Goal: Transaction & Acquisition: Book appointment/travel/reservation

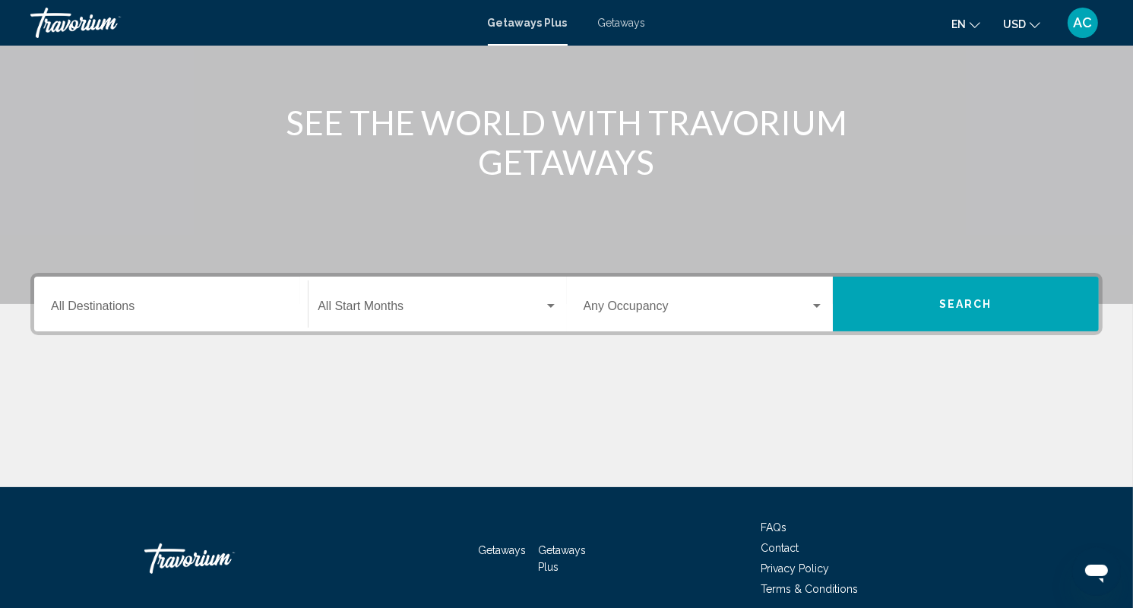
scroll to position [65, 0]
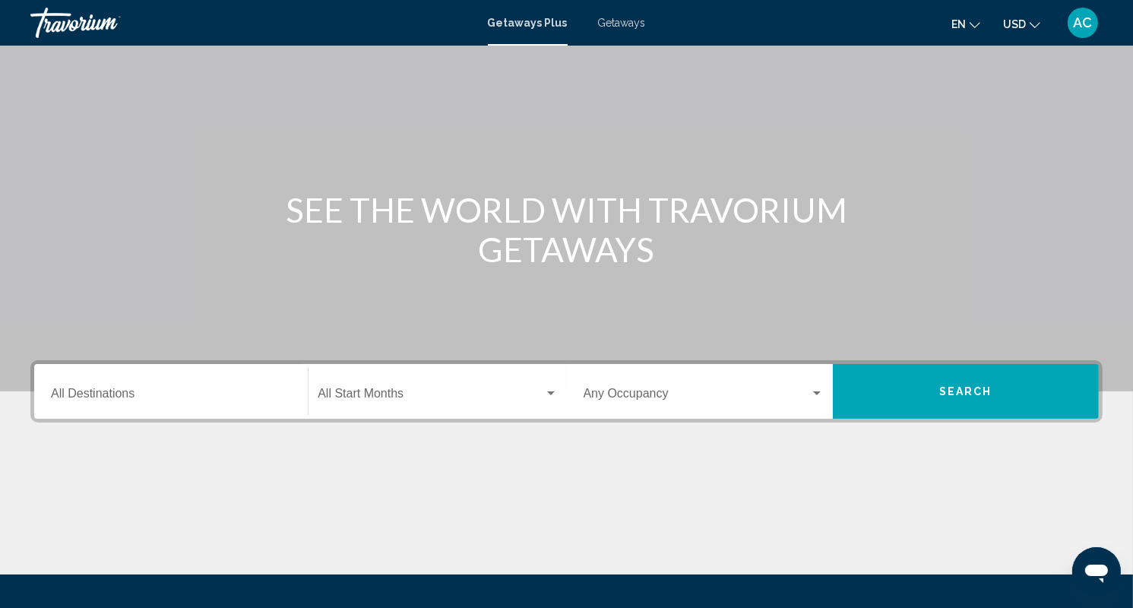
click at [211, 403] on div "Destination All Destinations" at bounding box center [171, 392] width 240 height 48
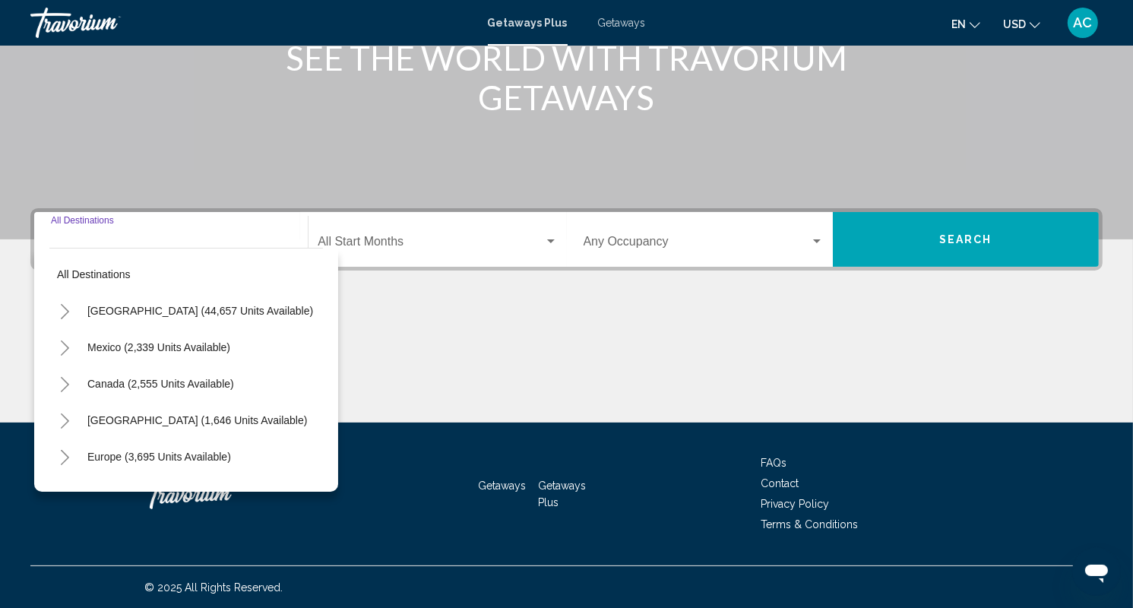
scroll to position [76, 0]
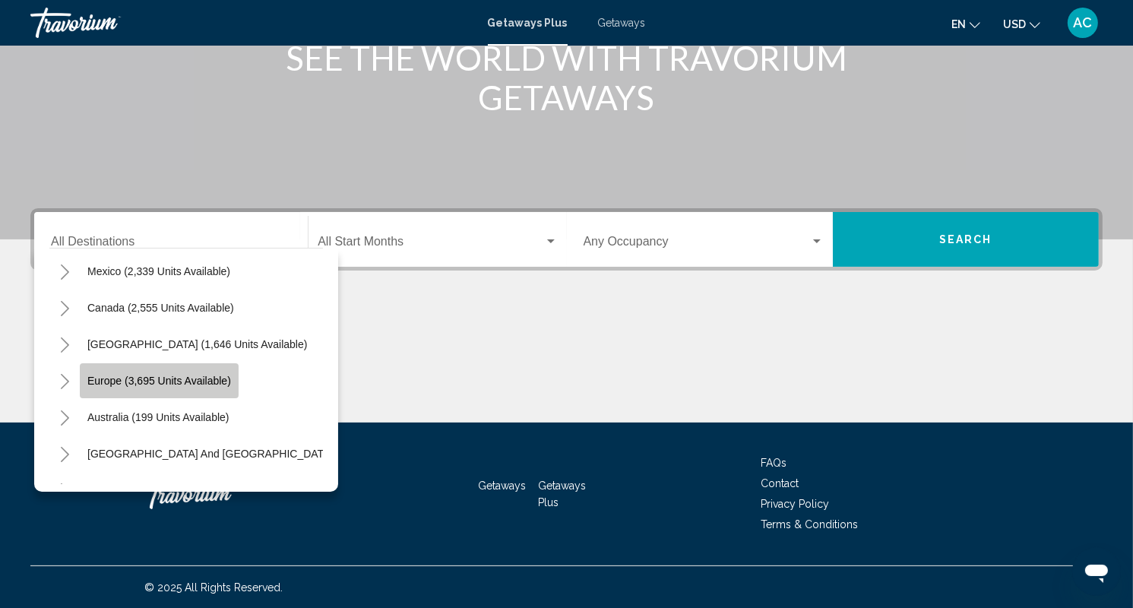
click at [185, 387] on button "Europe (3,695 units available)" at bounding box center [159, 380] width 159 height 35
type input "**********"
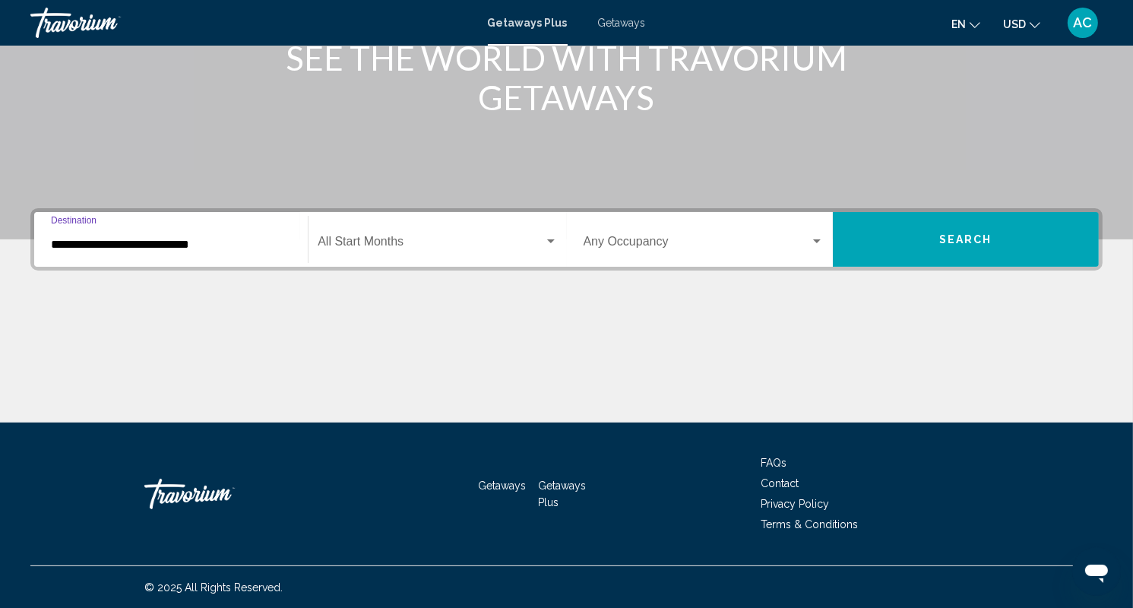
click at [807, 241] on span "Search widget" at bounding box center [697, 245] width 226 height 14
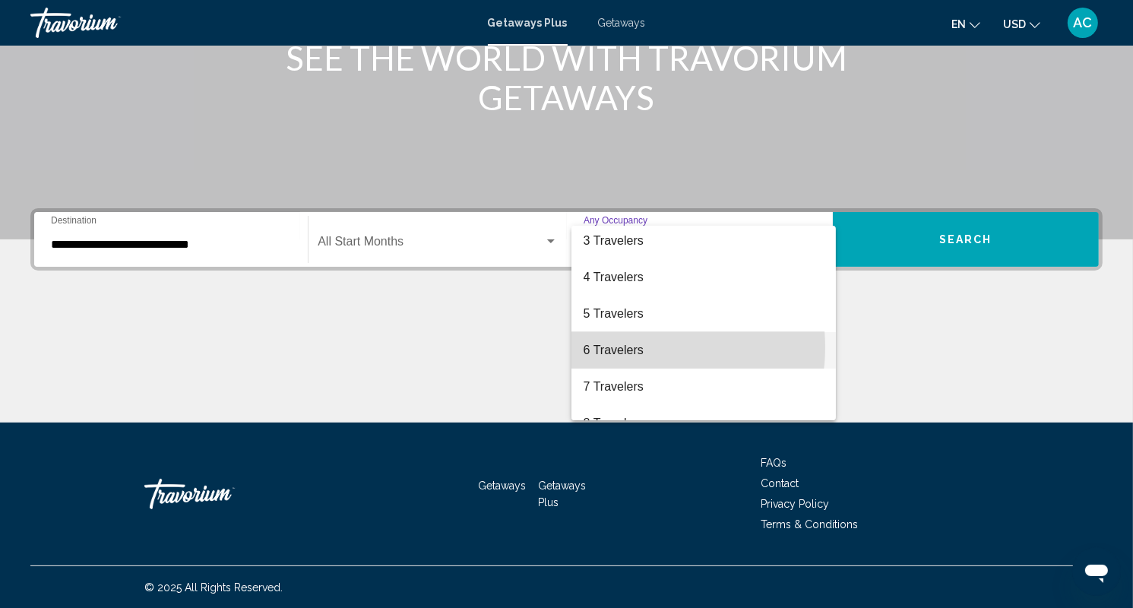
click at [631, 347] on span "6 Travelers" at bounding box center [704, 350] width 240 height 36
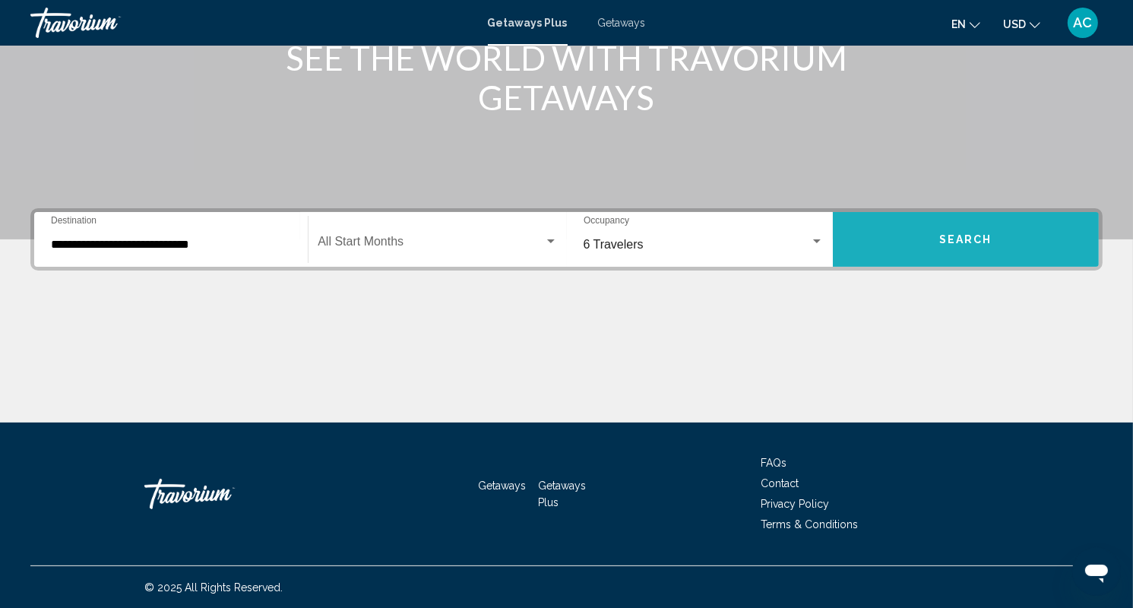
click at [964, 234] on span "Search" at bounding box center [965, 240] width 53 height 12
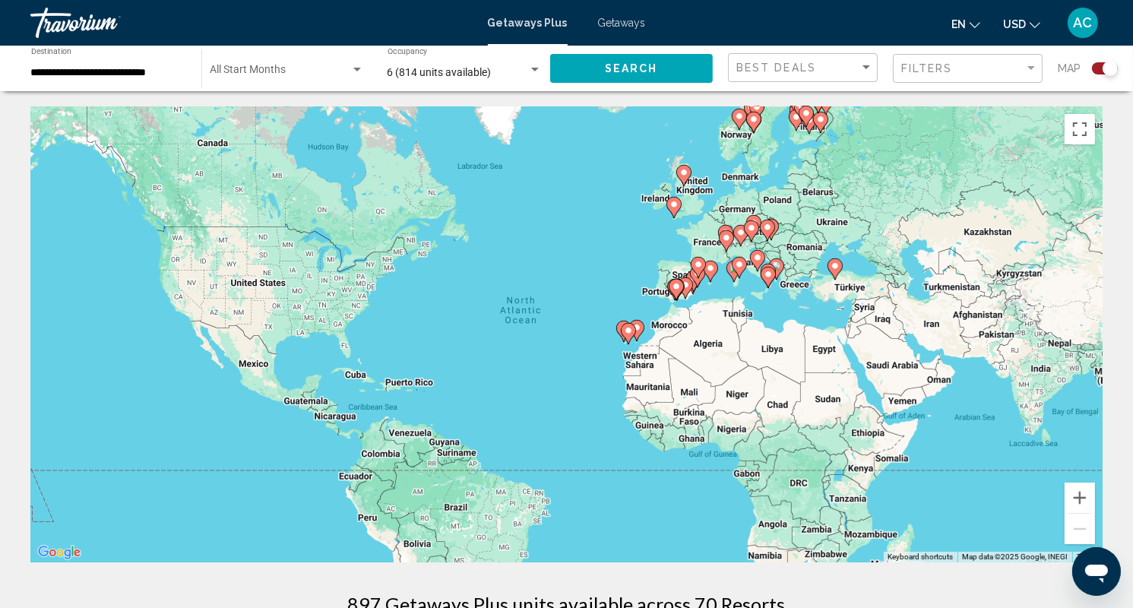
click at [763, 257] on icon "Main content" at bounding box center [757, 261] width 14 height 20
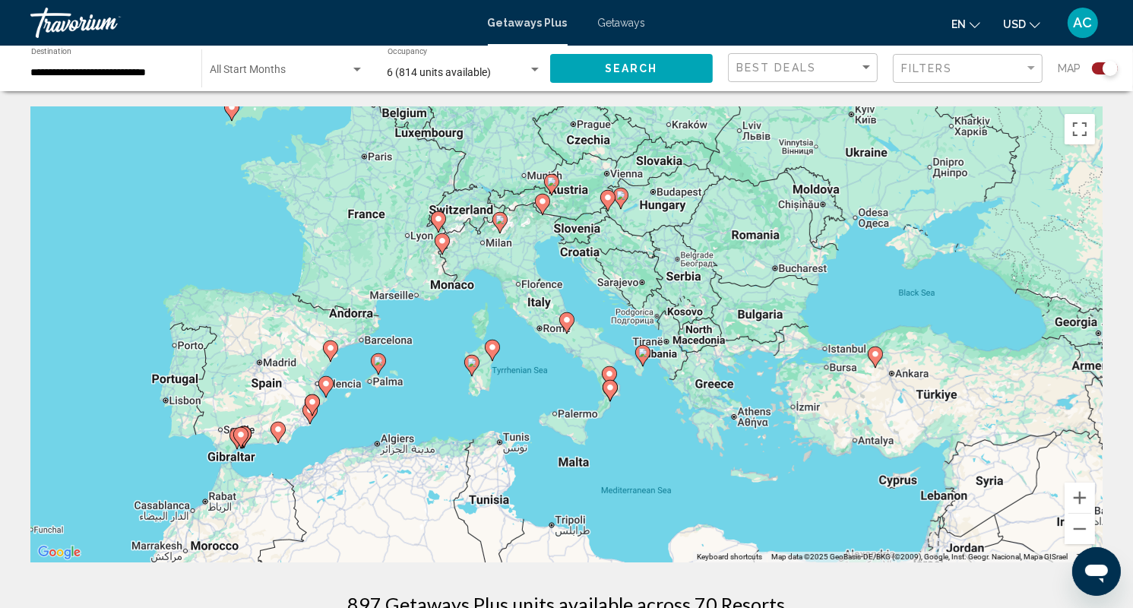
click at [606, 399] on gmp-advanced-marker "Main content" at bounding box center [610, 390] width 15 height 23
type input "**********"
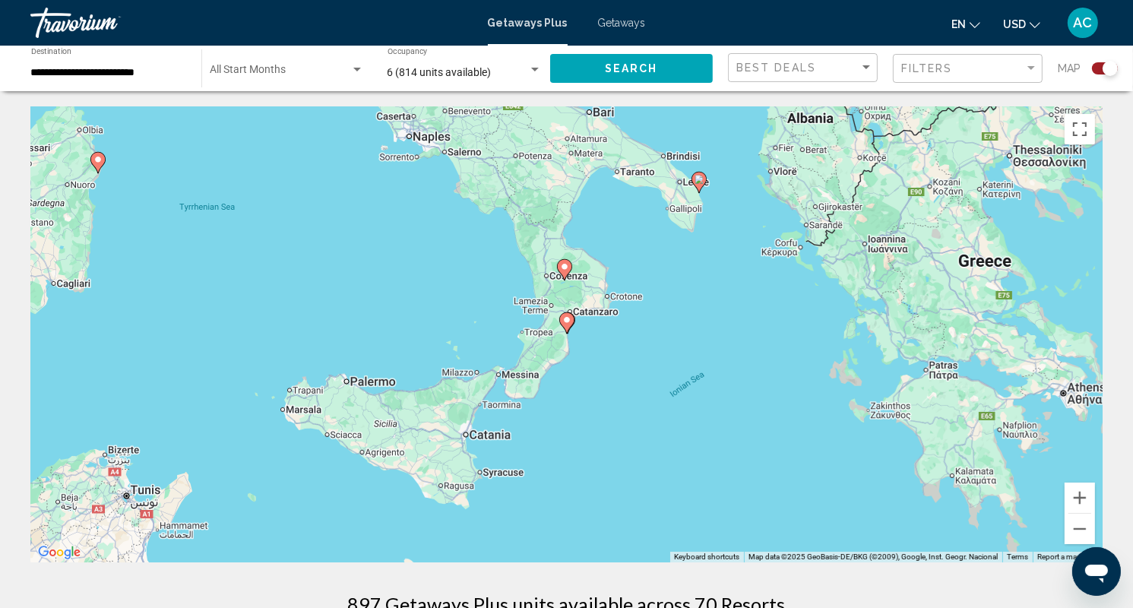
click at [447, 274] on div "To navigate, press the arrow keys. To activate drag with keyboard, press Alt + …" at bounding box center [566, 334] width 1072 height 456
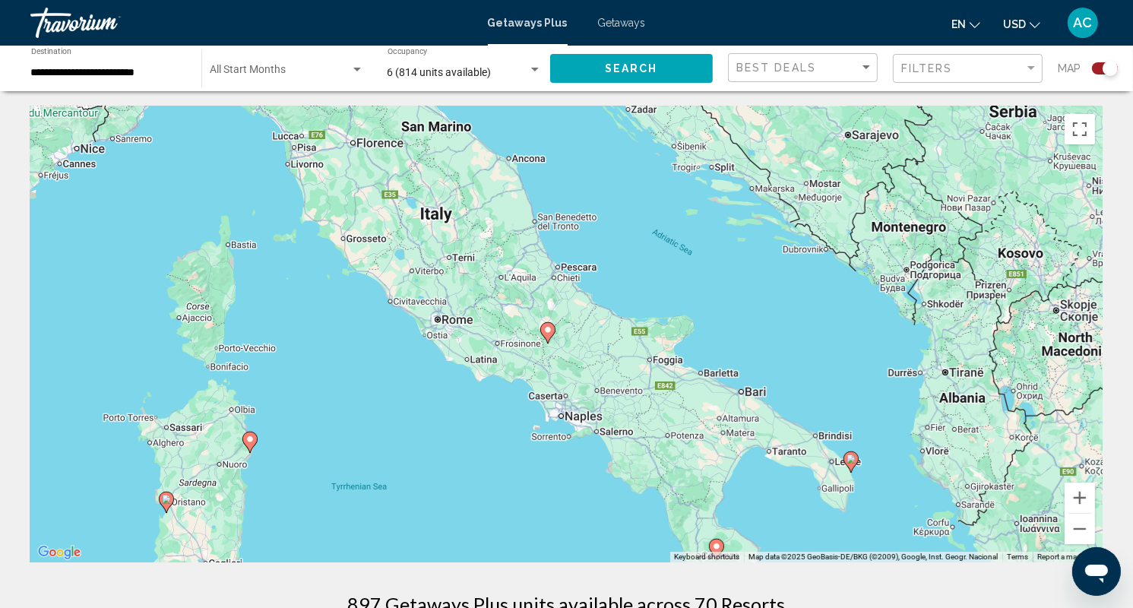
drag, startPoint x: 541, startPoint y: 183, endPoint x: 693, endPoint y: 459, distance: 314.9
click at [693, 459] on div "To activate drag with keyboard, press Alt + Enter. Once in keyboard drag state,…" at bounding box center [566, 334] width 1072 height 456
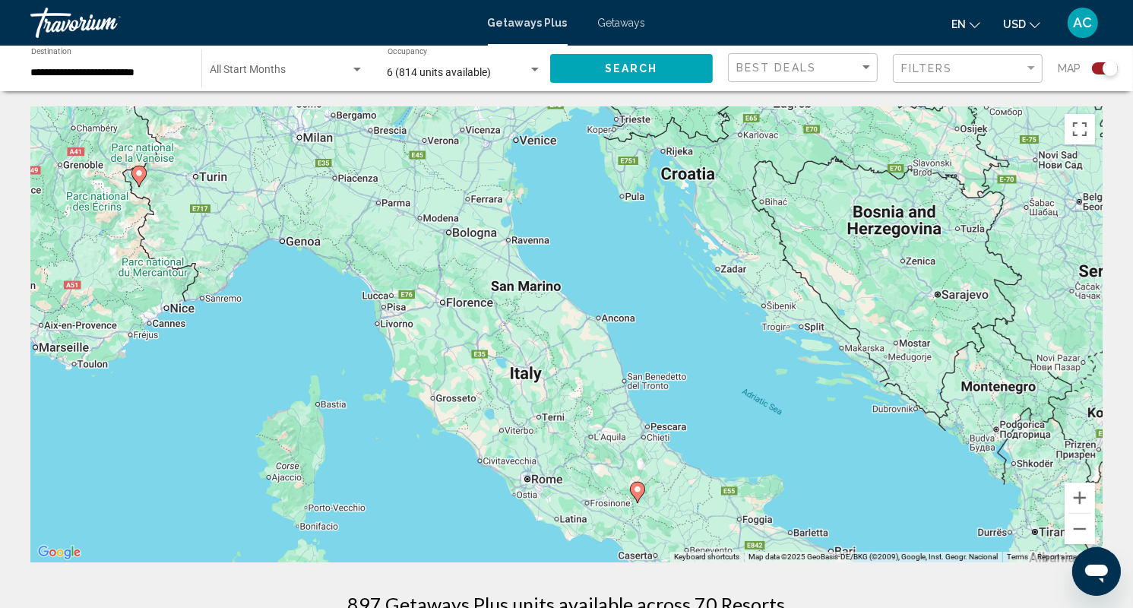
drag, startPoint x: 475, startPoint y: 227, endPoint x: 572, endPoint y: 370, distance: 172.8
click at [565, 386] on div "To activate drag with keyboard, press Alt + Enter. Once in keyboard drag state,…" at bounding box center [566, 334] width 1072 height 456
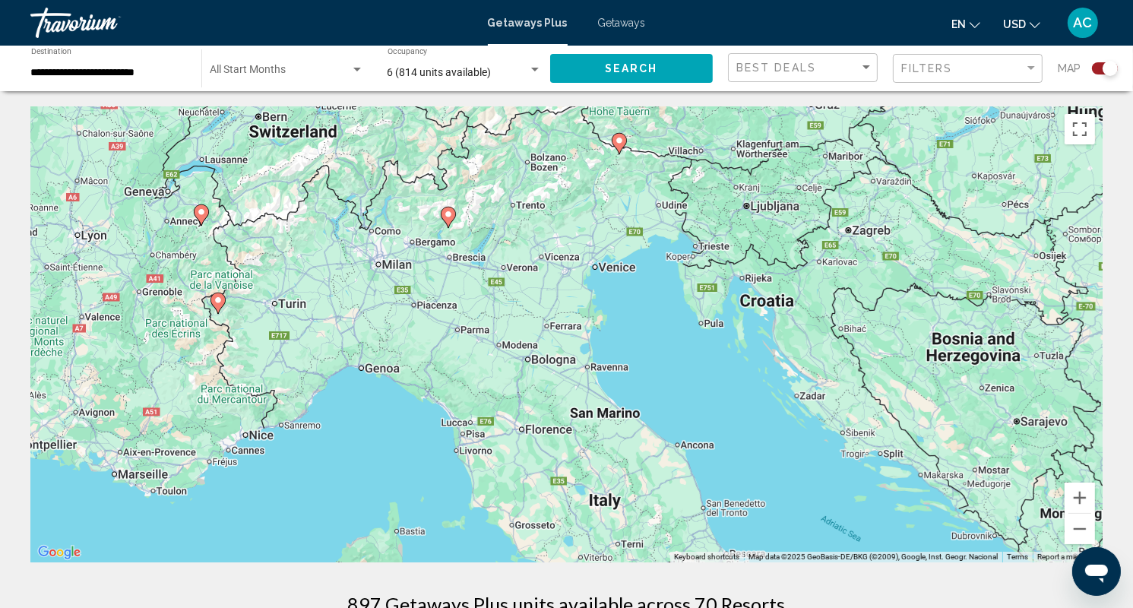
drag, startPoint x: 431, startPoint y: 218, endPoint x: 511, endPoint y: 355, distance: 158.3
click at [511, 355] on div "To activate drag with keyboard, press Alt + Enter. Once in keyboard drag state,…" at bounding box center [566, 334] width 1072 height 456
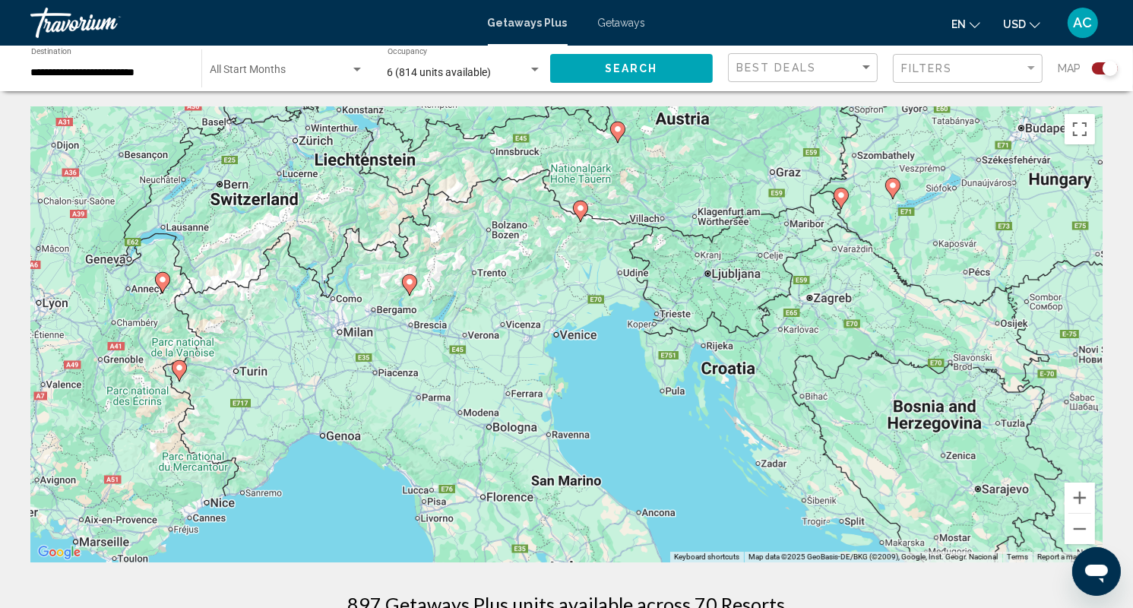
drag, startPoint x: 501, startPoint y: 300, endPoint x: 463, endPoint y: 370, distance: 79.6
click at [463, 370] on div "To activate drag with keyboard, press Alt + Enter. Once in keyboard drag state,…" at bounding box center [566, 334] width 1072 height 456
click at [578, 209] on image "Main content" at bounding box center [580, 208] width 9 height 9
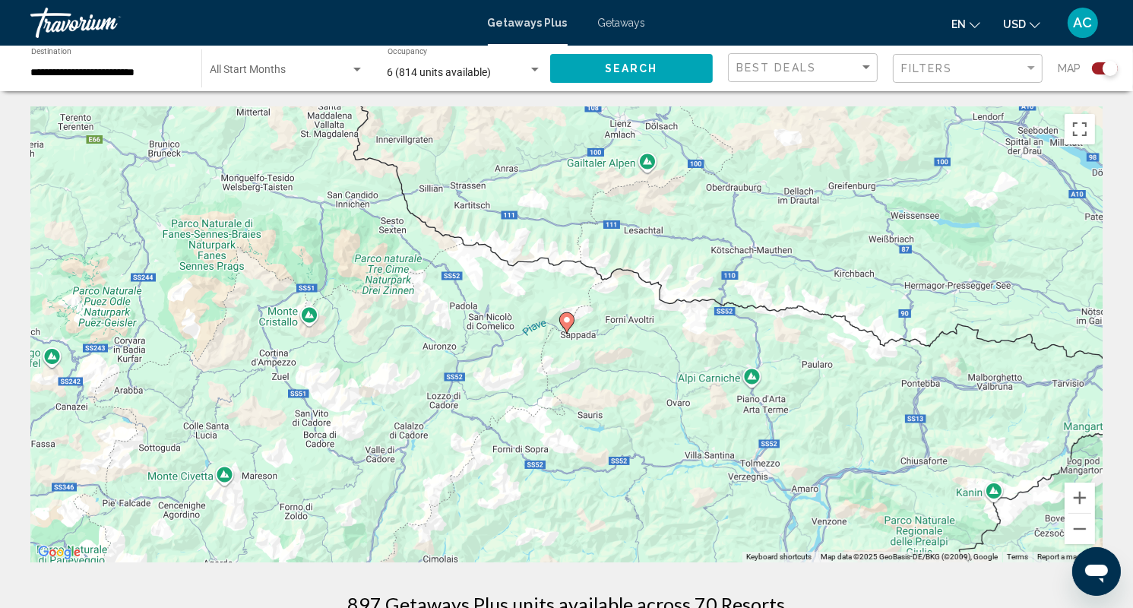
click at [462, 406] on div "To navigate, press the arrow keys. To activate drag with keyboard, press Alt + …" at bounding box center [566, 334] width 1072 height 456
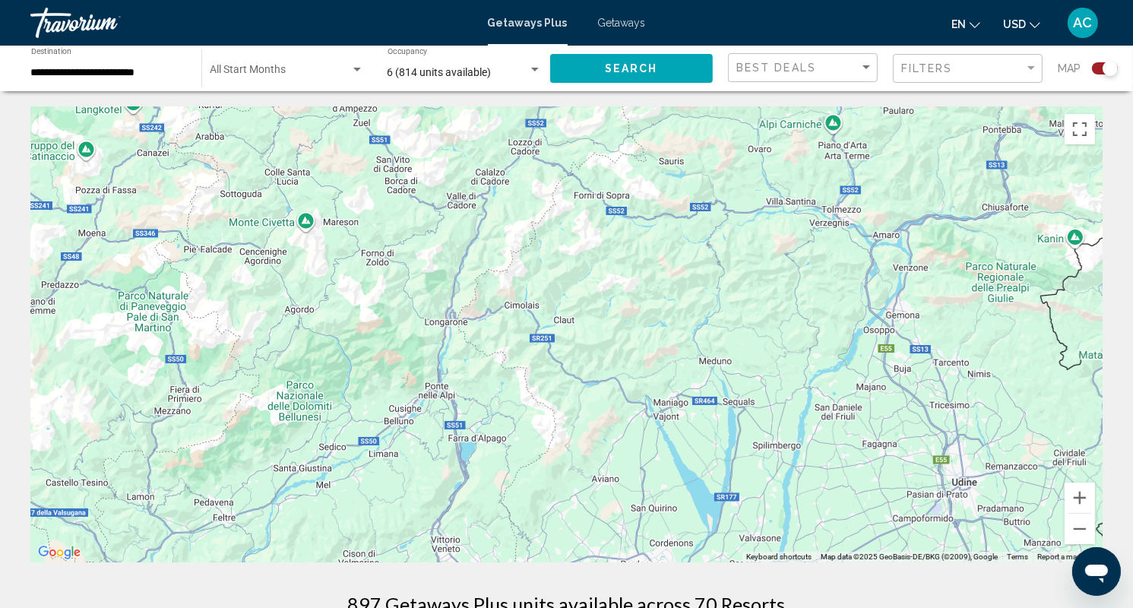
drag, startPoint x: 473, startPoint y: 393, endPoint x: 546, endPoint y: 148, distance: 255.3
click at [546, 148] on div "To activate drag with keyboard, press Alt + Enter. Once in keyboard drag state,…" at bounding box center [566, 334] width 1072 height 456
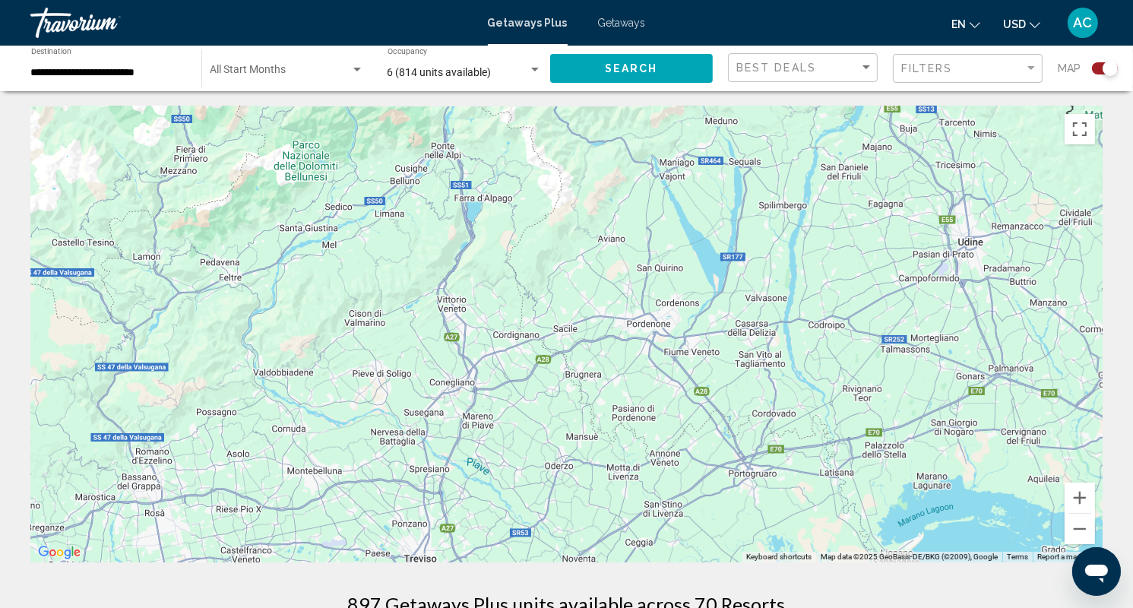
drag, startPoint x: 571, startPoint y: 482, endPoint x: 578, endPoint y: 234, distance: 248.5
click at [578, 234] on div "To activate drag with keyboard, press Alt + Enter. Once in keyboard drag state,…" at bounding box center [566, 334] width 1072 height 456
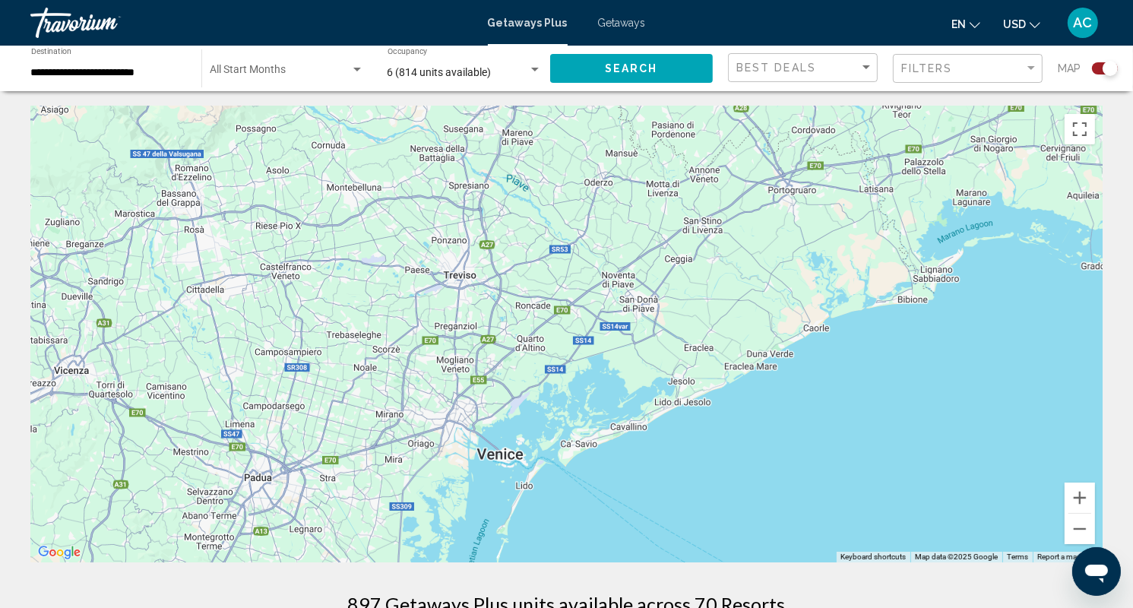
drag, startPoint x: 510, startPoint y: 508, endPoint x: 550, endPoint y: 227, distance: 283.2
click at [550, 227] on div "Main content" at bounding box center [566, 334] width 1072 height 456
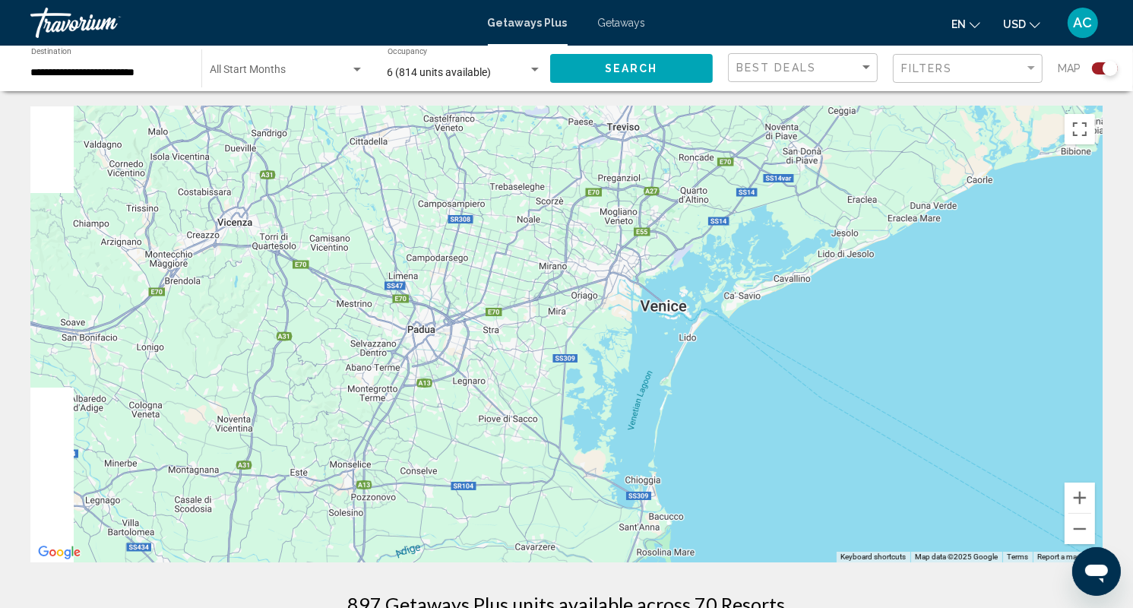
drag, startPoint x: 653, startPoint y: 356, endPoint x: 836, endPoint y: 172, distance: 258.4
click at [836, 172] on div "Main content" at bounding box center [566, 334] width 1072 height 456
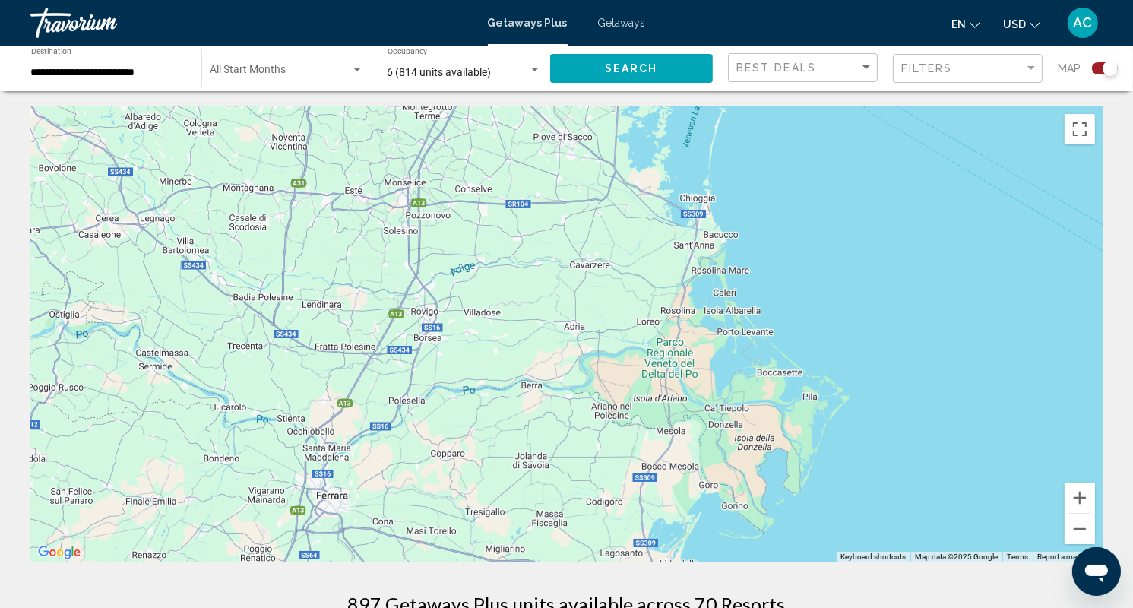
drag, startPoint x: 558, startPoint y: 516, endPoint x: 589, endPoint y: 271, distance: 246.5
click at [589, 271] on div "Main content" at bounding box center [566, 334] width 1072 height 456
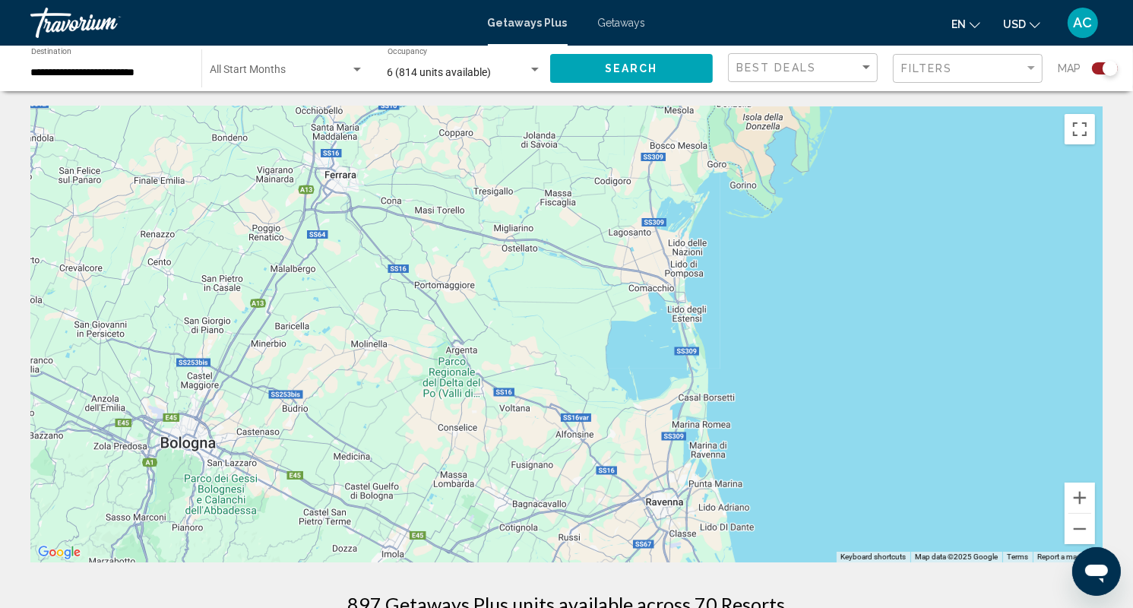
drag, startPoint x: 602, startPoint y: 480, endPoint x: 610, endPoint y: 154, distance: 326.1
click at [610, 154] on div "Main content" at bounding box center [566, 334] width 1072 height 456
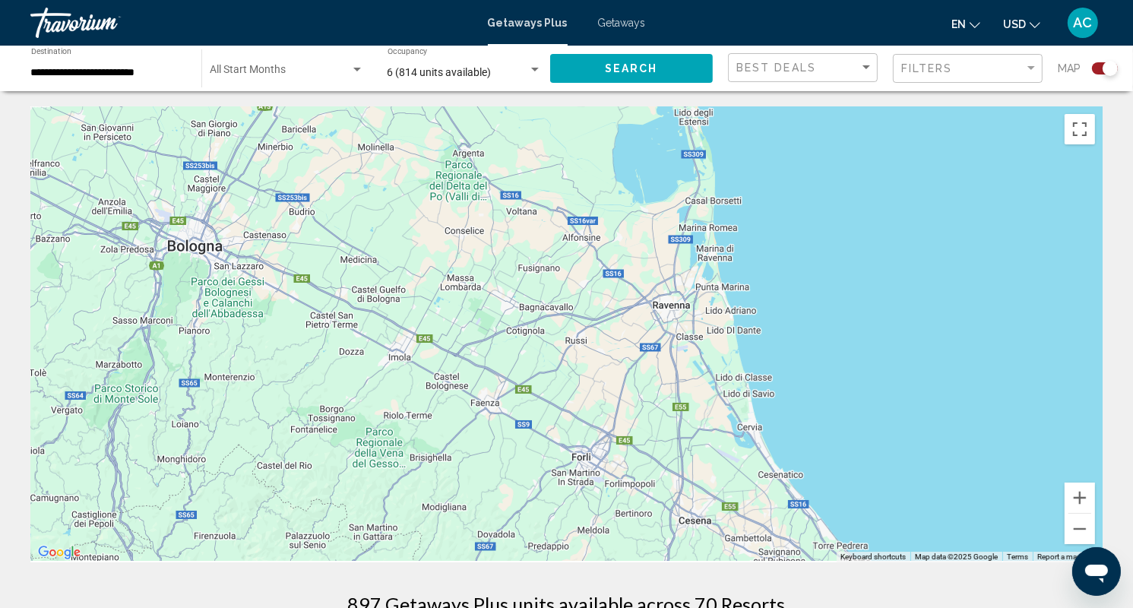
drag, startPoint x: 603, startPoint y: 343, endPoint x: 611, endPoint y: 157, distance: 185.5
click at [611, 157] on div "Main content" at bounding box center [566, 334] width 1072 height 456
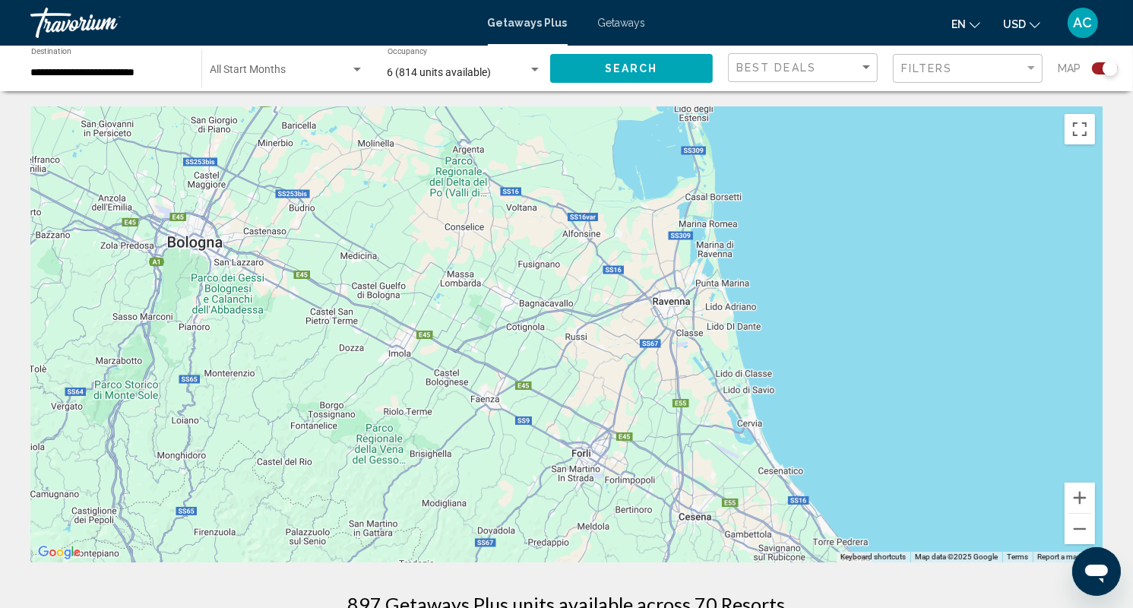
click at [611, 157] on div "Main content" at bounding box center [566, 334] width 1072 height 456
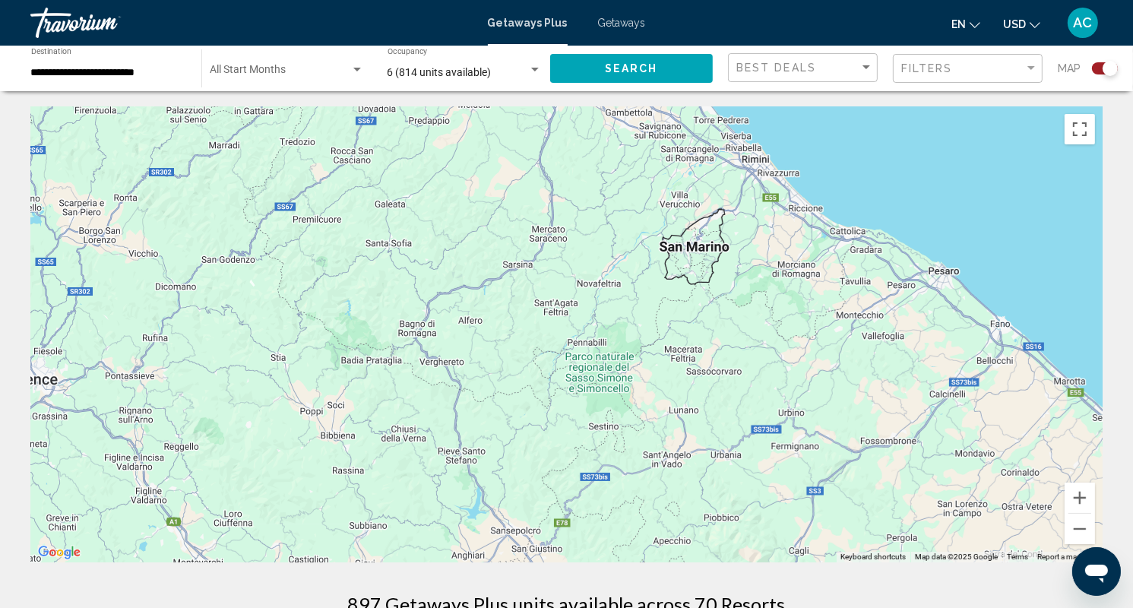
drag, startPoint x: 645, startPoint y: 432, endPoint x: 524, endPoint y: 7, distance: 442.3
click at [524, 7] on div "**********" at bounding box center [566, 304] width 1133 height 608
click at [524, 7] on div "Getaways Plus Getaways en English Español Français Italiano Português русский U…" at bounding box center [566, 23] width 1133 height 32
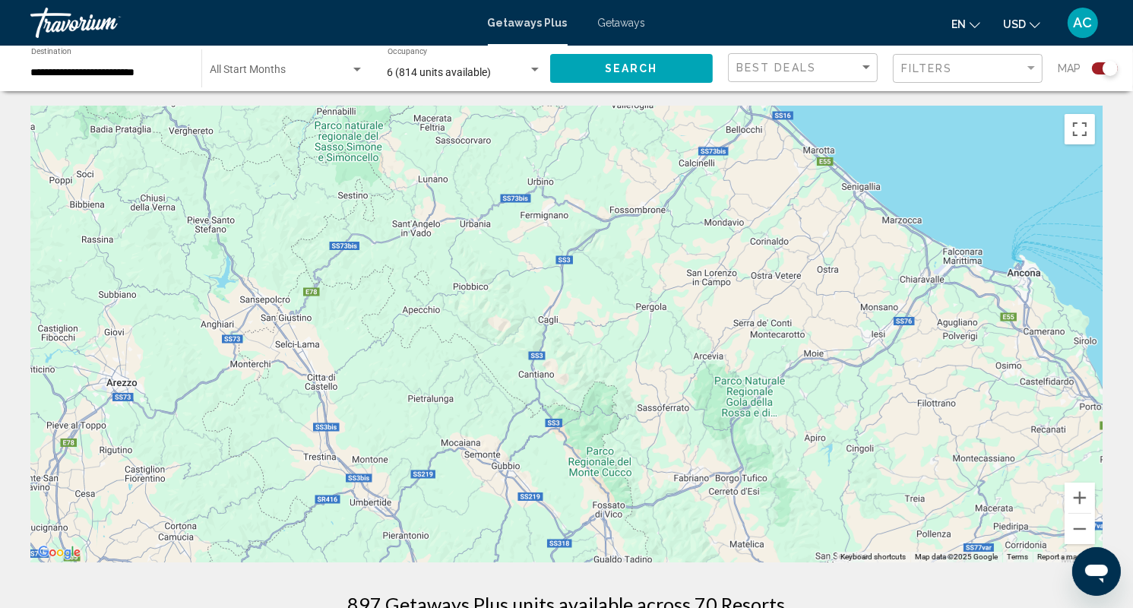
drag, startPoint x: 861, startPoint y: 405, endPoint x: 590, endPoint y: 167, distance: 360.7
click at [590, 167] on div "Main content" at bounding box center [566, 334] width 1072 height 456
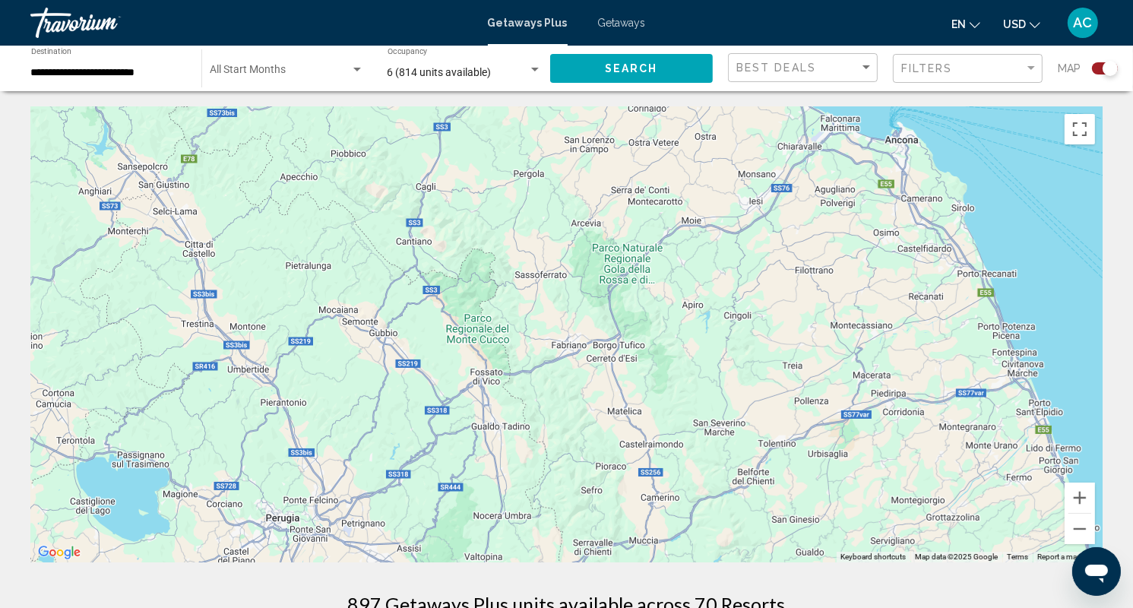
drag, startPoint x: 886, startPoint y: 423, endPoint x: 784, endPoint y: 270, distance: 184.2
click at [784, 270] on div "Main content" at bounding box center [566, 334] width 1072 height 456
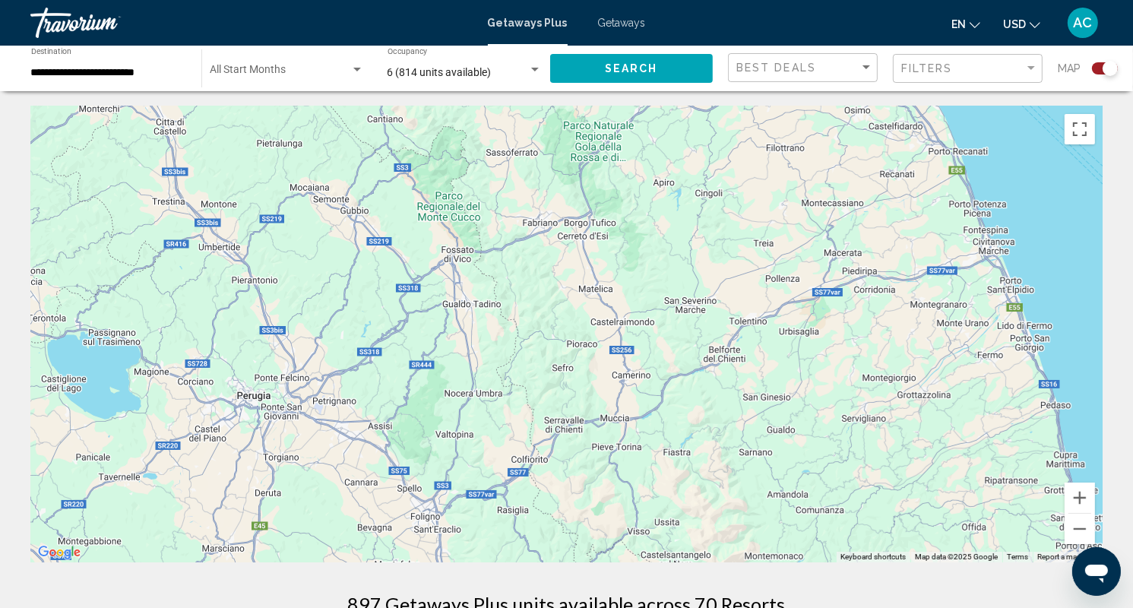
drag, startPoint x: 827, startPoint y: 381, endPoint x: 814, endPoint y: 297, distance: 84.6
click at [816, 311] on div "Main content" at bounding box center [566, 334] width 1072 height 456
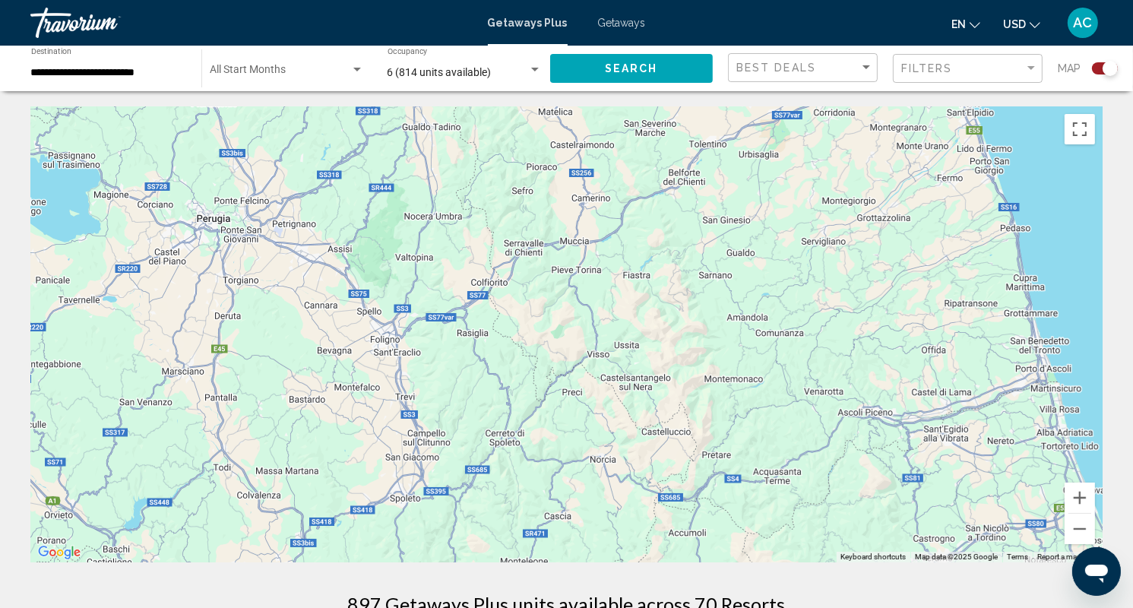
drag, startPoint x: 836, startPoint y: 407, endPoint x: 800, endPoint y: 282, distance: 130.4
click at [800, 285] on div "Main content" at bounding box center [566, 334] width 1072 height 456
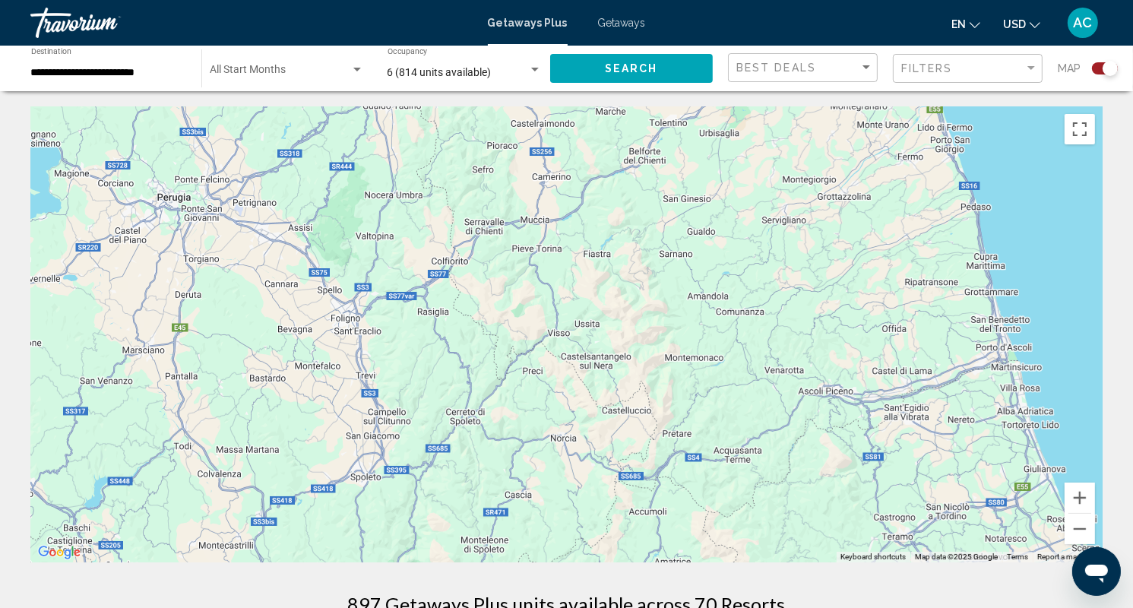
drag, startPoint x: 726, startPoint y: 469, endPoint x: 698, endPoint y: 454, distance: 31.6
click at [690, 461] on div "Main content" at bounding box center [566, 334] width 1072 height 456
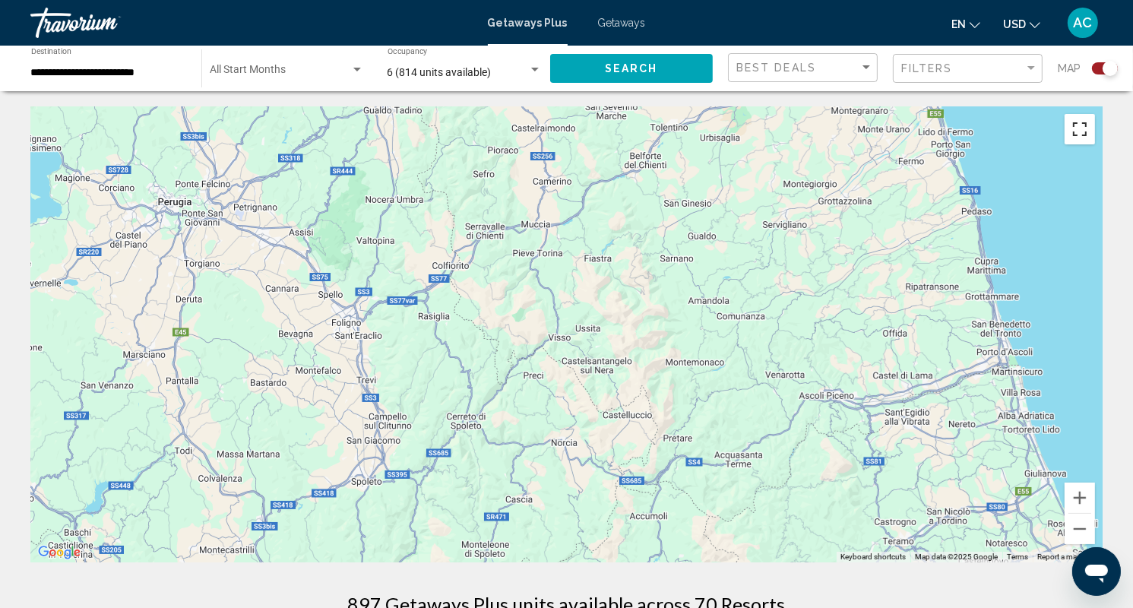
drag, startPoint x: 1082, startPoint y: 127, endPoint x: 1094, endPoint y: 219, distance: 92.7
click at [1082, 127] on button "Toggle fullscreen view" at bounding box center [1079, 129] width 30 height 30
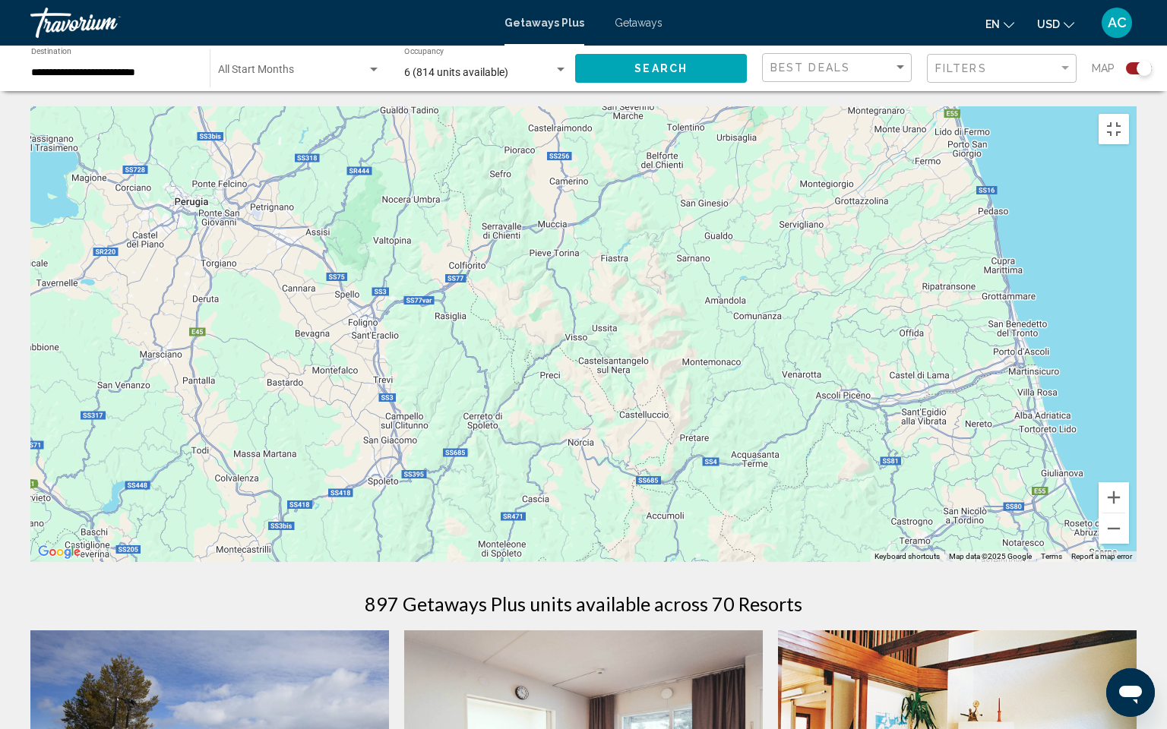
click at [717, 562] on div "Main content" at bounding box center [583, 334] width 1106 height 456
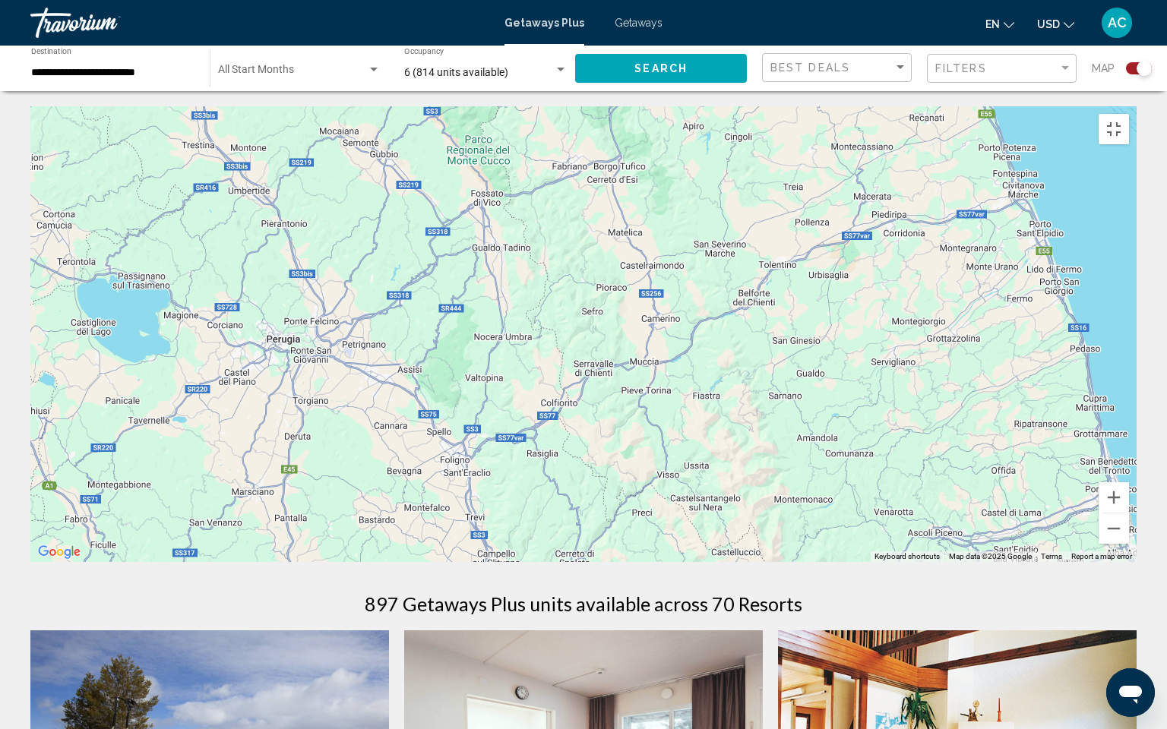
drag, startPoint x: 726, startPoint y: 593, endPoint x: 818, endPoint y: 729, distance: 164.2
click at [818, 562] on div "Main content" at bounding box center [583, 334] width 1106 height 456
click at [1129, 114] on button "Toggle fullscreen view" at bounding box center [1114, 129] width 30 height 30
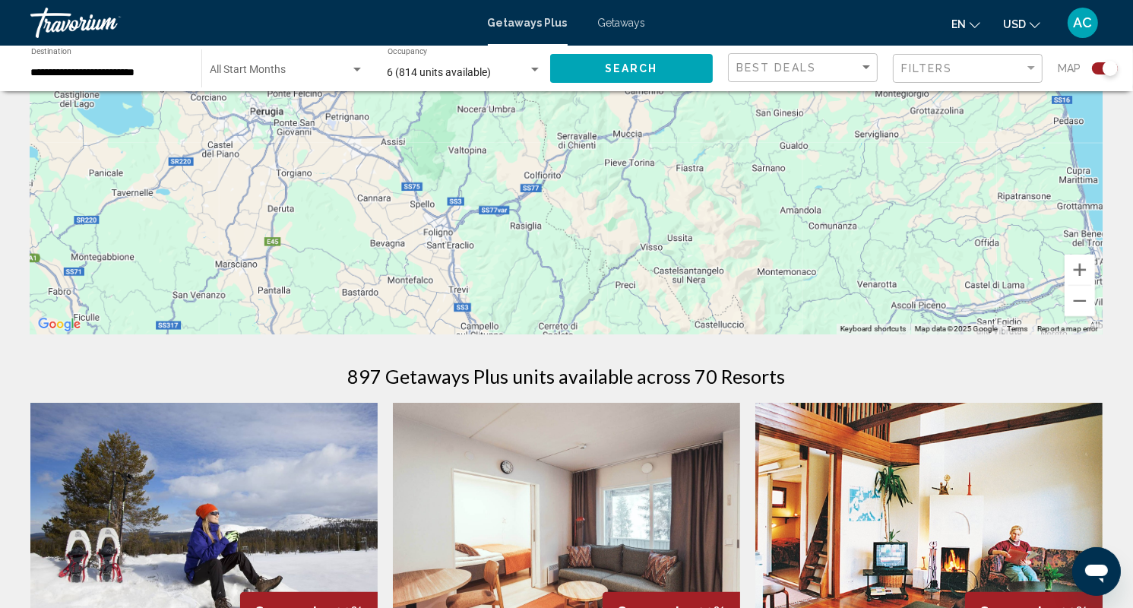
scroll to position [532, 0]
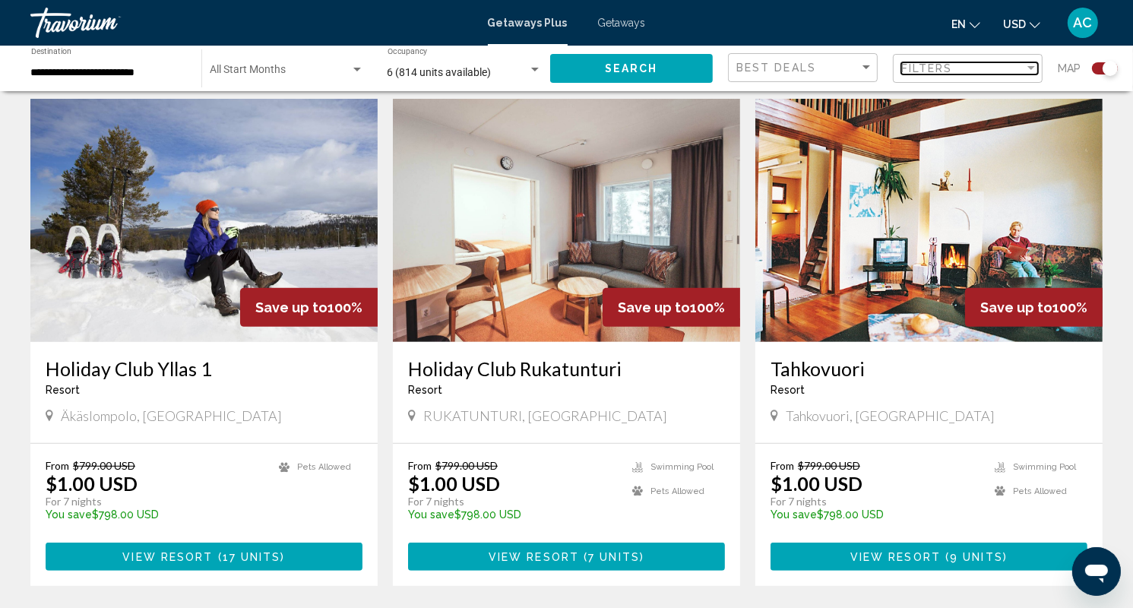
click at [1035, 62] on div "Filter" at bounding box center [1031, 68] width 14 height 12
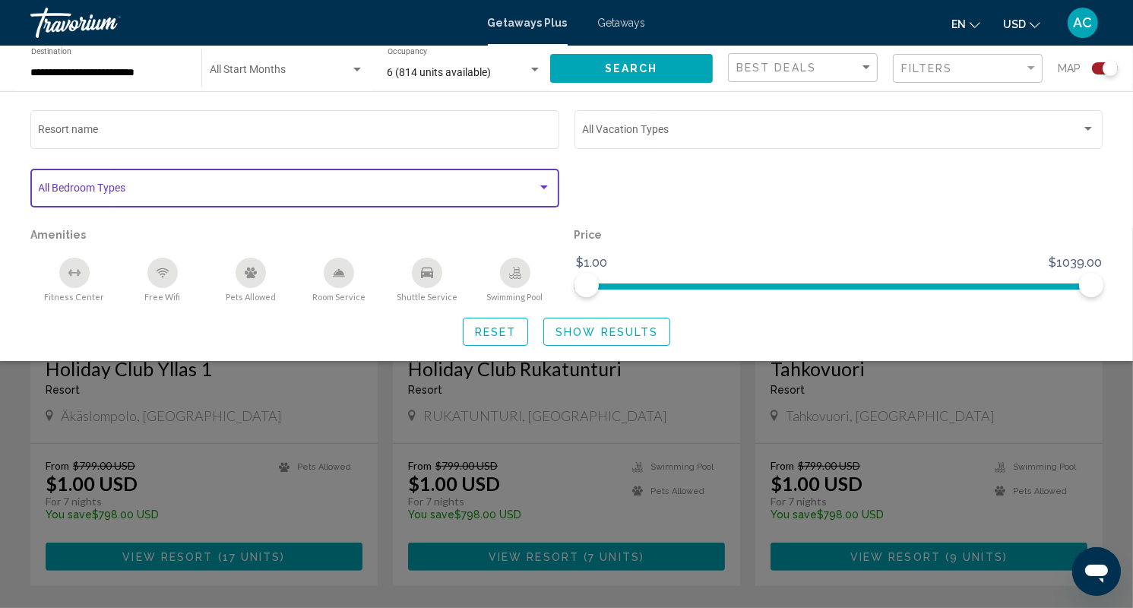
click at [549, 183] on div "Search widget" at bounding box center [544, 188] width 14 height 12
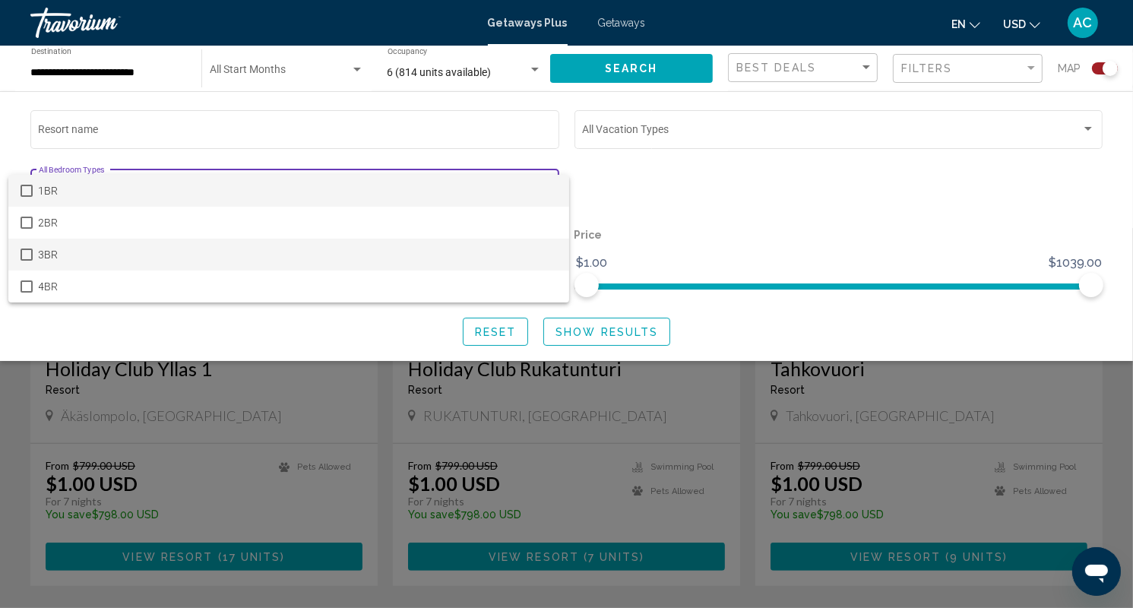
click at [25, 253] on mat-pseudo-checkbox at bounding box center [27, 254] width 12 height 12
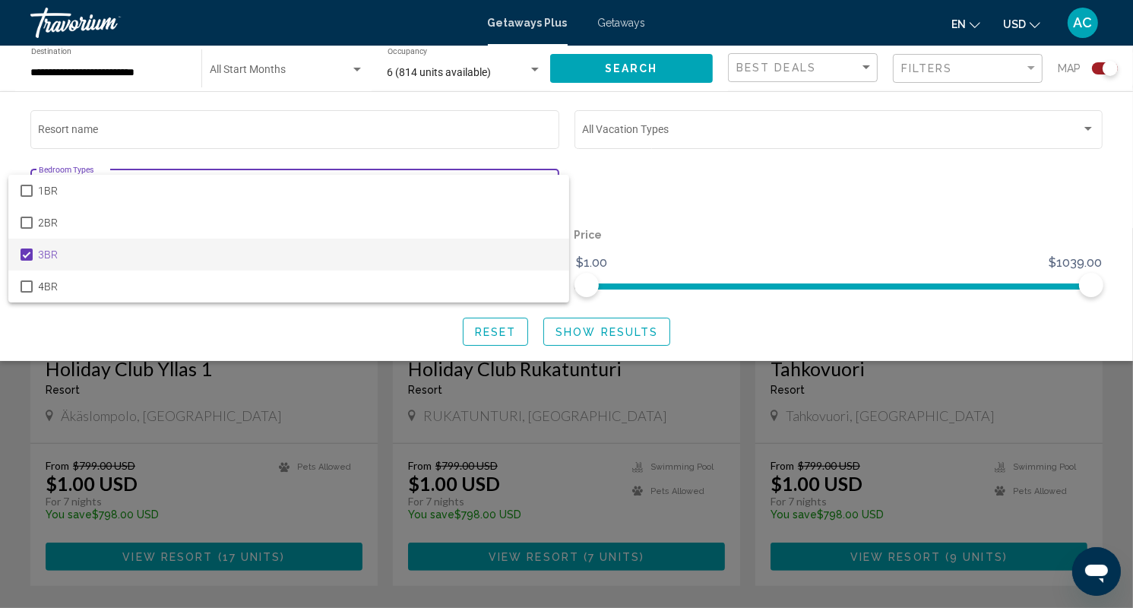
click at [760, 192] on div at bounding box center [566, 304] width 1133 height 608
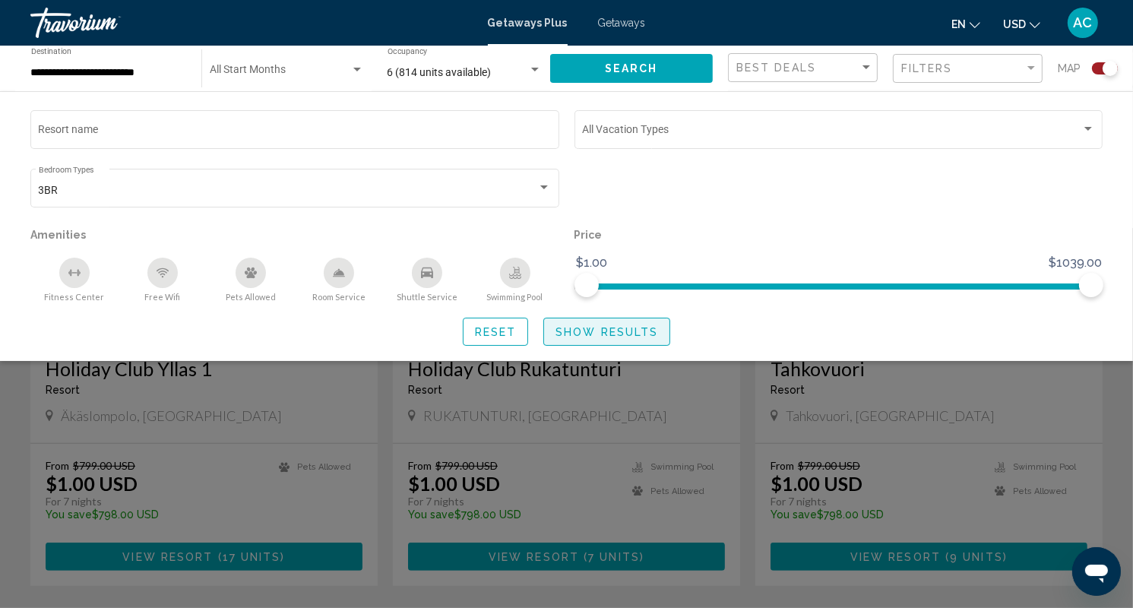
click at [626, 329] on span "Show Results" at bounding box center [606, 332] width 103 height 12
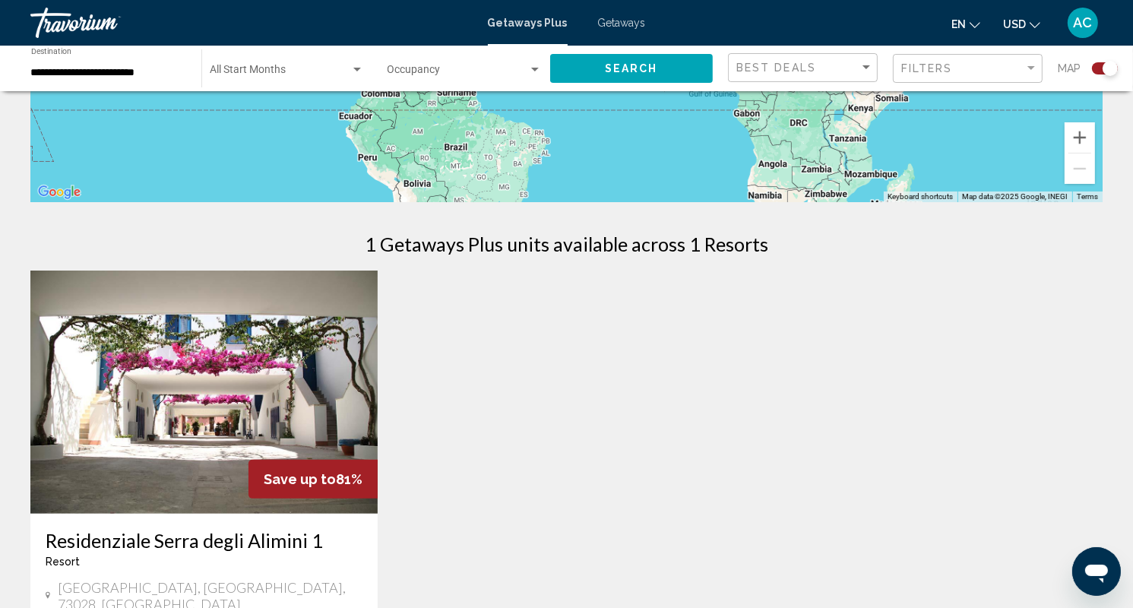
scroll to position [532, 0]
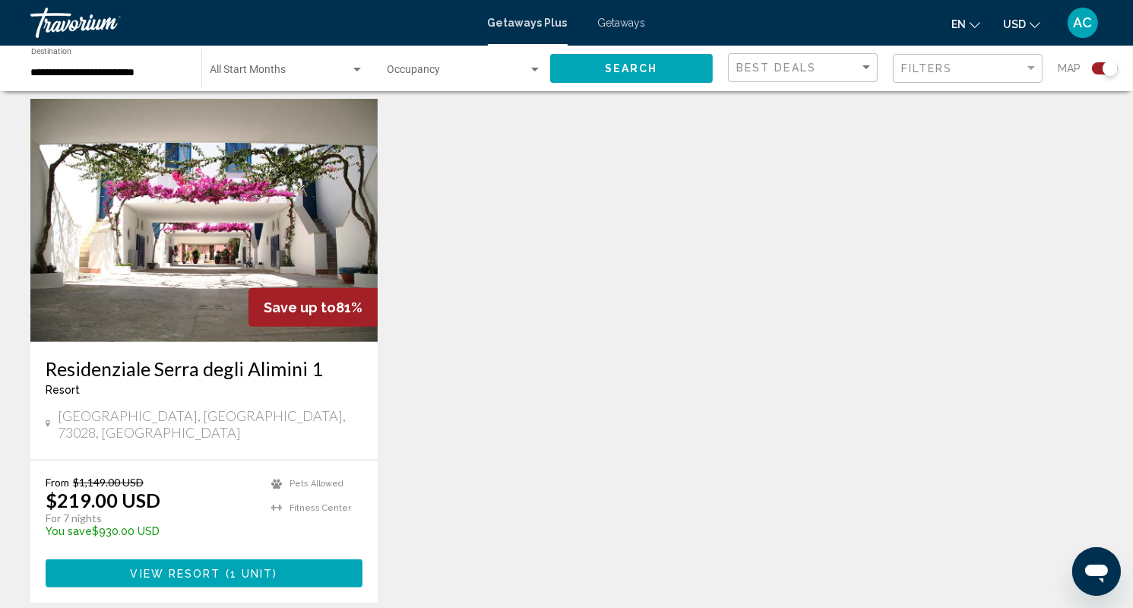
click at [200, 245] on img "Main content" at bounding box center [203, 220] width 347 height 243
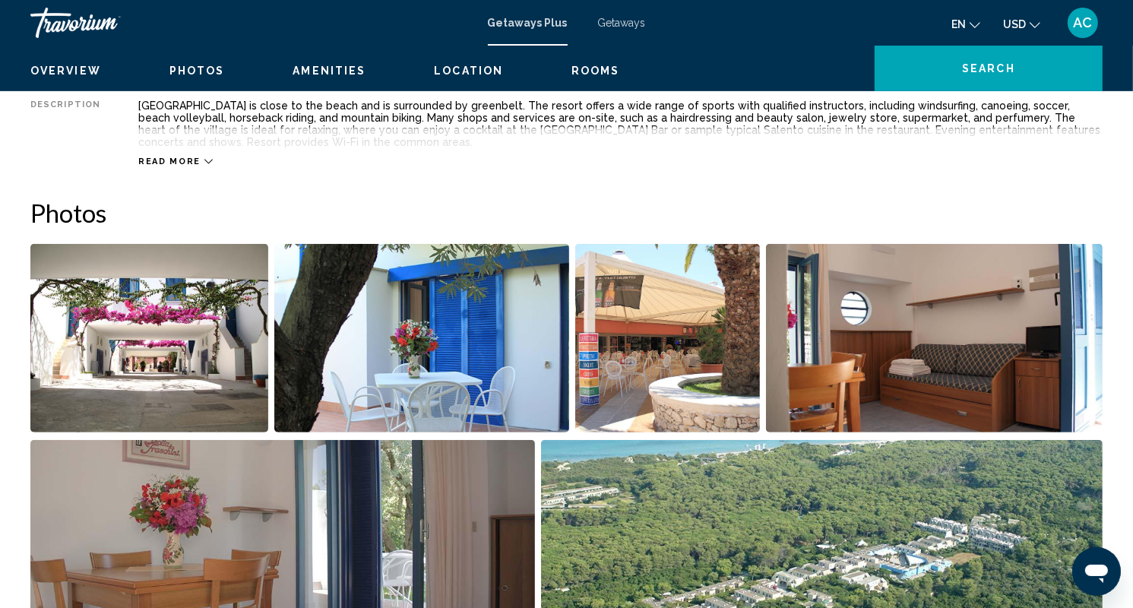
scroll to position [684, 0]
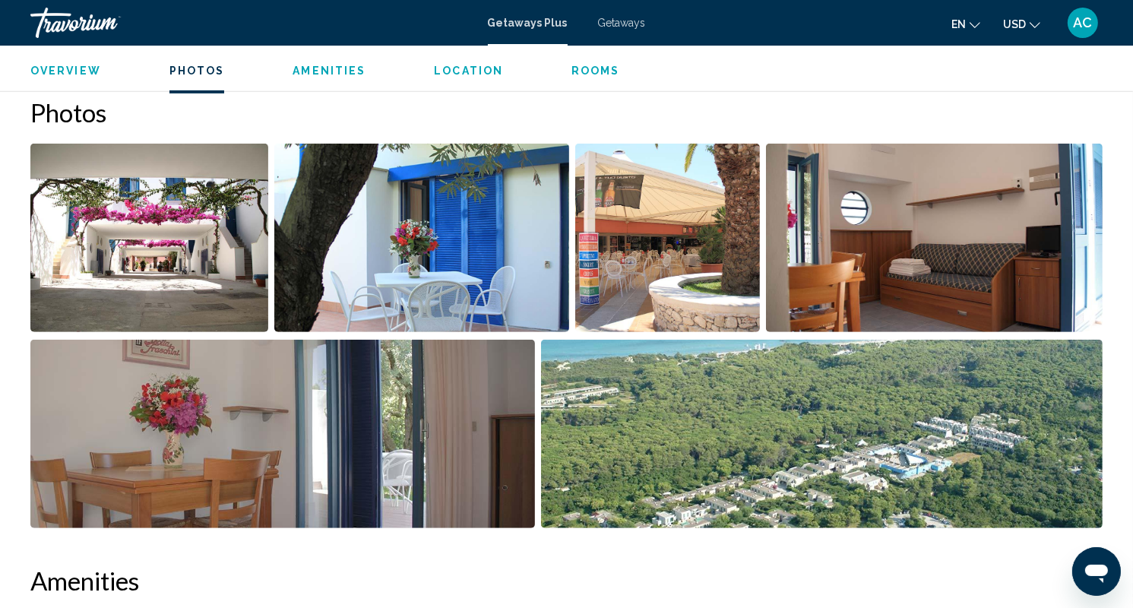
click at [199, 272] on img "Open full-screen image slider" at bounding box center [149, 238] width 238 height 188
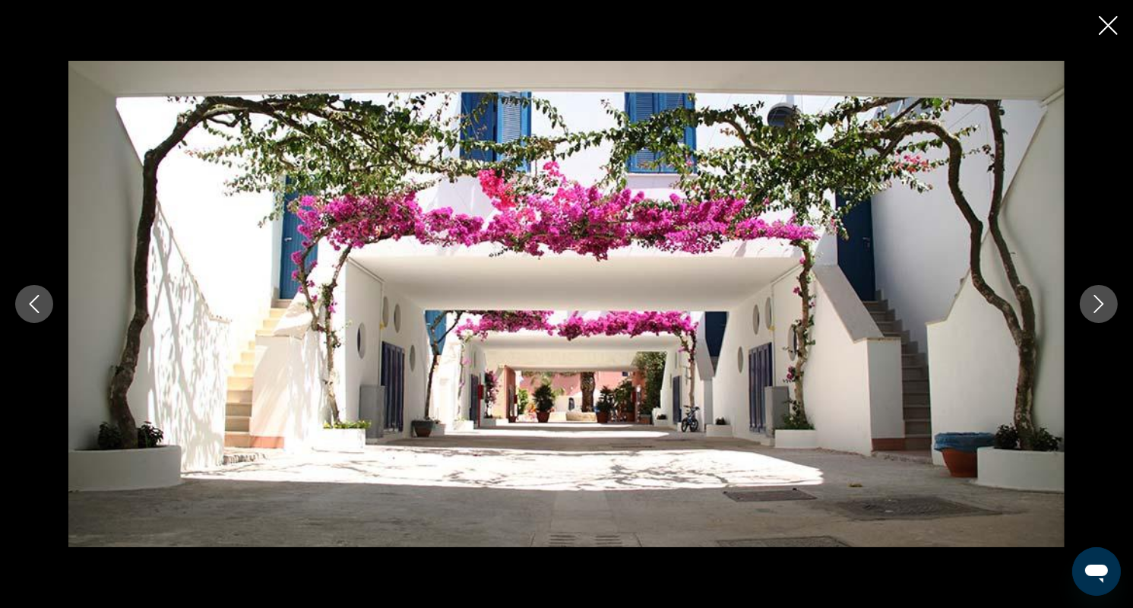
click at [1096, 308] on icon "Next image" at bounding box center [1099, 304] width 18 height 18
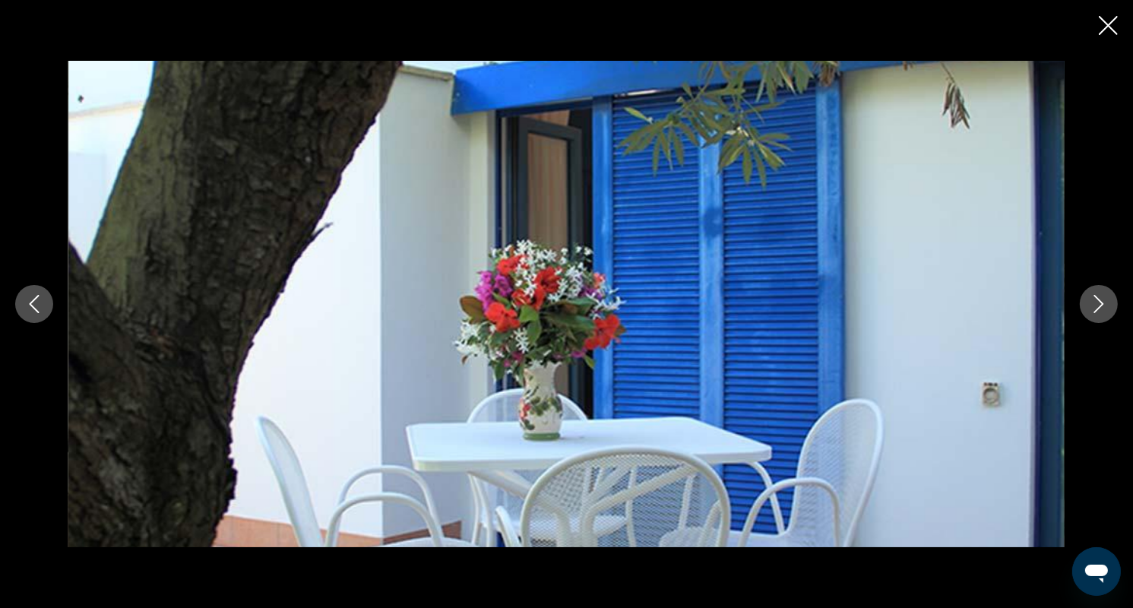
click at [1096, 308] on icon "Next image" at bounding box center [1099, 304] width 18 height 18
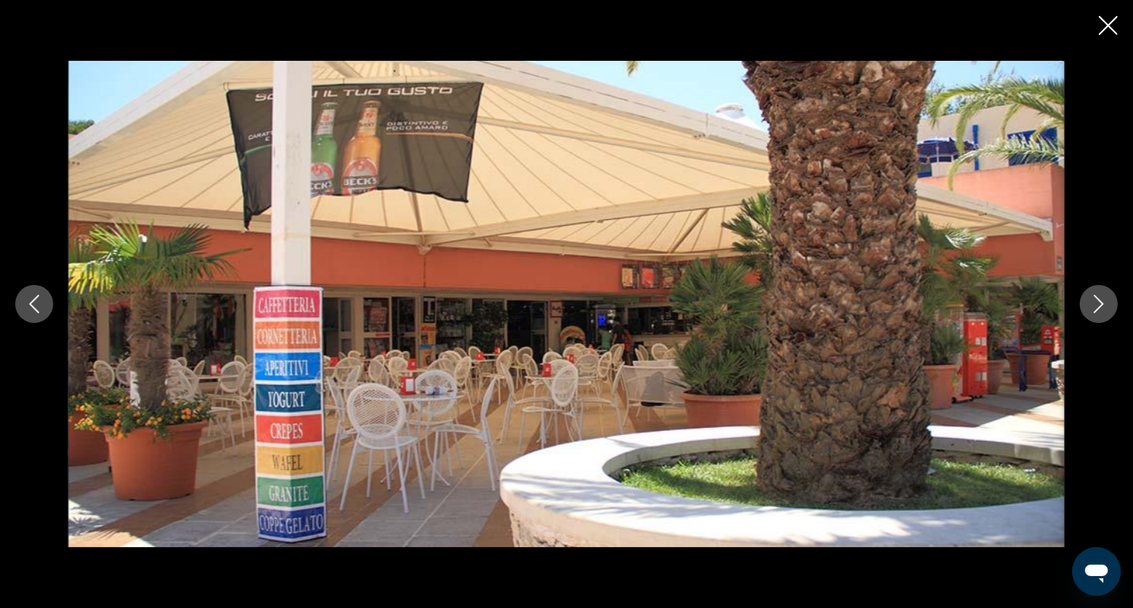
click at [1096, 308] on icon "Next image" at bounding box center [1099, 304] width 18 height 18
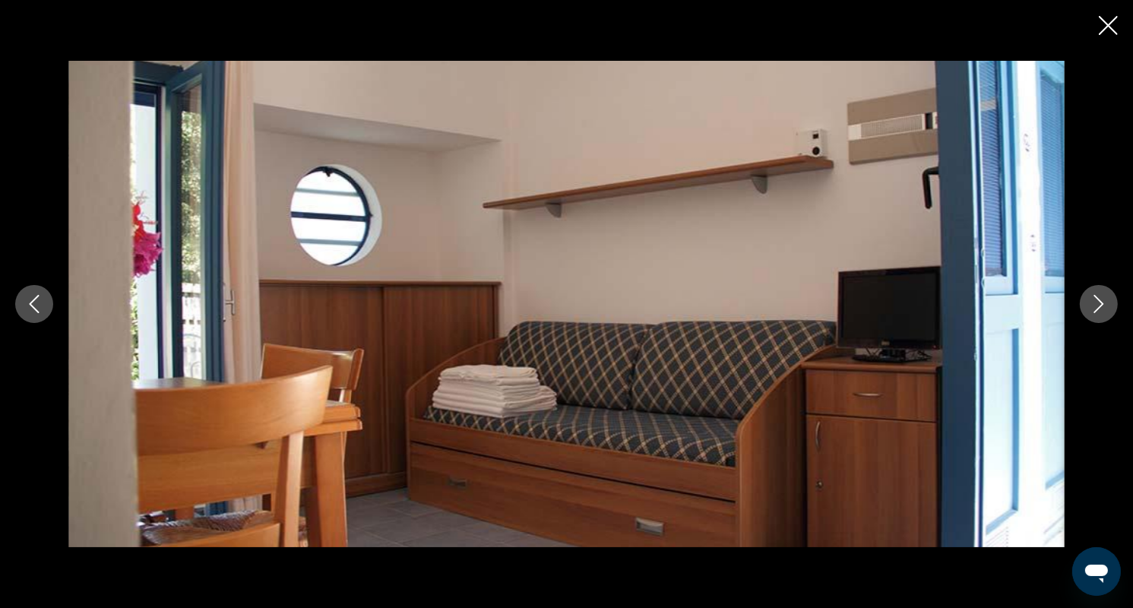
click at [1096, 306] on icon "Next image" at bounding box center [1099, 304] width 18 height 18
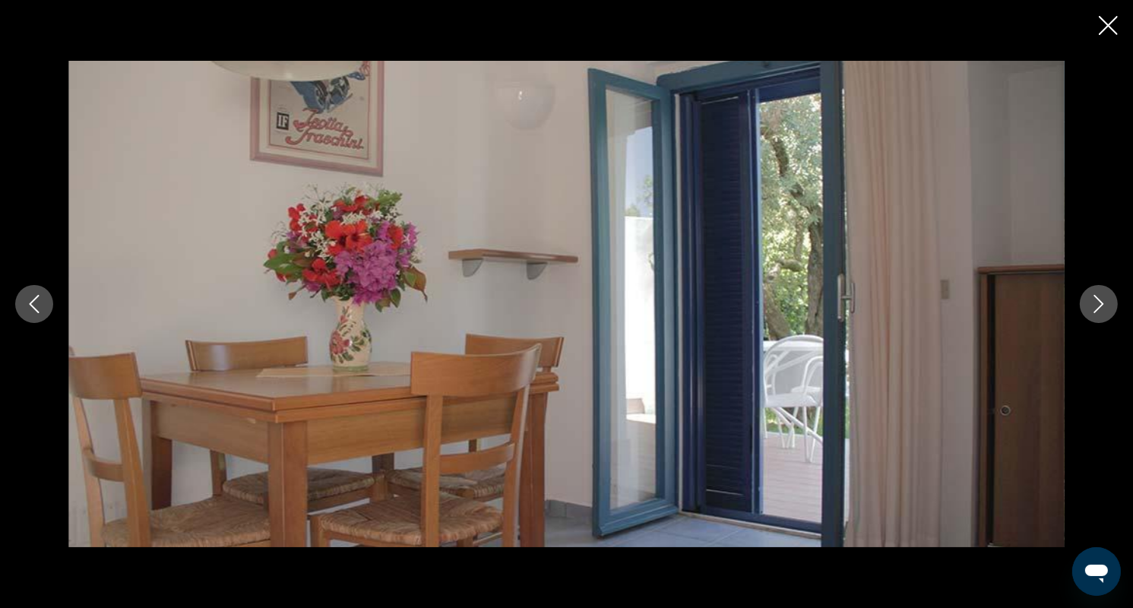
click at [1096, 306] on icon "Next image" at bounding box center [1099, 304] width 18 height 18
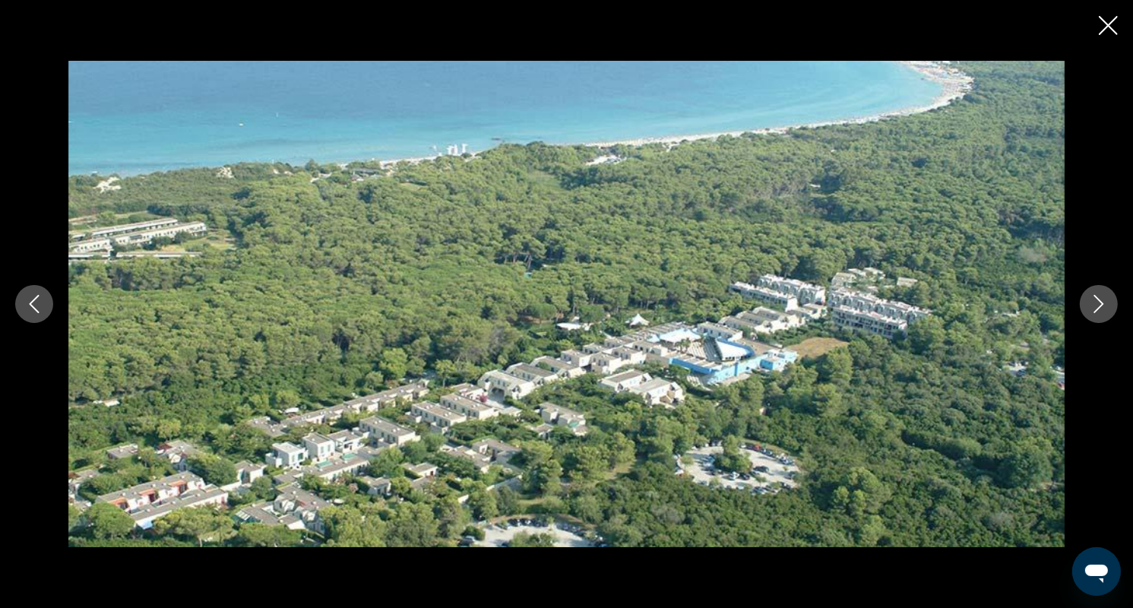
click at [1096, 306] on icon "Next image" at bounding box center [1099, 304] width 18 height 18
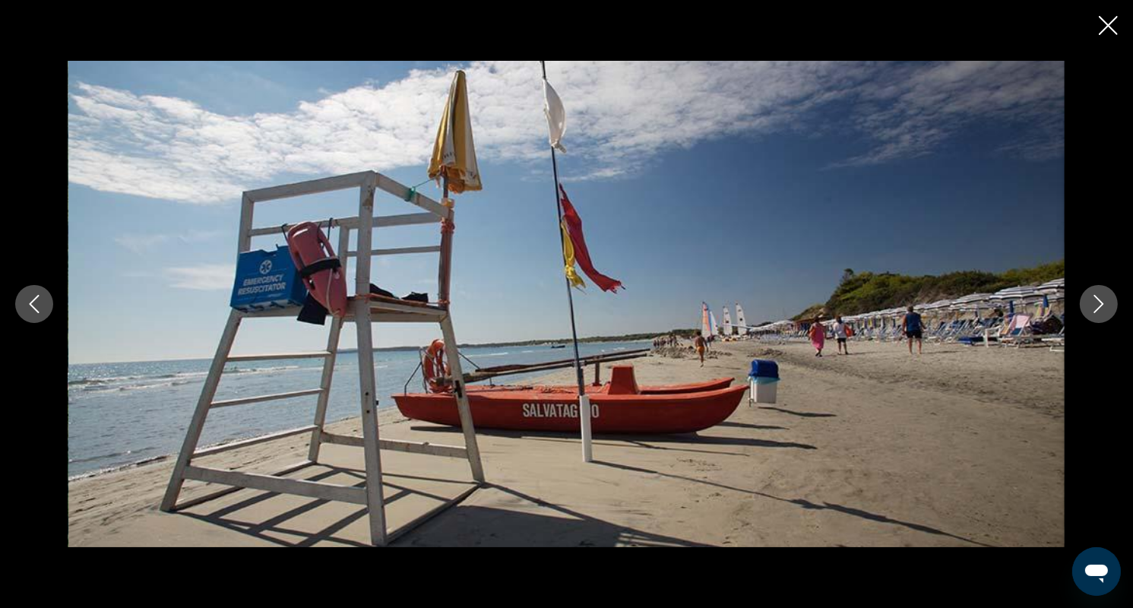
click at [1096, 306] on icon "Next image" at bounding box center [1099, 304] width 18 height 18
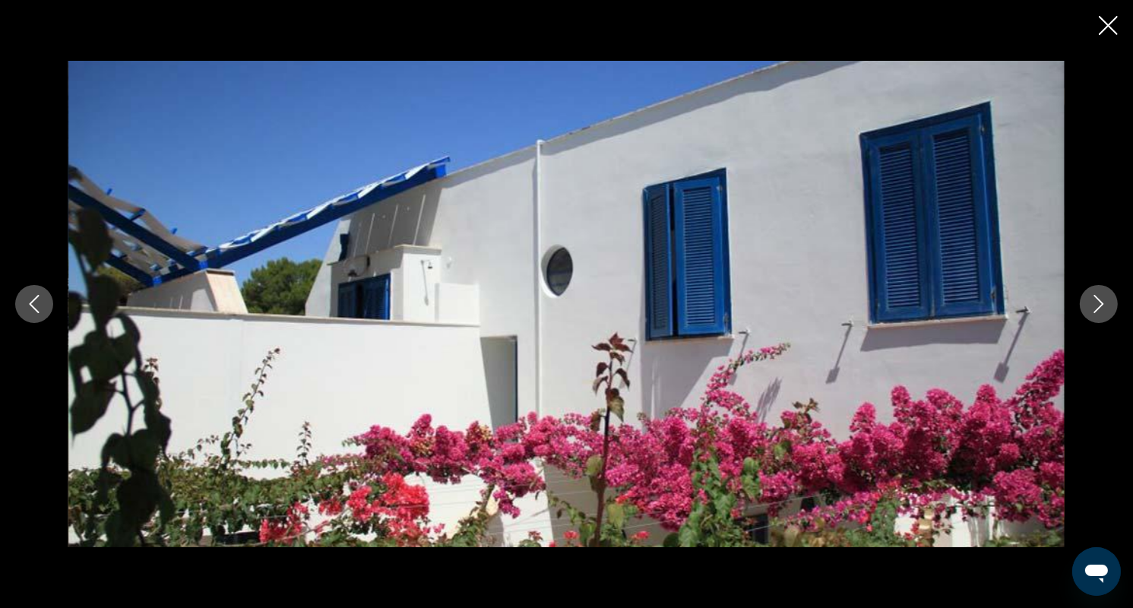
click at [1096, 306] on icon "Next image" at bounding box center [1099, 304] width 18 height 18
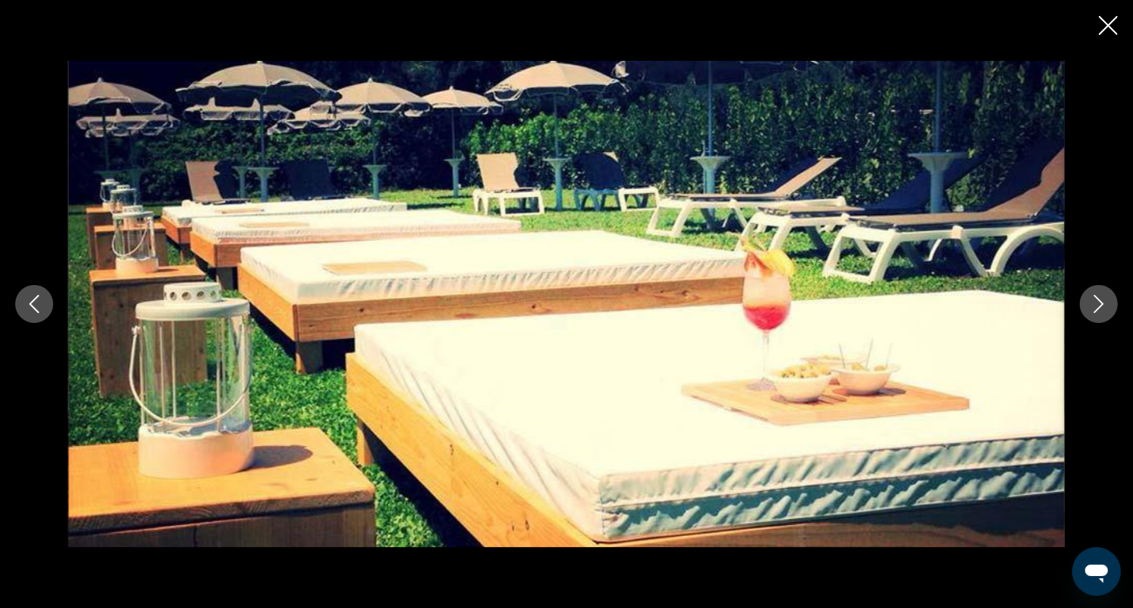
click at [1096, 306] on icon "Next image" at bounding box center [1099, 304] width 18 height 18
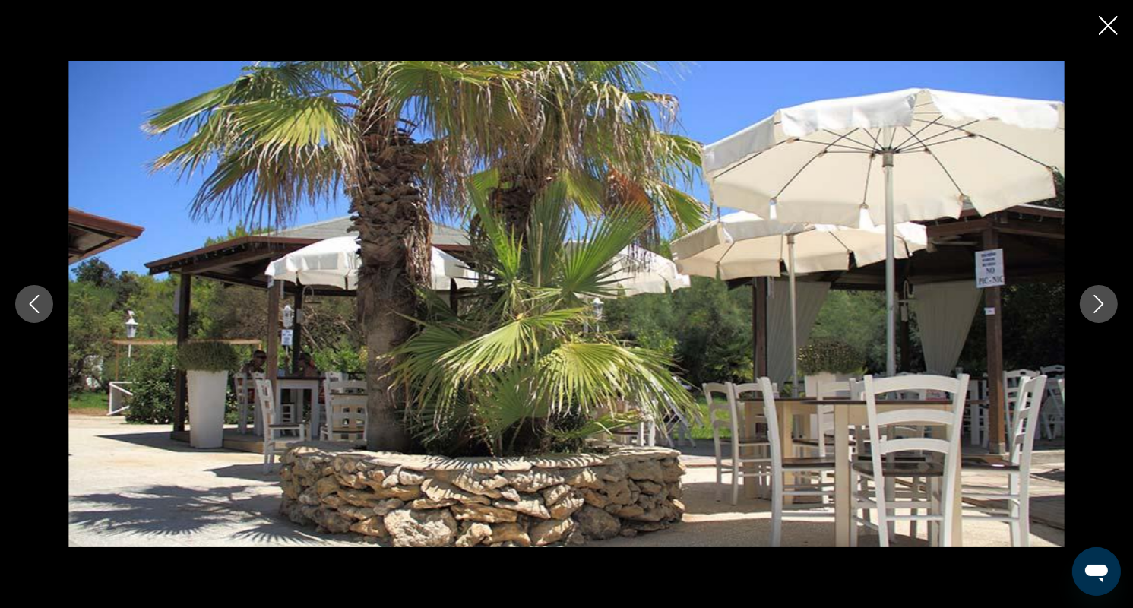
click at [1096, 306] on icon "Next image" at bounding box center [1099, 304] width 18 height 18
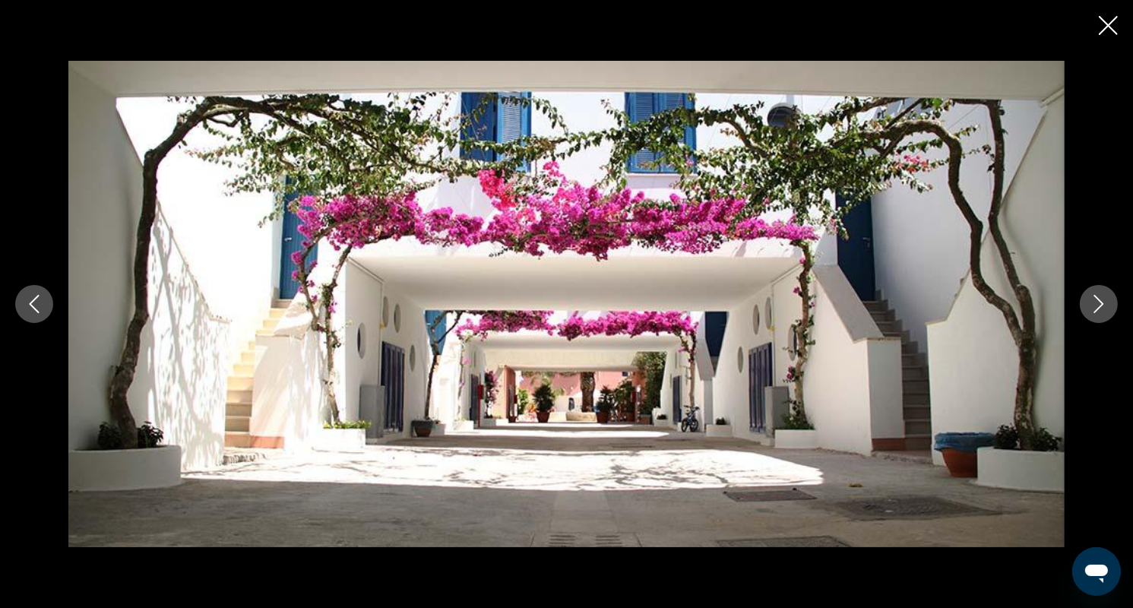
click at [1096, 306] on icon "Next image" at bounding box center [1099, 304] width 18 height 18
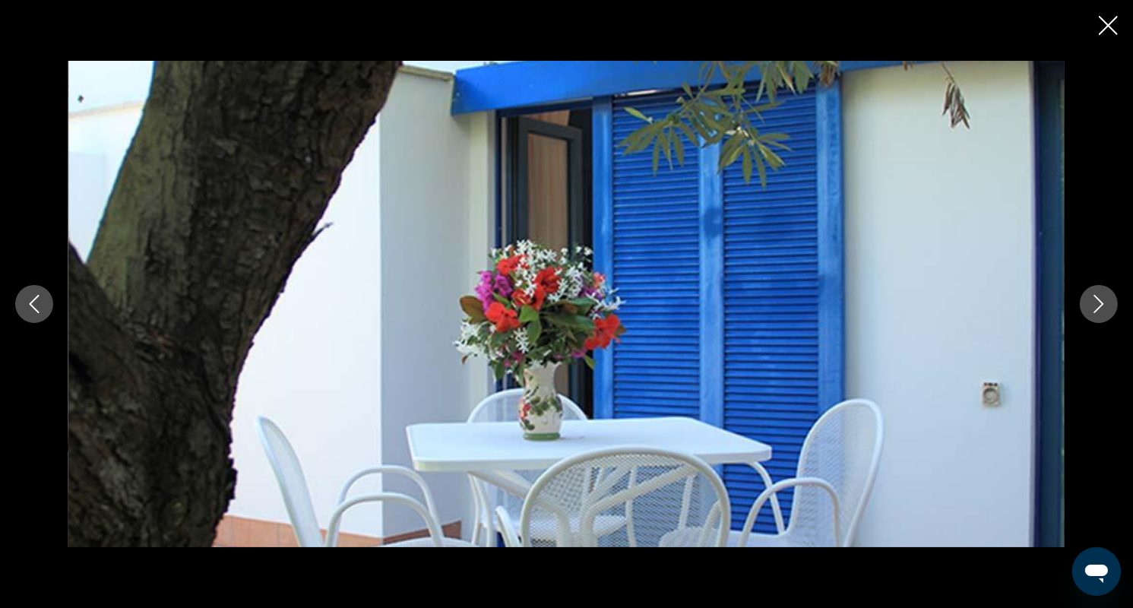
click at [1109, 20] on icon "Close slideshow" at bounding box center [1108, 25] width 19 height 19
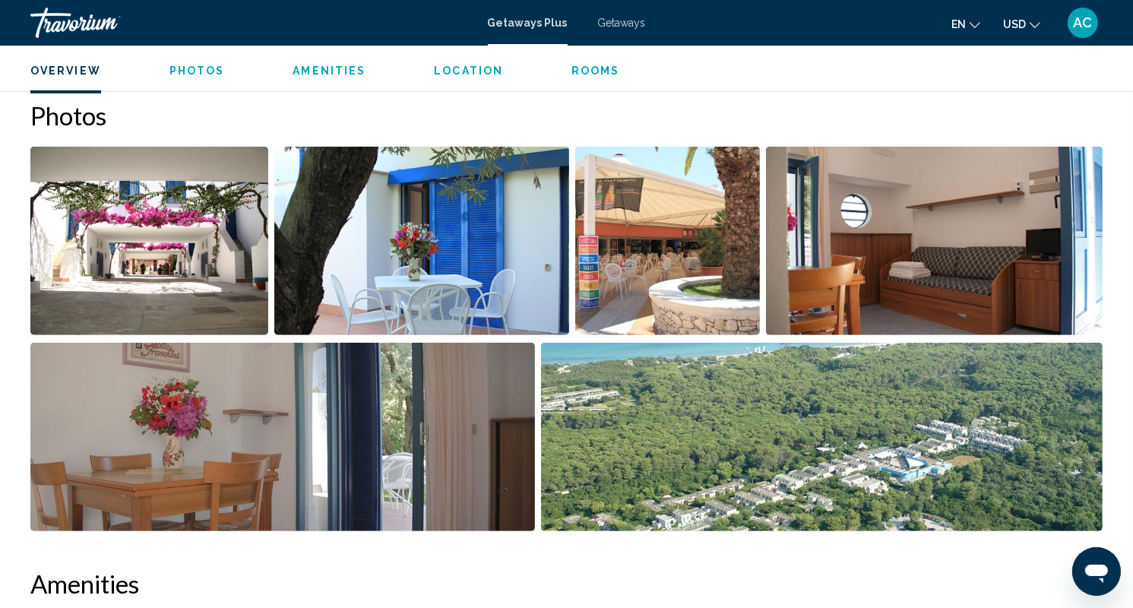
scroll to position [608, 0]
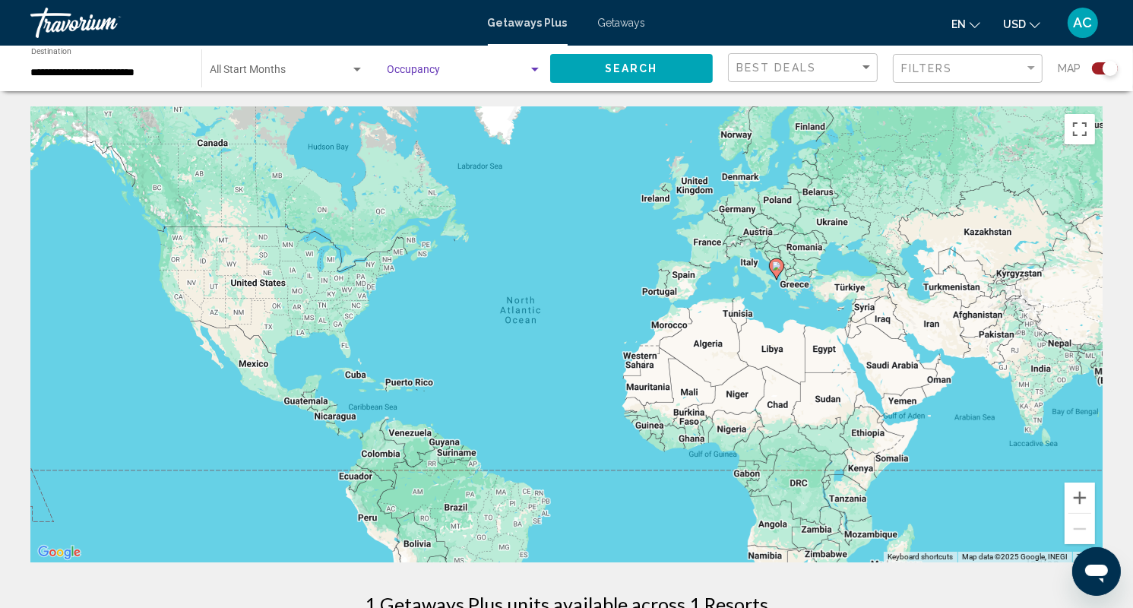
click at [536, 68] on div "Search widget" at bounding box center [535, 70] width 8 height 4
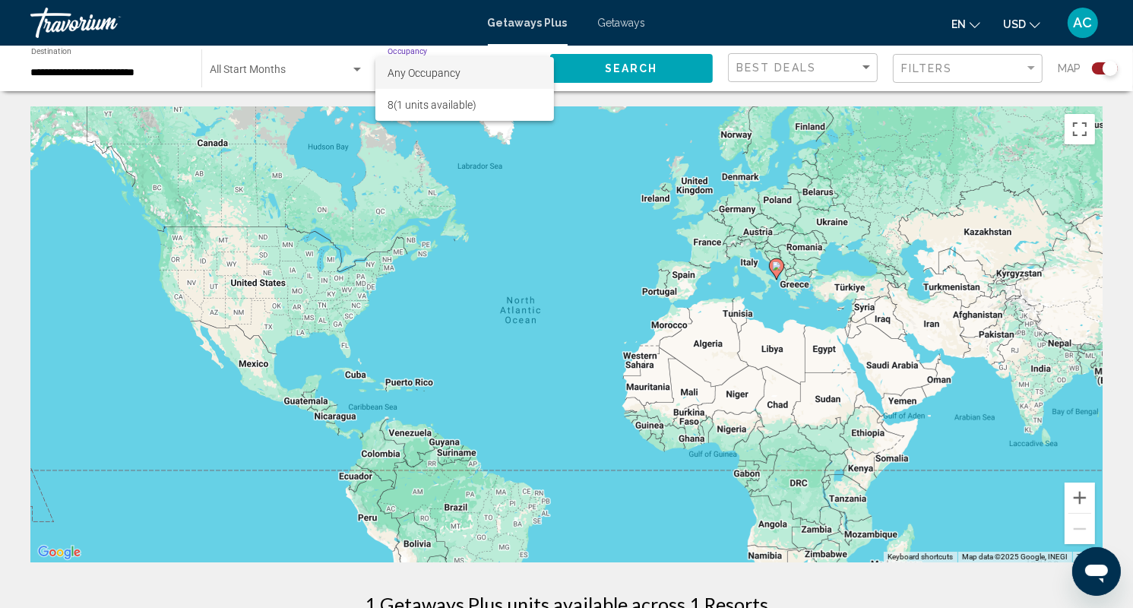
click at [359, 63] on div at bounding box center [566, 304] width 1133 height 608
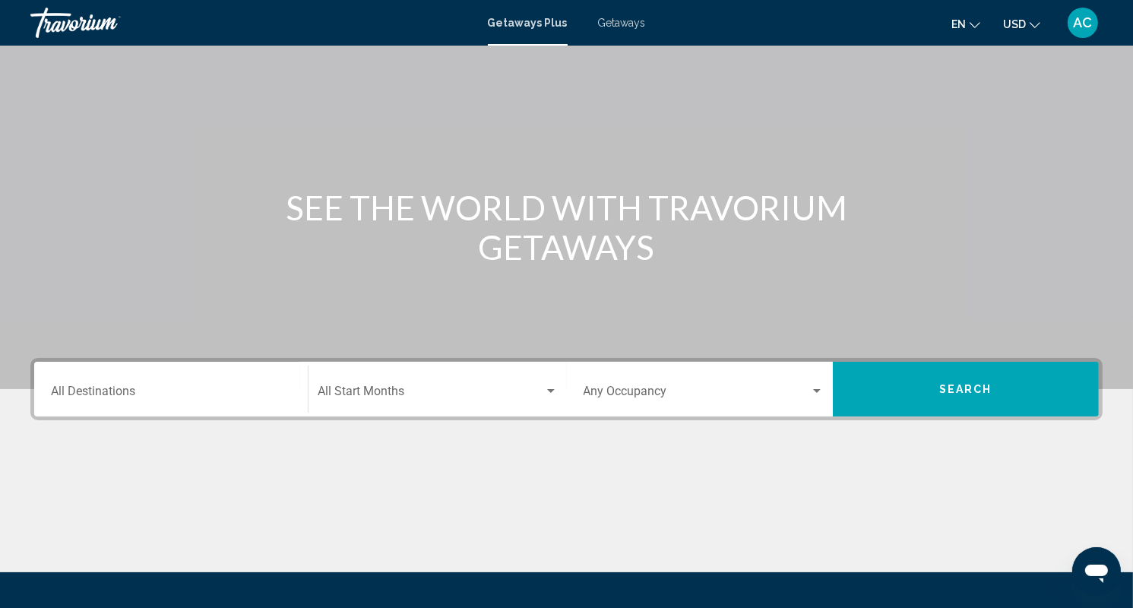
scroll to position [217, 0]
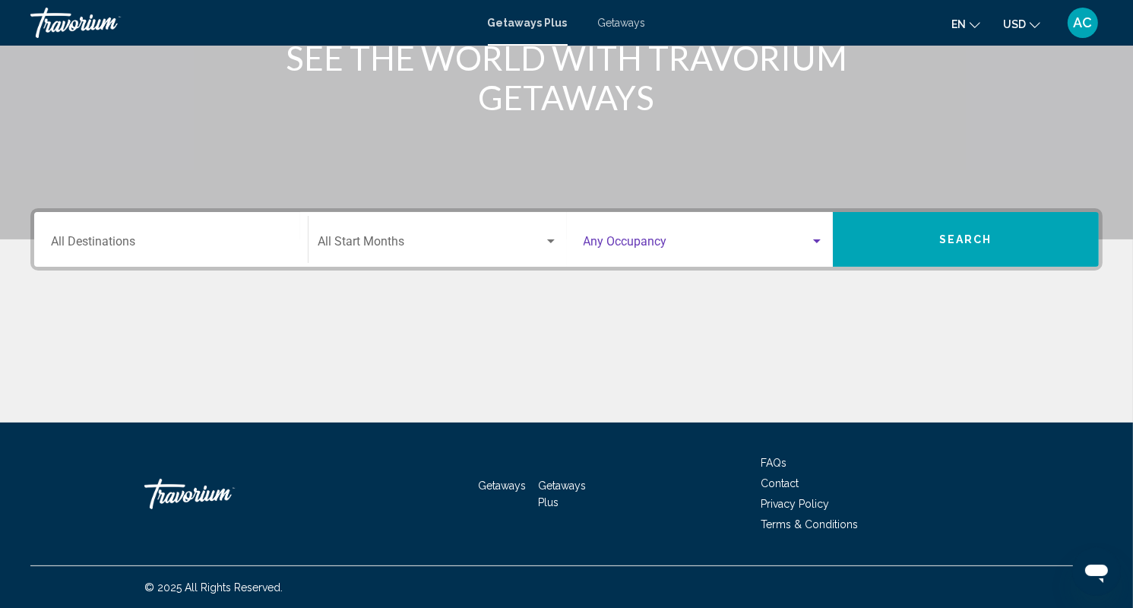
click at [815, 240] on div "Search widget" at bounding box center [817, 241] width 8 height 4
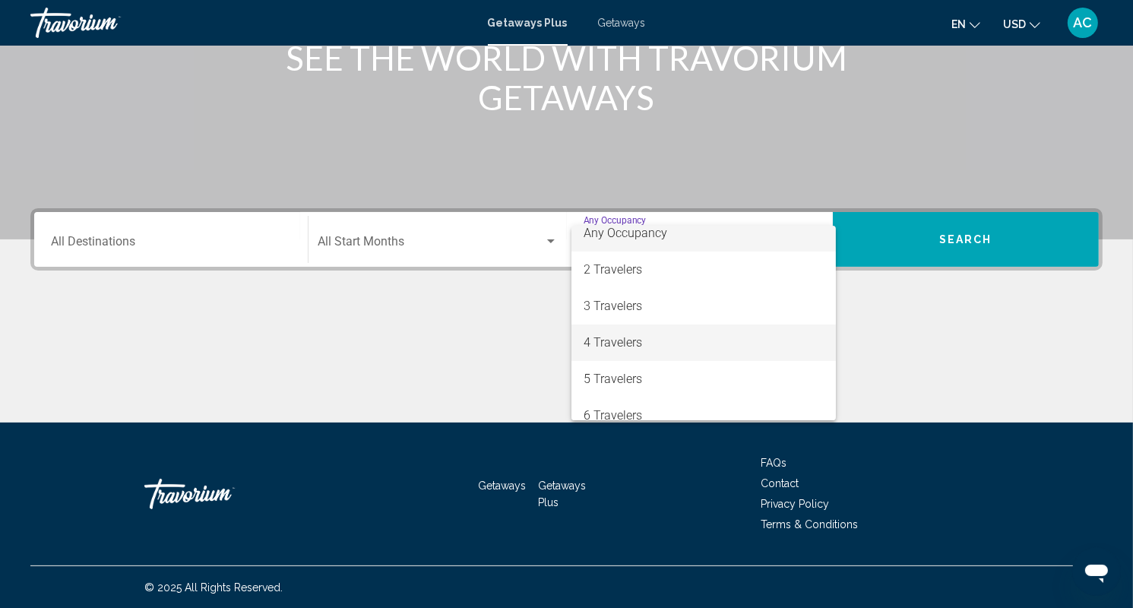
scroll to position [0, 0]
click at [607, 358] on span "4 Travelers" at bounding box center [704, 353] width 240 height 36
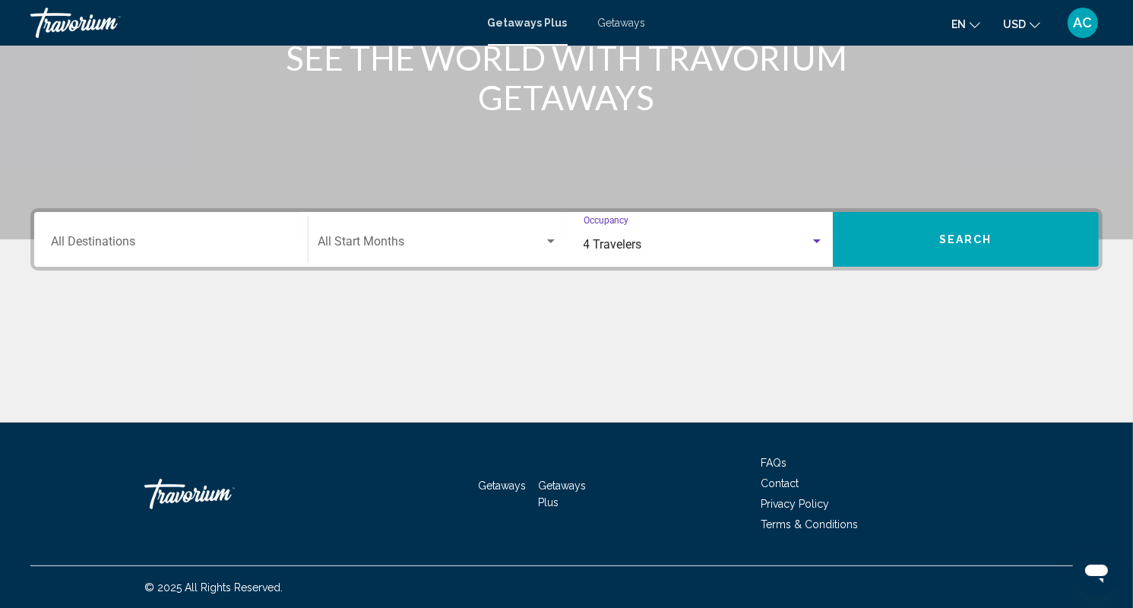
click at [124, 239] on input "Destination All Destinations" at bounding box center [171, 245] width 240 height 14
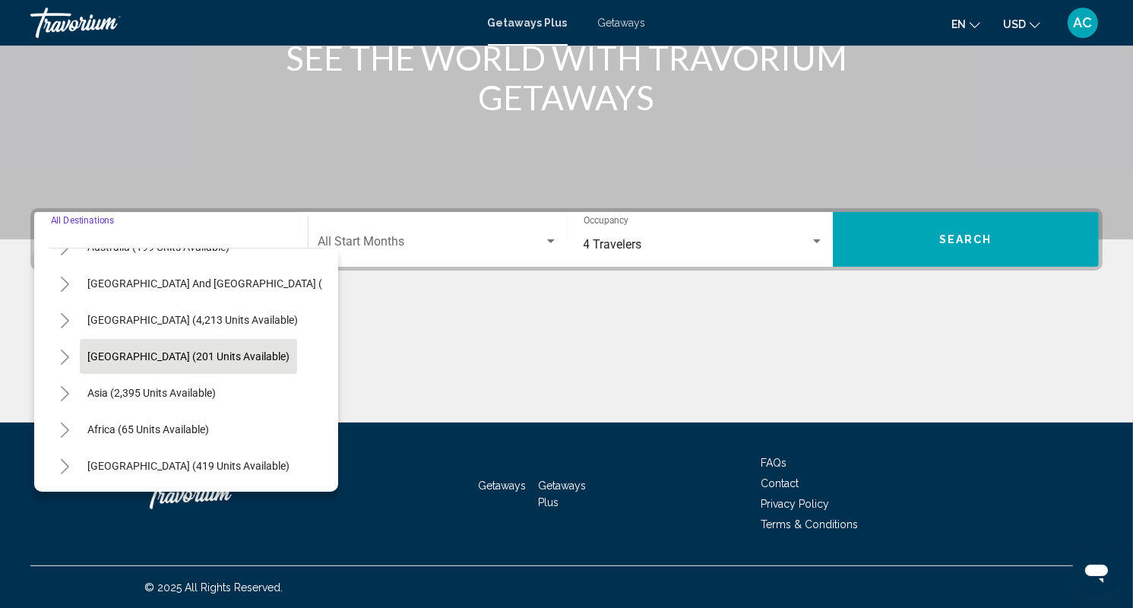
scroll to position [182, 0]
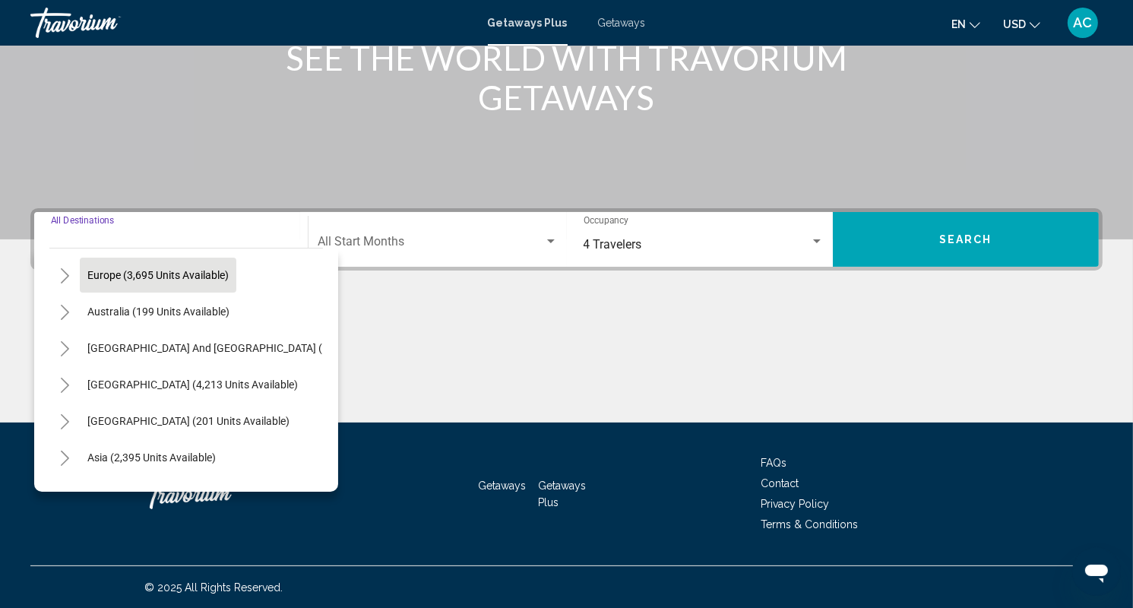
click at [108, 270] on span "Europe (3,695 units available)" at bounding box center [157, 275] width 141 height 12
type input "**********"
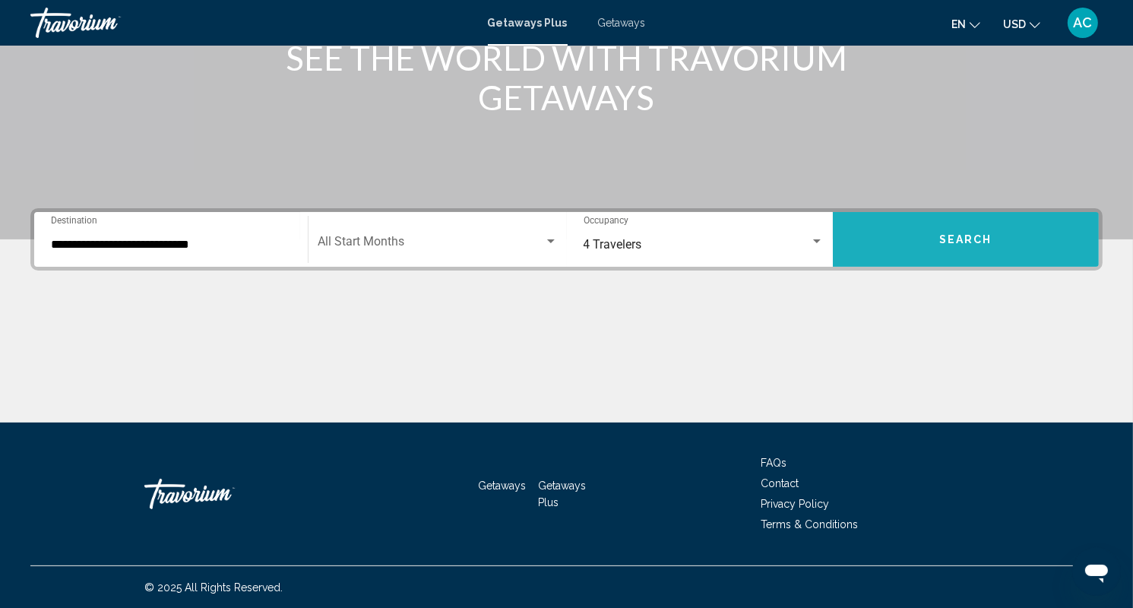
click at [954, 236] on span "Search" at bounding box center [965, 240] width 53 height 12
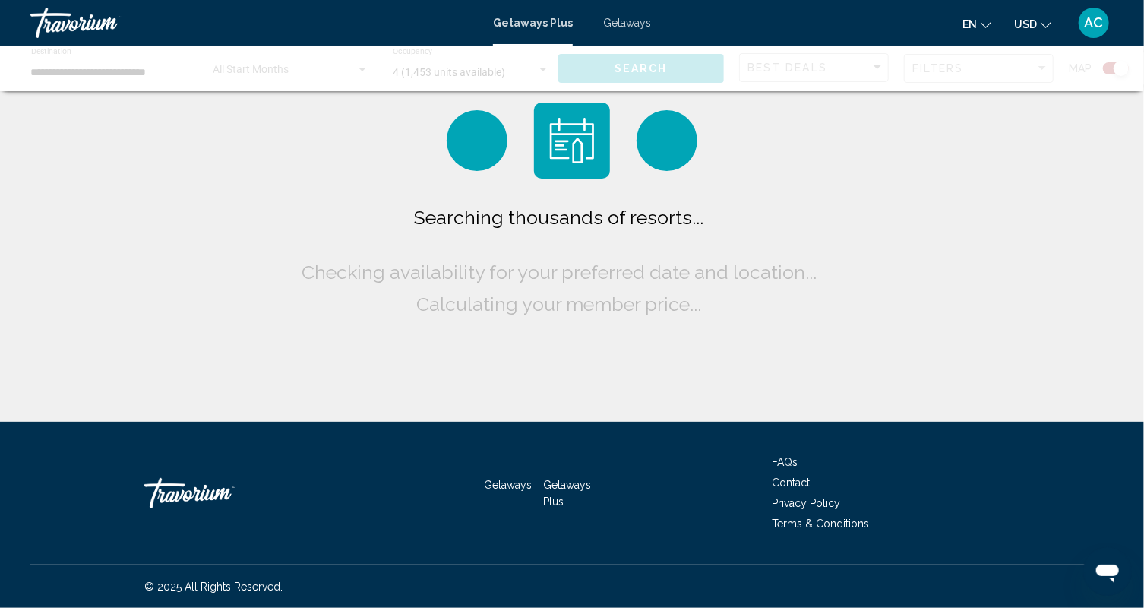
click at [990, 24] on icon "Change language" at bounding box center [986, 25] width 11 height 11
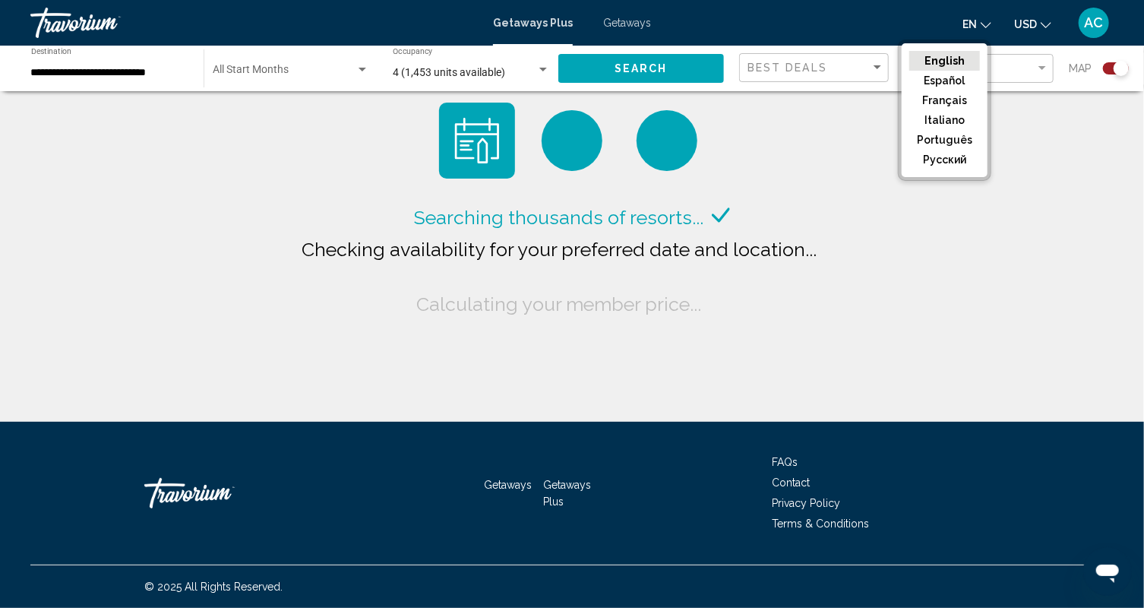
click at [990, 24] on icon "Change language" at bounding box center [986, 25] width 11 height 11
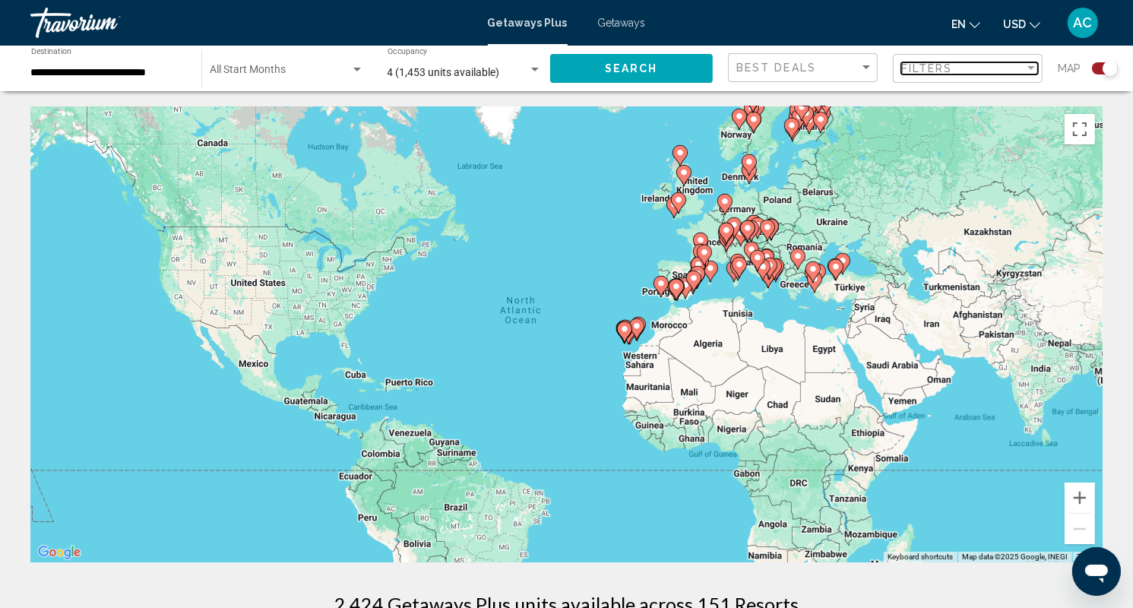
click at [1033, 67] on div "Filter" at bounding box center [1031, 68] width 14 height 12
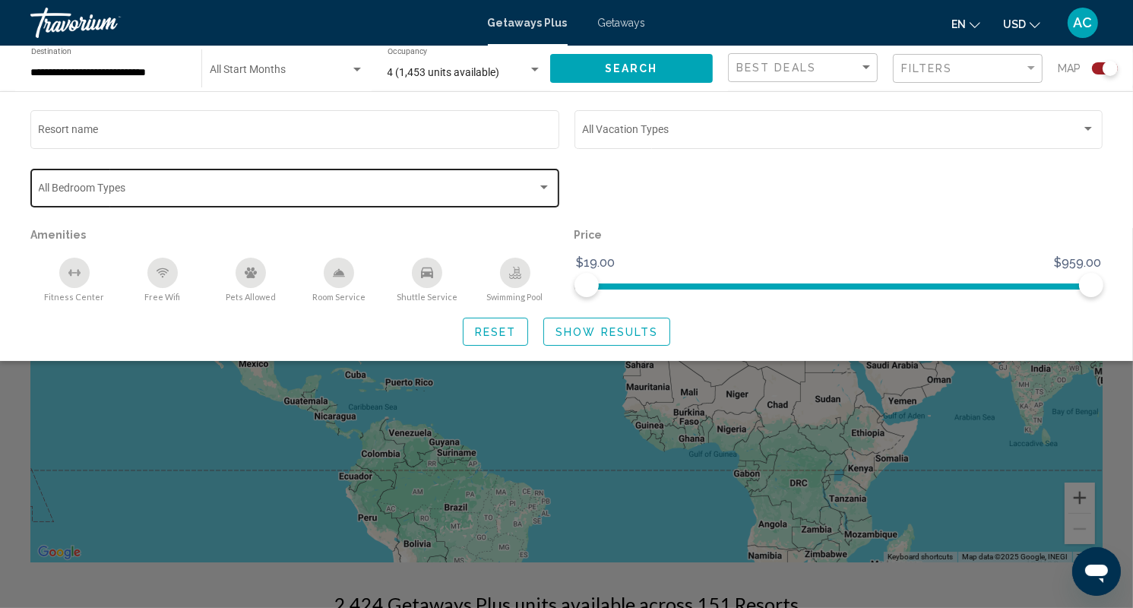
click at [548, 186] on div "Search widget" at bounding box center [544, 188] width 14 height 12
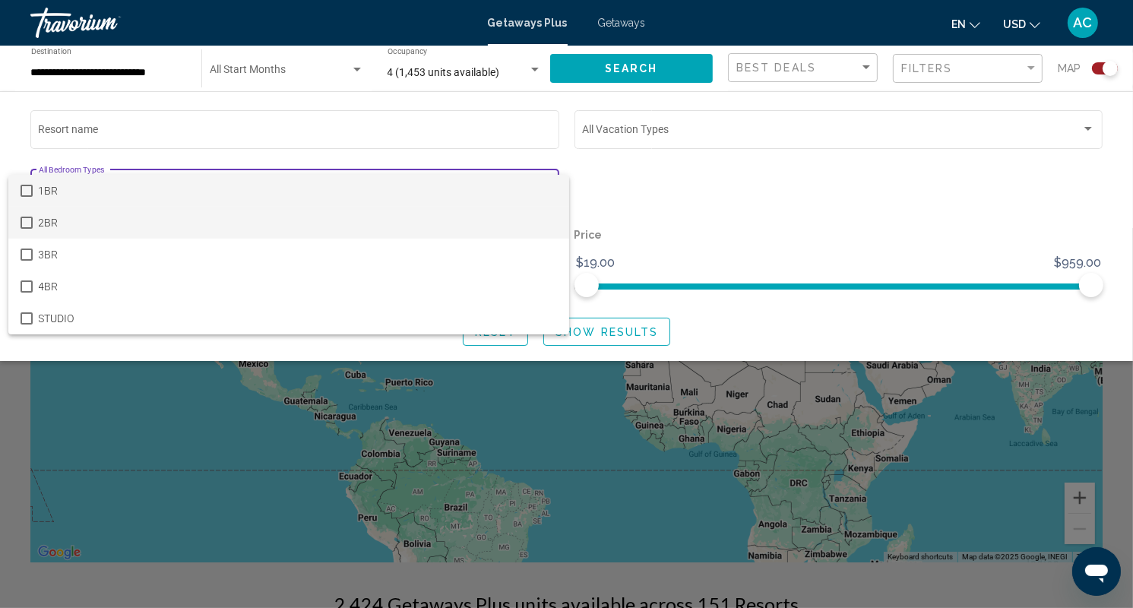
click at [35, 223] on mat-option "2BR" at bounding box center [288, 223] width 561 height 32
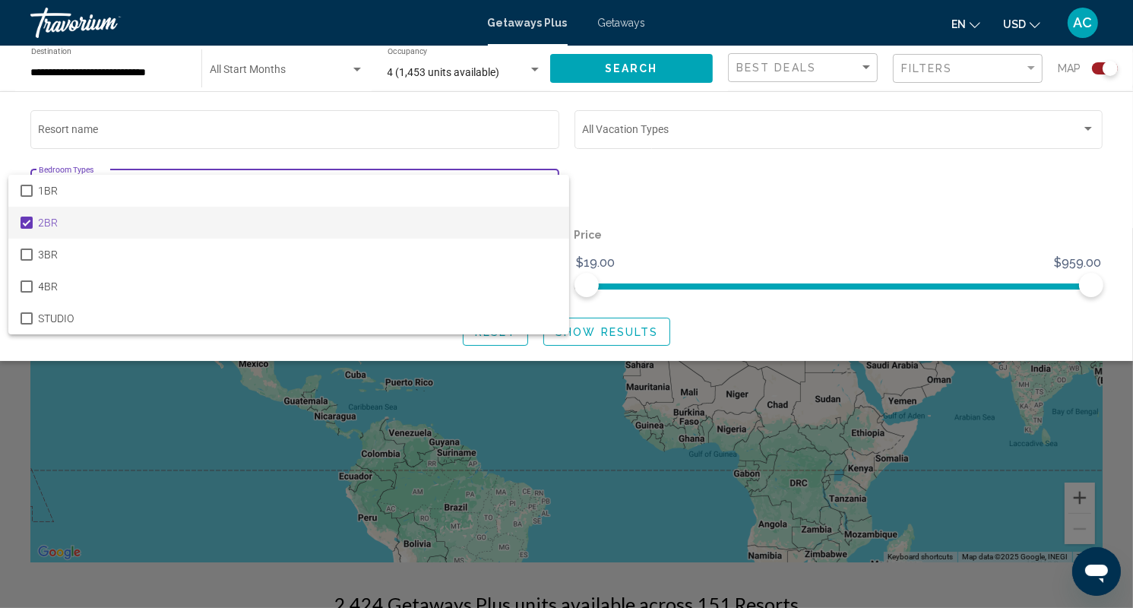
click at [884, 224] on div at bounding box center [566, 304] width 1133 height 608
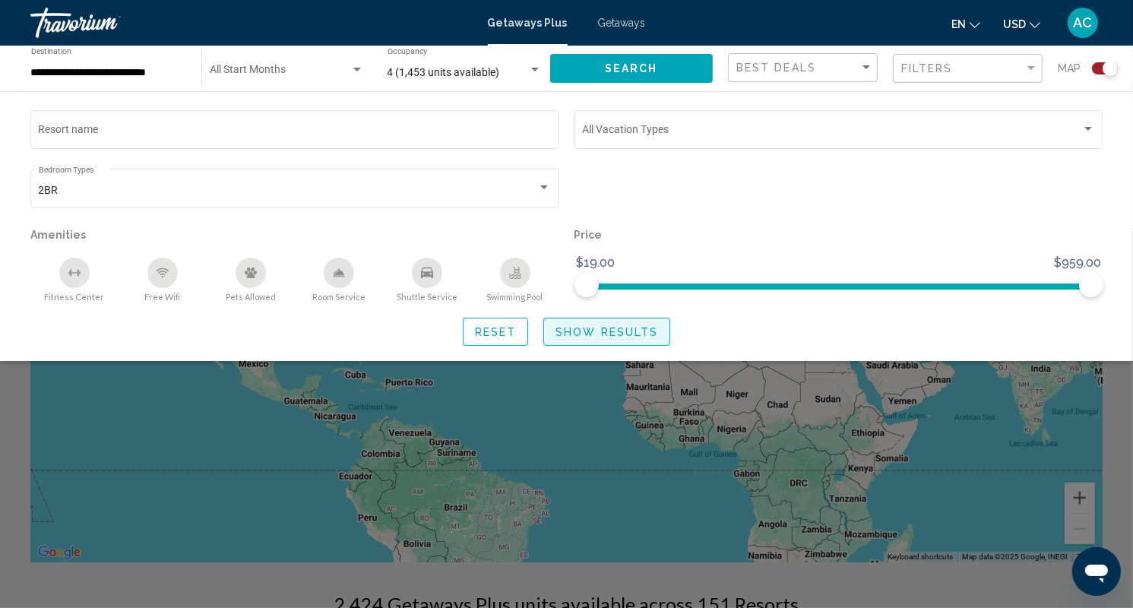
click at [630, 334] on span "Show Results" at bounding box center [606, 332] width 103 height 12
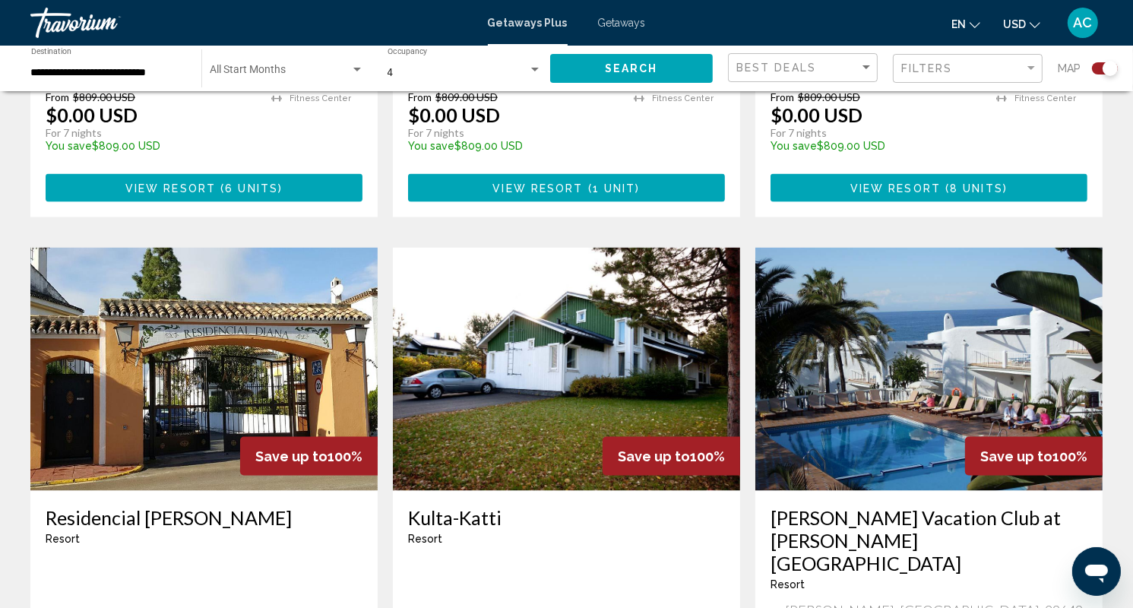
scroll to position [2279, 0]
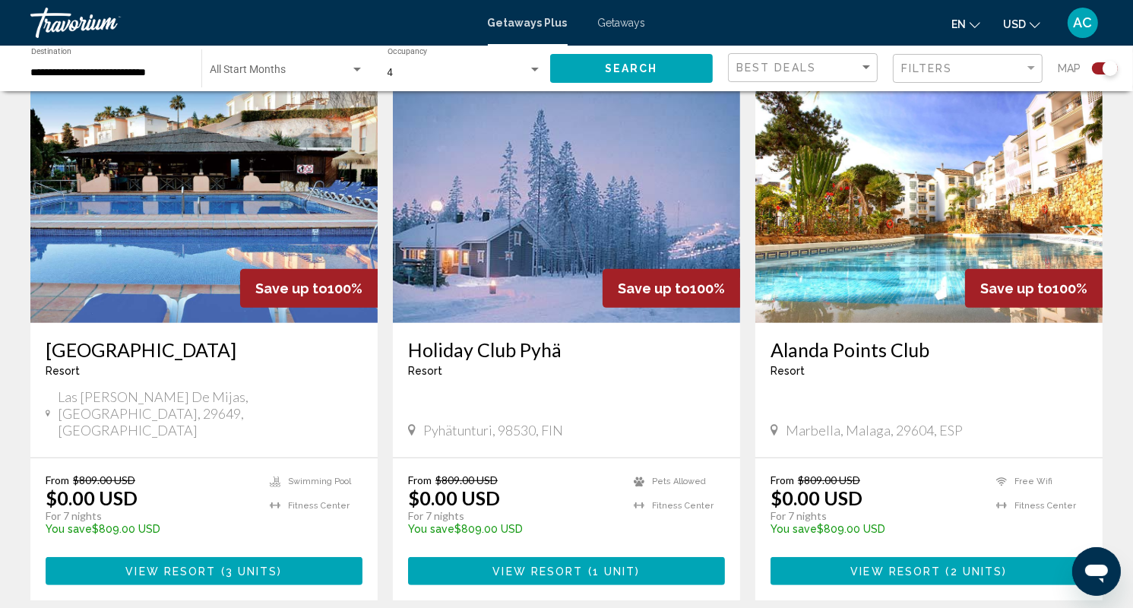
scroll to position [532, 0]
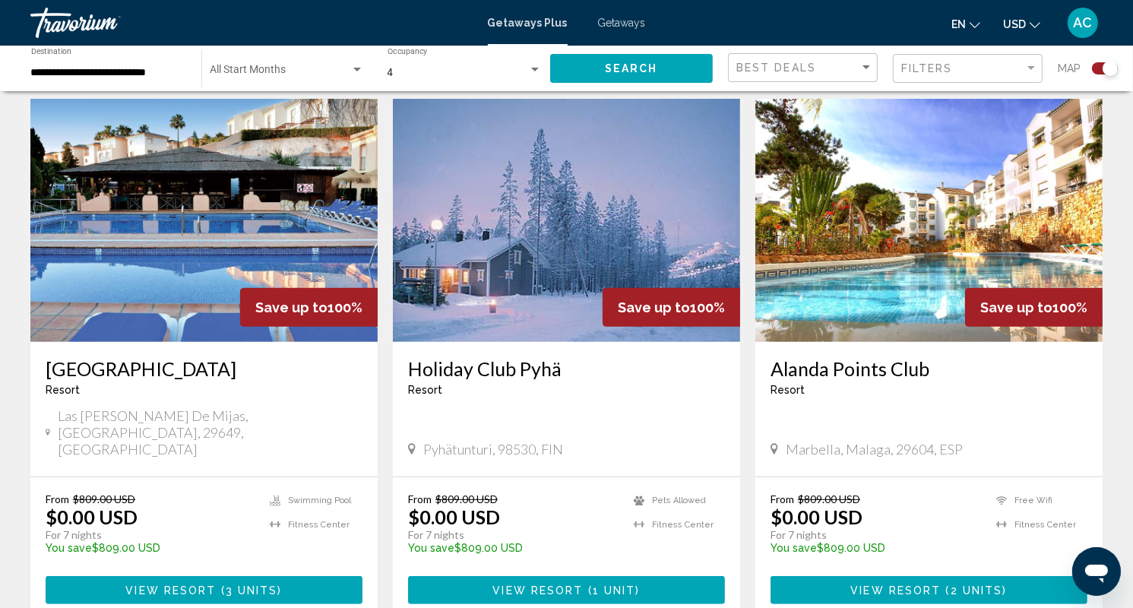
click at [210, 227] on img "Main content" at bounding box center [203, 220] width 347 height 243
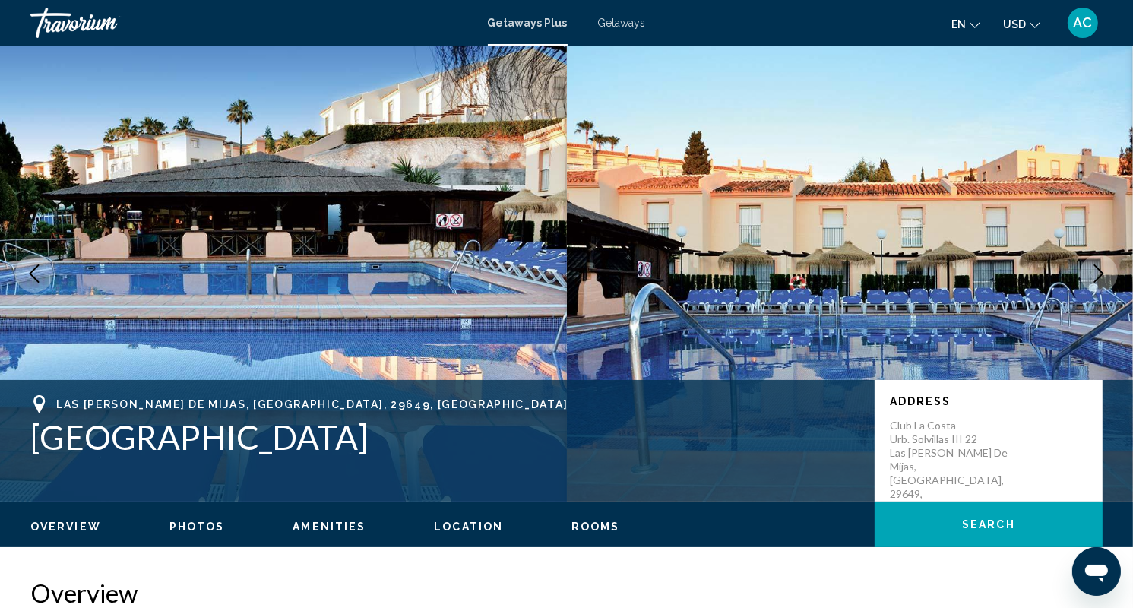
click at [1099, 269] on icon "Next image" at bounding box center [1099, 273] width 10 height 18
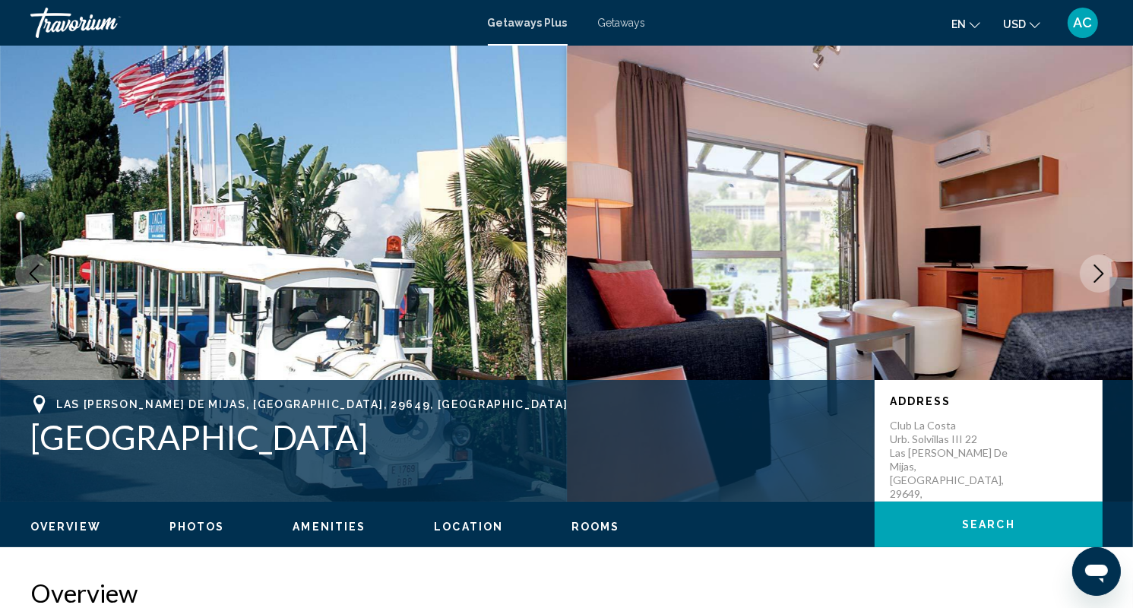
click at [1100, 270] on icon "Next image" at bounding box center [1099, 273] width 18 height 18
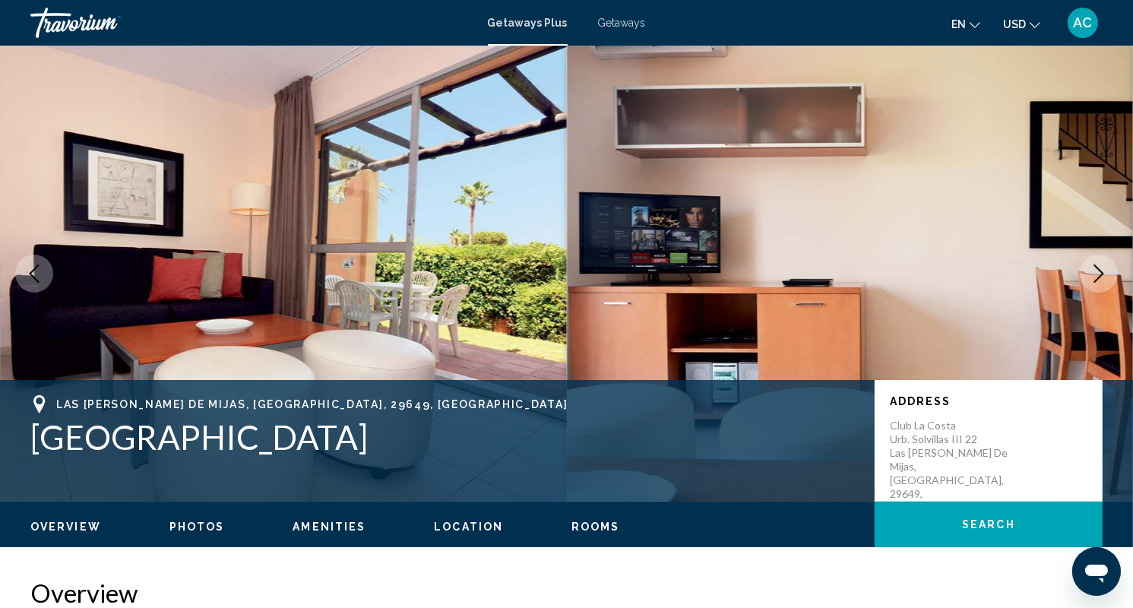
click at [1100, 270] on icon "Next image" at bounding box center [1099, 273] width 18 height 18
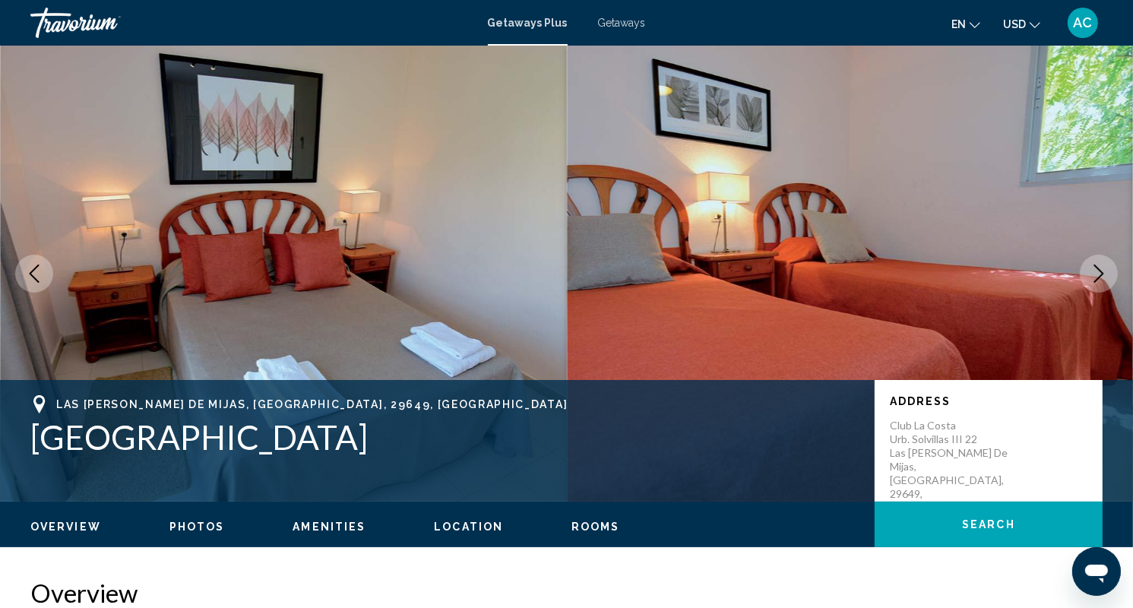
click at [1100, 270] on icon "Next image" at bounding box center [1099, 273] width 18 height 18
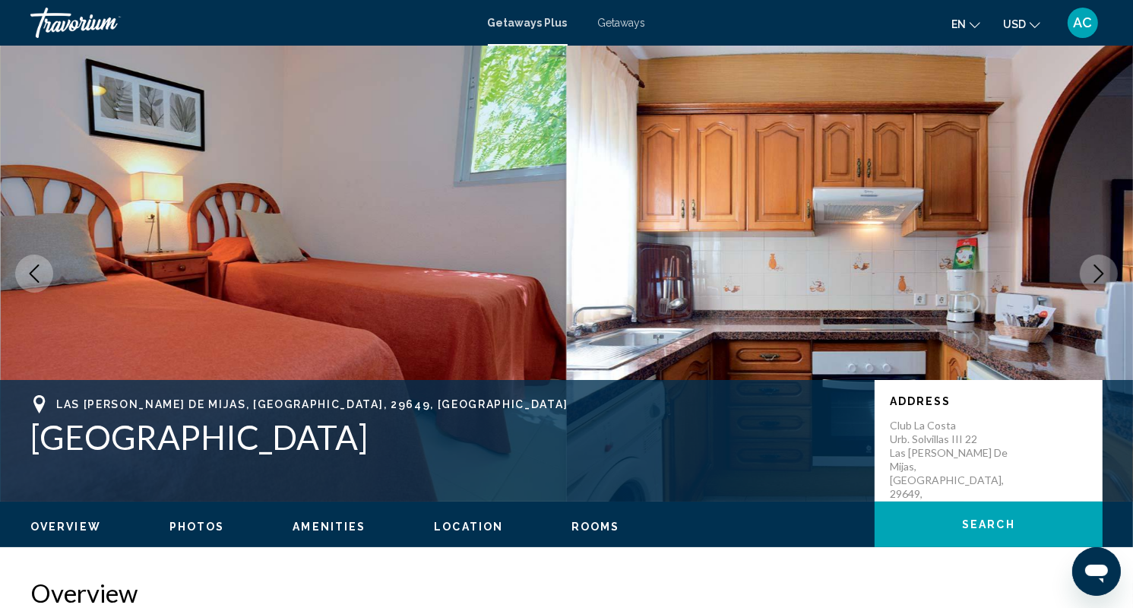
click at [1100, 270] on icon "Next image" at bounding box center [1099, 273] width 18 height 18
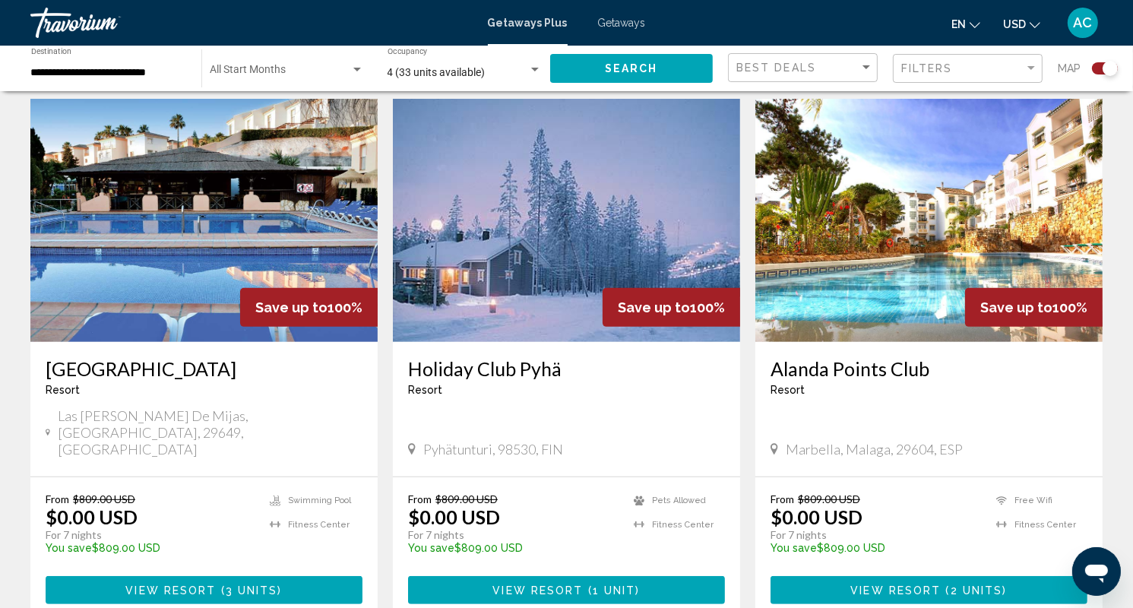
scroll to position [608, 0]
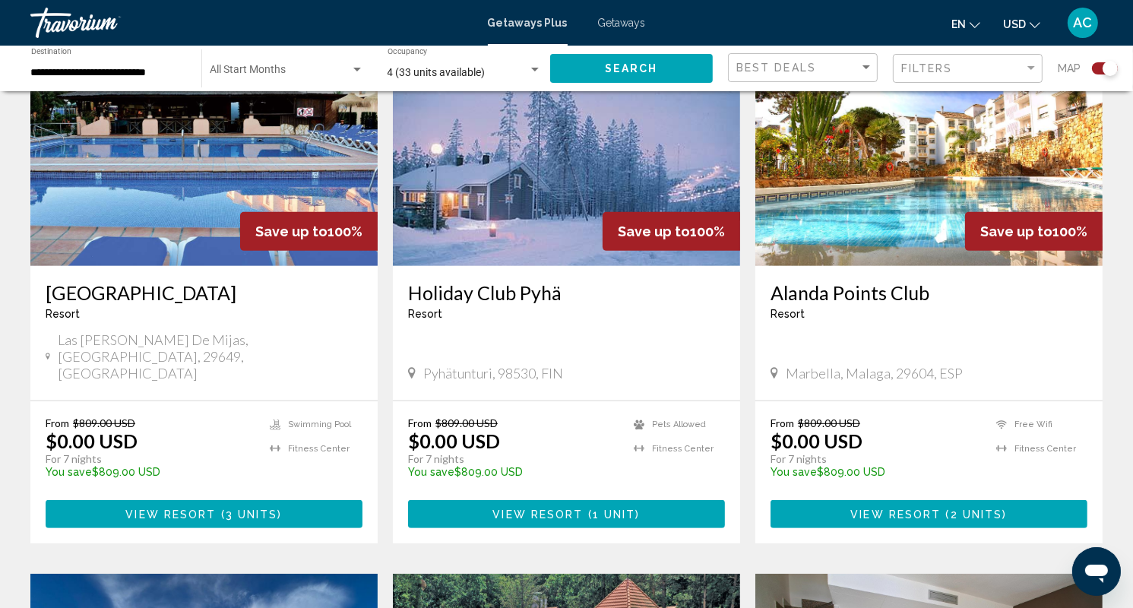
click at [853, 176] on img "Main content" at bounding box center [928, 144] width 347 height 243
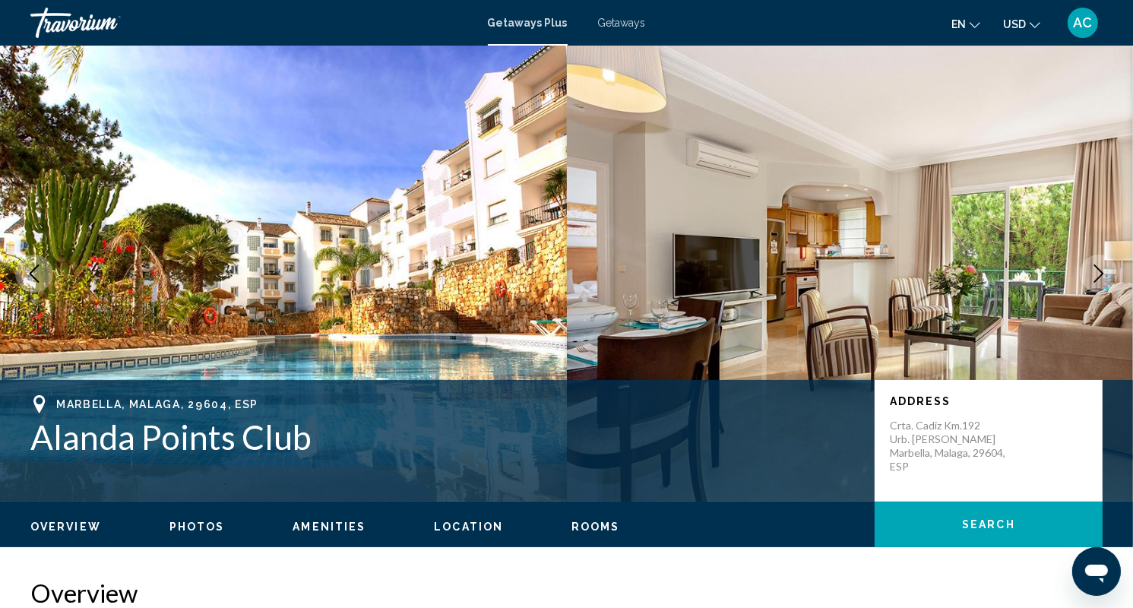
click at [1096, 270] on icon "Next image" at bounding box center [1099, 273] width 18 height 18
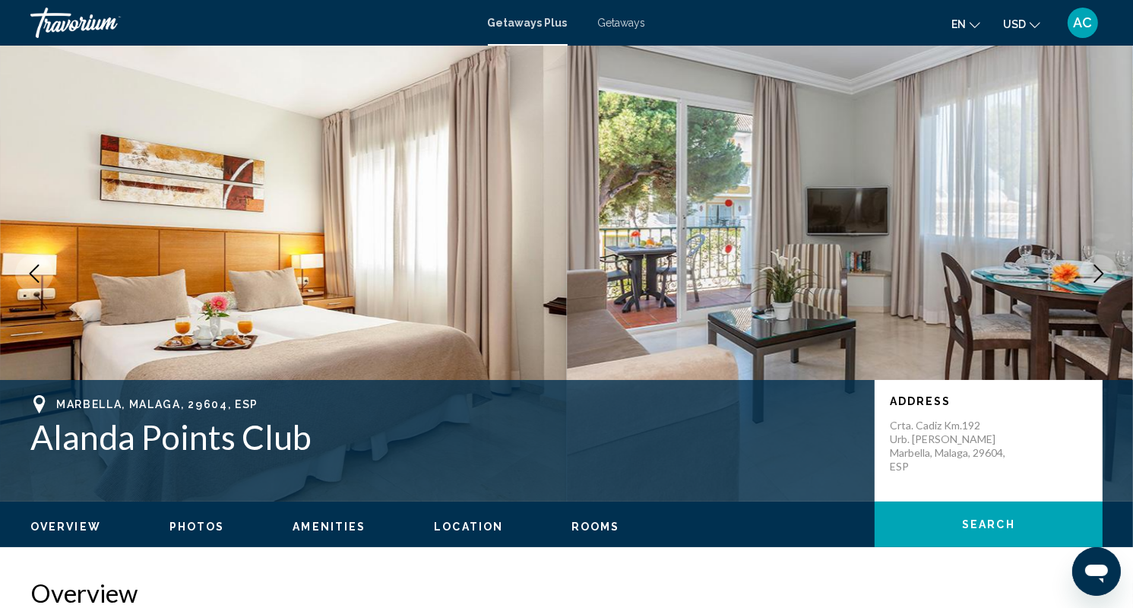
click at [1099, 270] on icon "Next image" at bounding box center [1099, 273] width 10 height 18
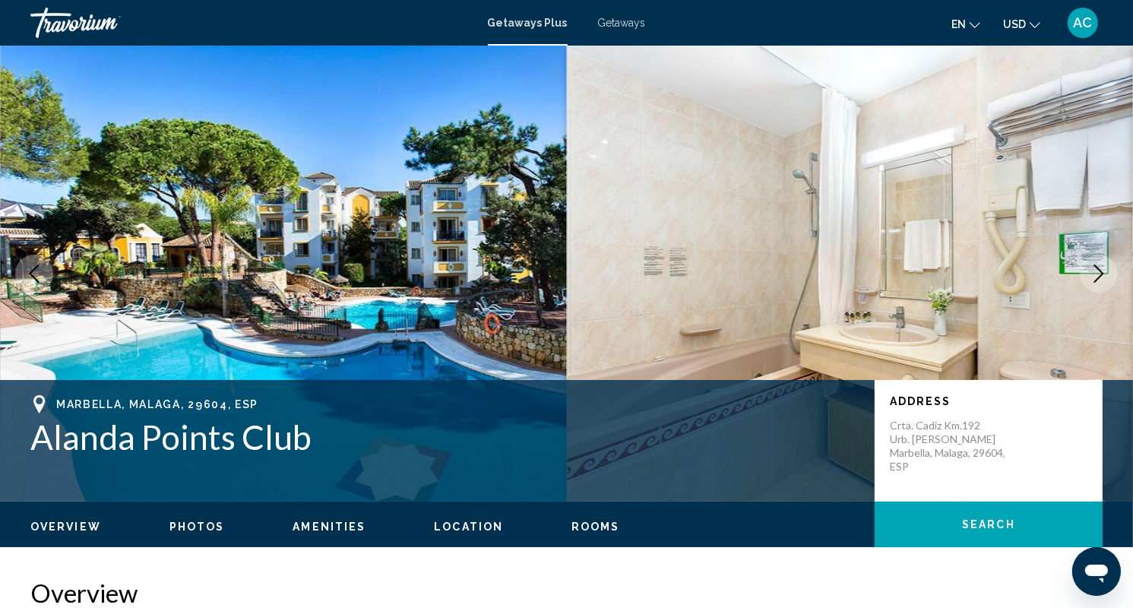
click at [1099, 270] on icon "Next image" at bounding box center [1099, 273] width 10 height 18
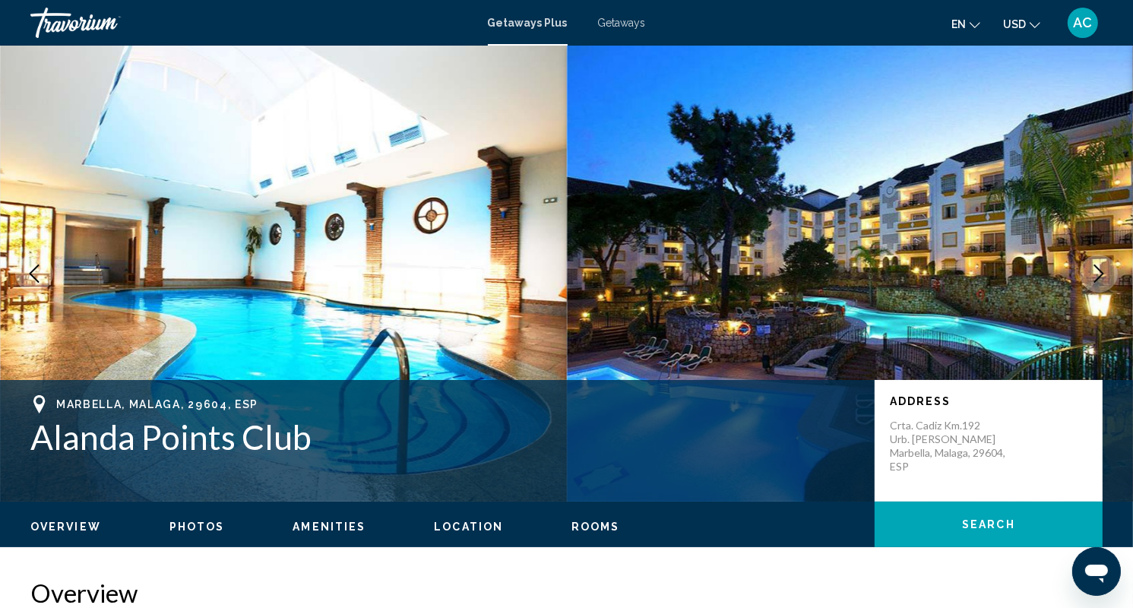
click at [1099, 270] on icon "Next image" at bounding box center [1099, 273] width 10 height 18
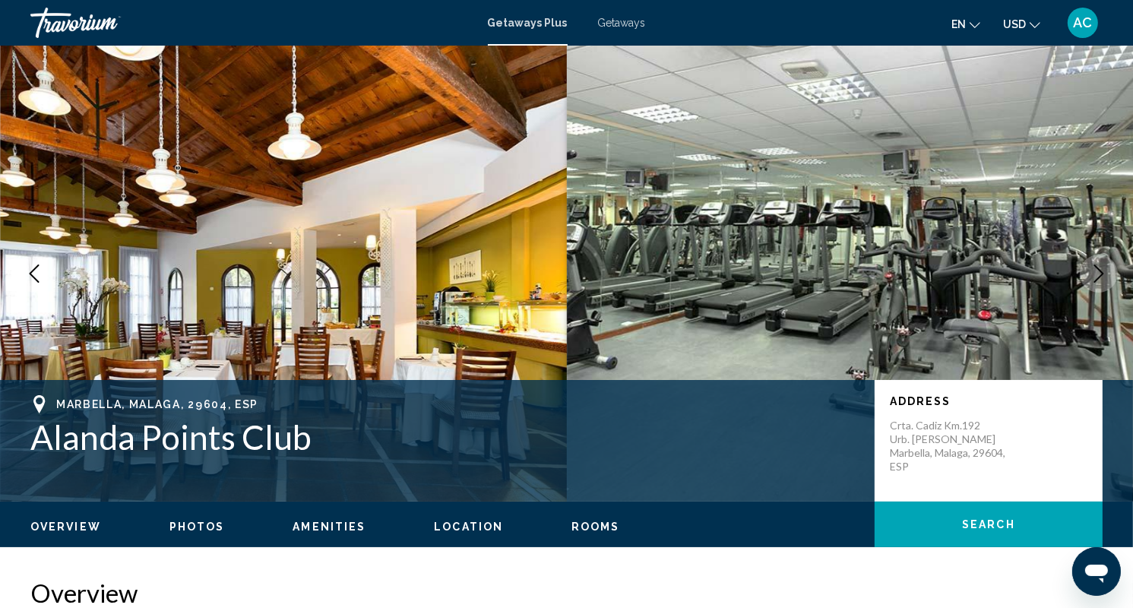
click at [1099, 270] on icon "Next image" at bounding box center [1099, 273] width 10 height 18
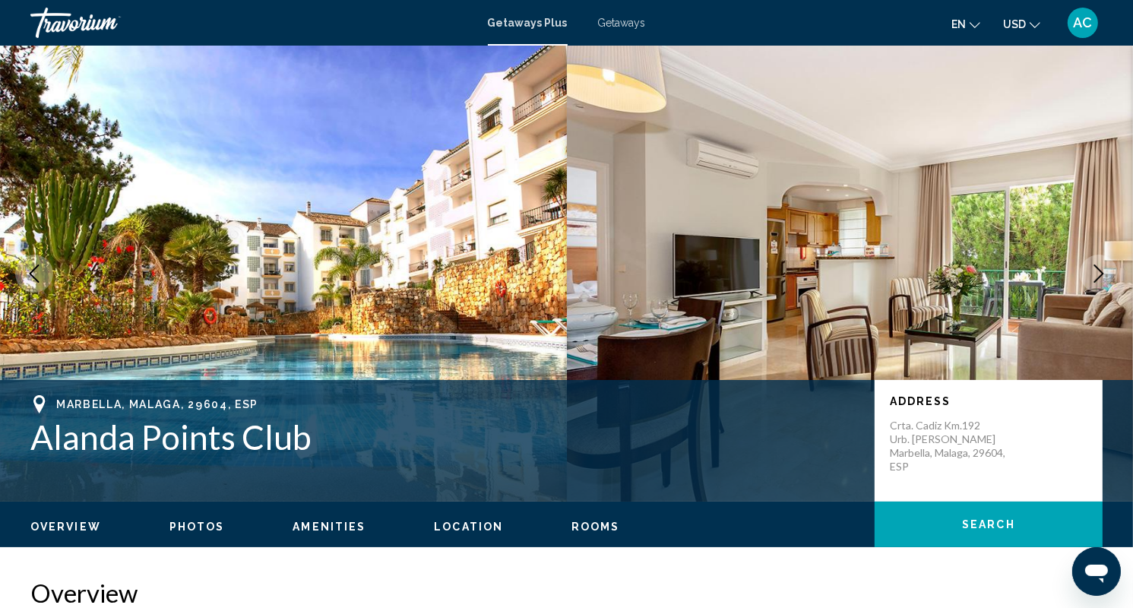
click at [1099, 270] on icon "Next image" at bounding box center [1099, 273] width 10 height 18
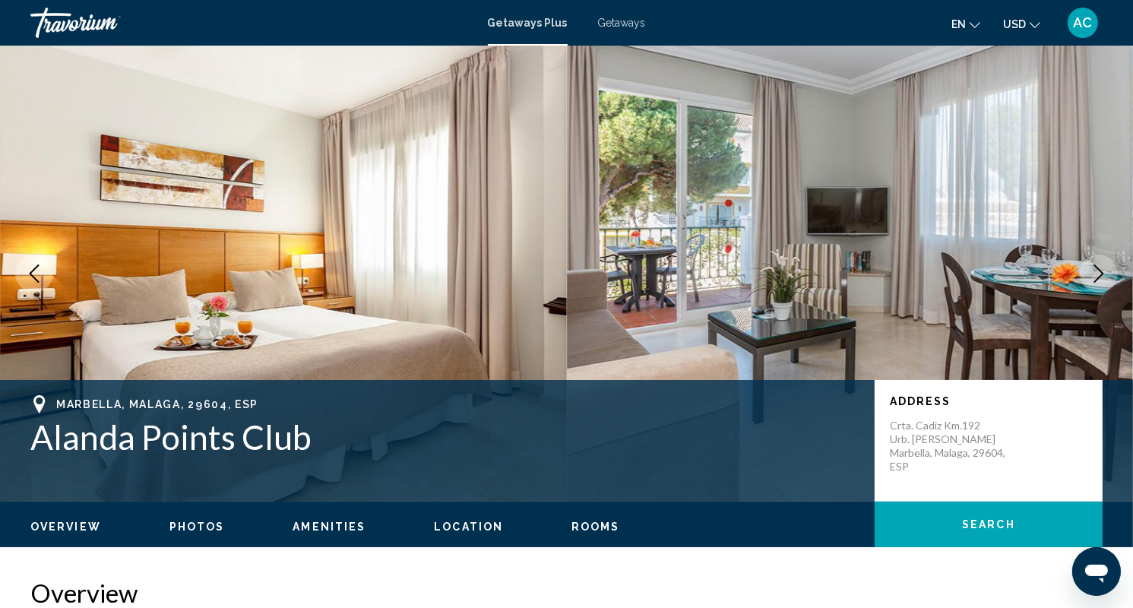
click at [1099, 270] on icon "Next image" at bounding box center [1099, 273] width 10 height 18
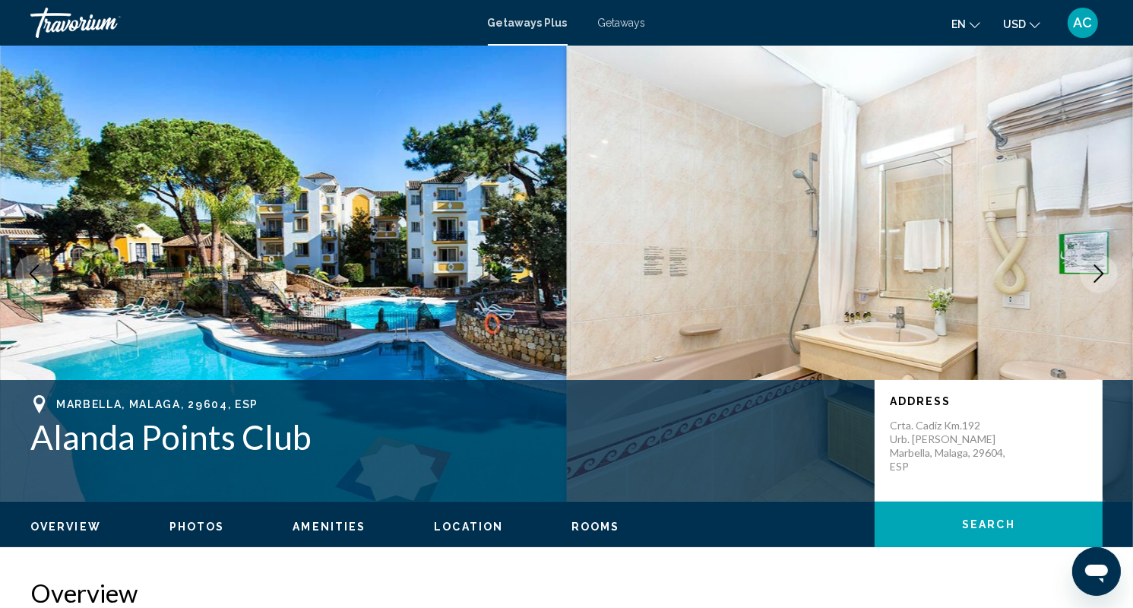
click at [1099, 270] on icon "Next image" at bounding box center [1099, 273] width 10 height 18
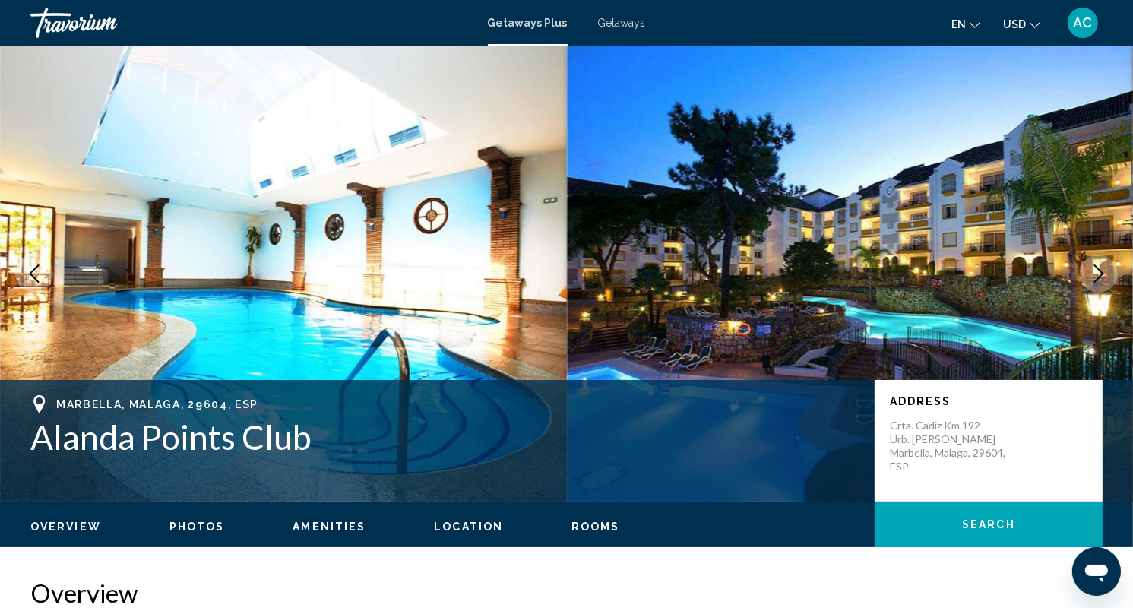
click at [1104, 273] on icon "Next image" at bounding box center [1099, 273] width 18 height 18
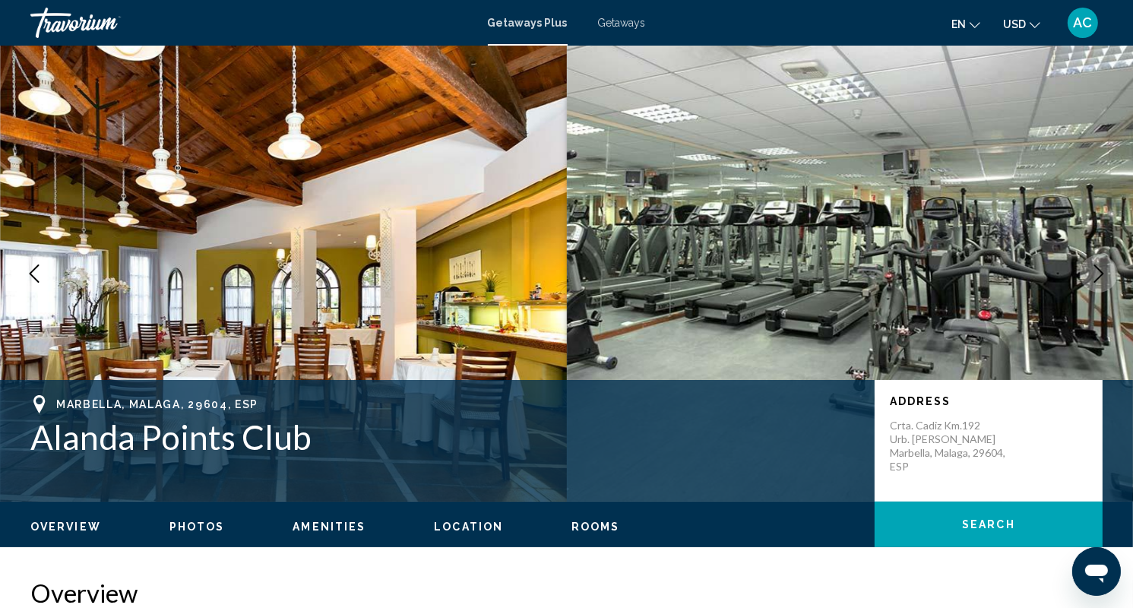
click at [1098, 273] on icon "Next image" at bounding box center [1099, 273] width 18 height 18
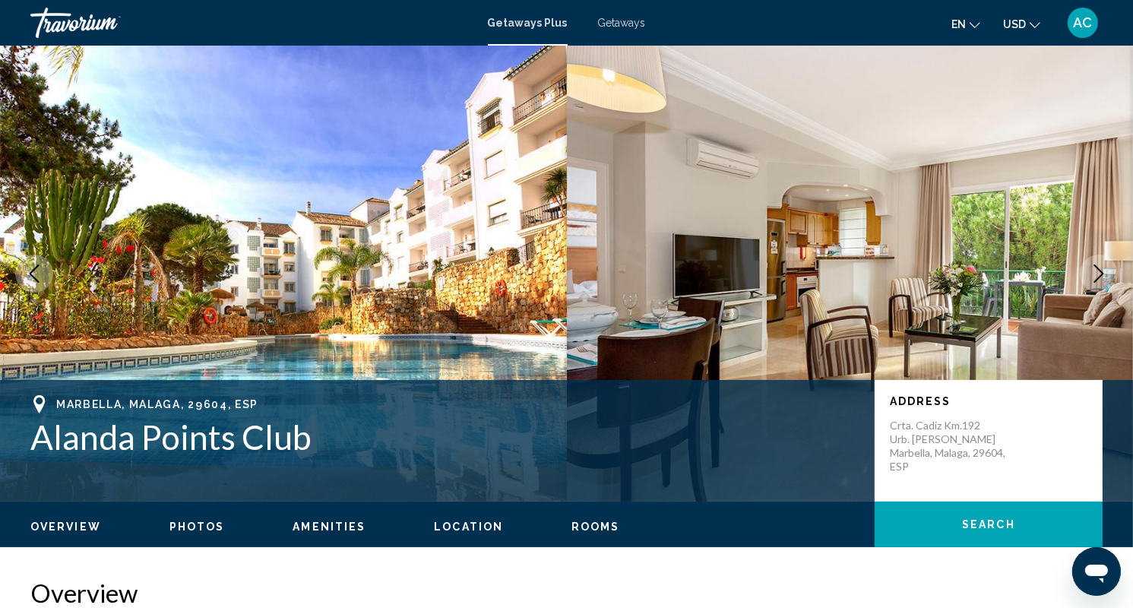
click at [1098, 273] on icon "Next image" at bounding box center [1099, 273] width 18 height 18
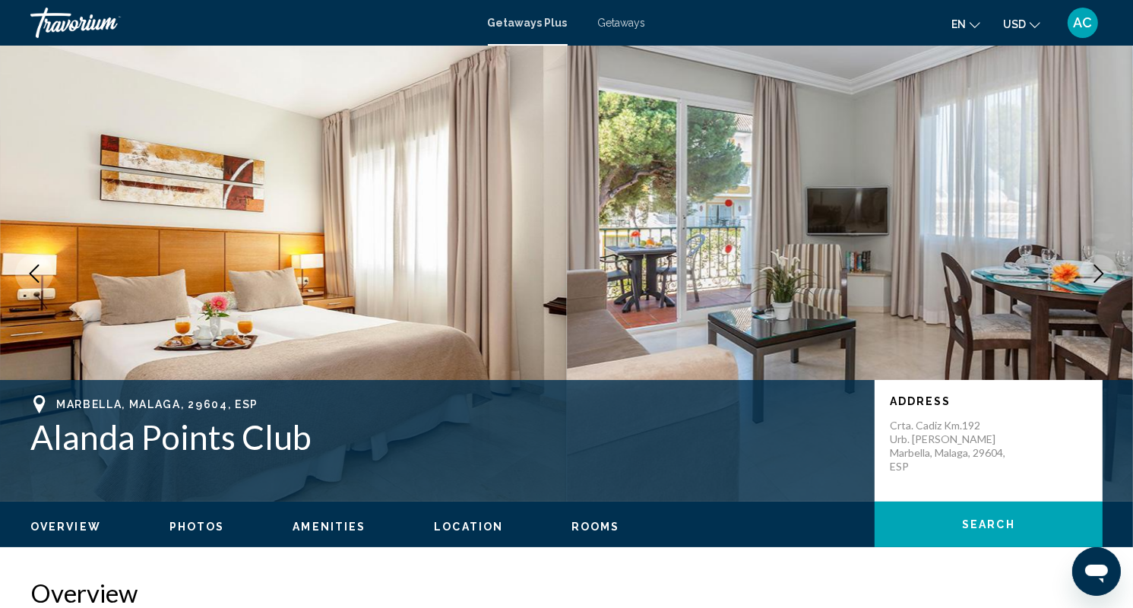
click at [1099, 271] on icon "Next image" at bounding box center [1099, 273] width 18 height 18
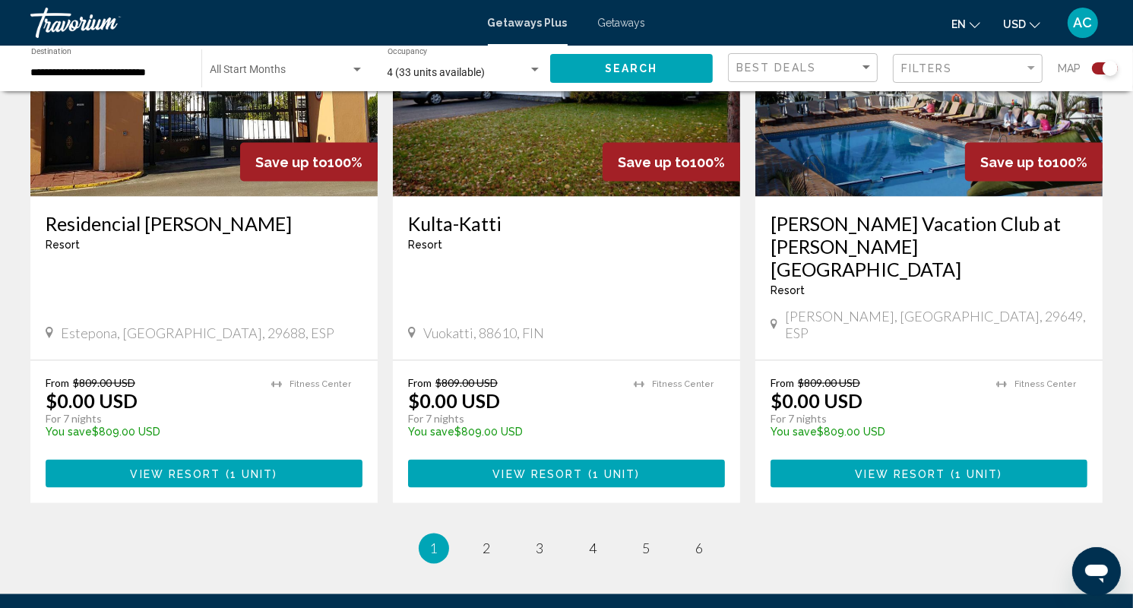
scroll to position [2406, 0]
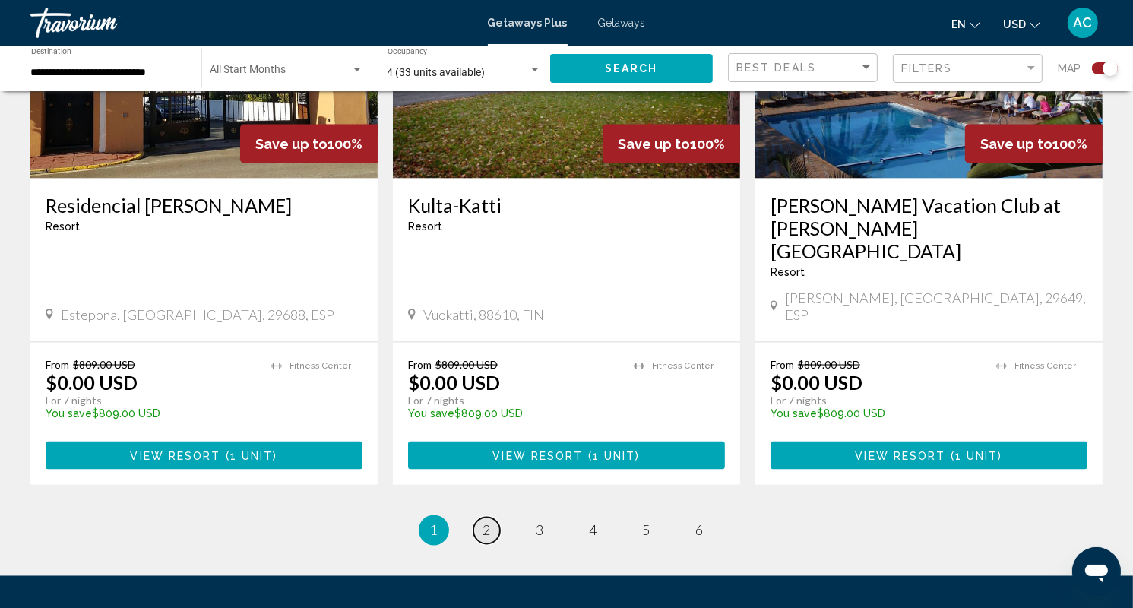
click at [485, 522] on span "2" at bounding box center [487, 530] width 8 height 17
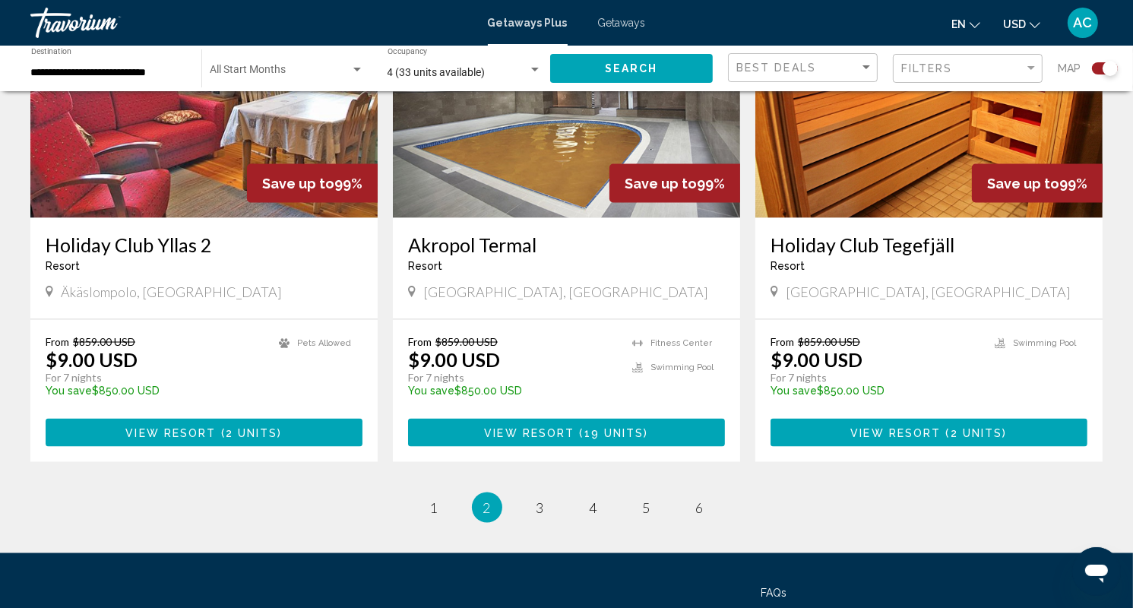
scroll to position [2337, 0]
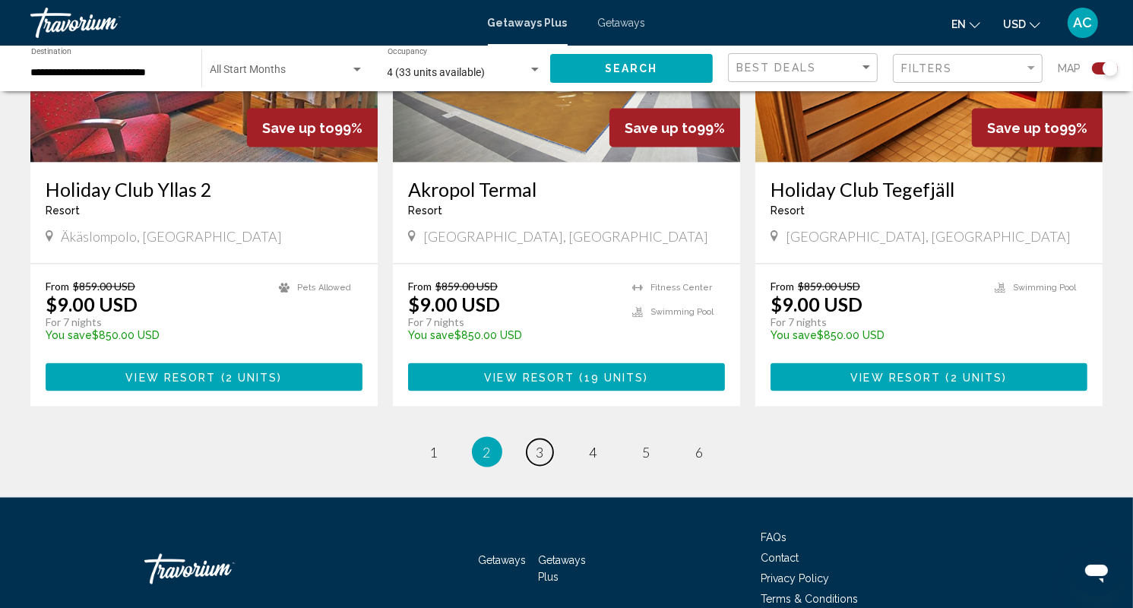
click at [544, 439] on link "page 3" at bounding box center [540, 452] width 27 height 27
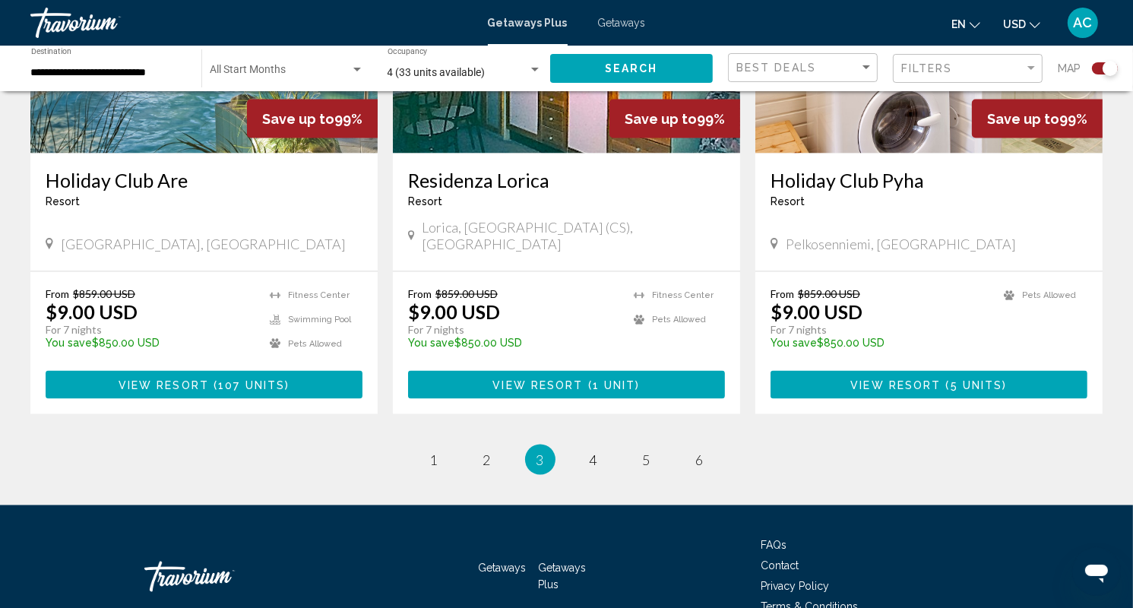
scroll to position [2337, 0]
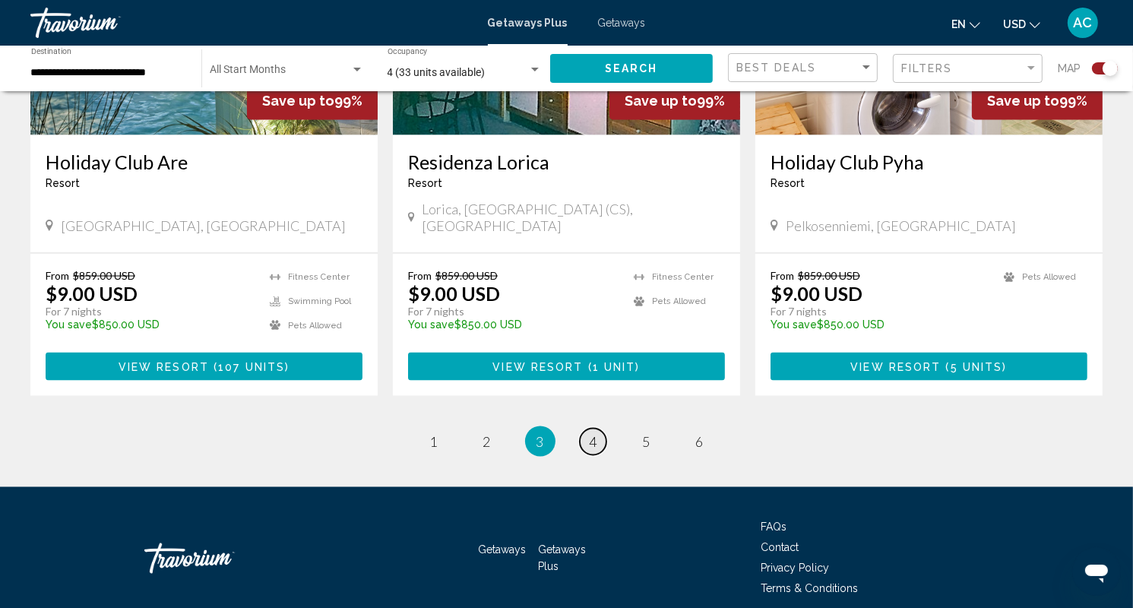
click at [595, 433] on span "4" at bounding box center [594, 441] width 8 height 17
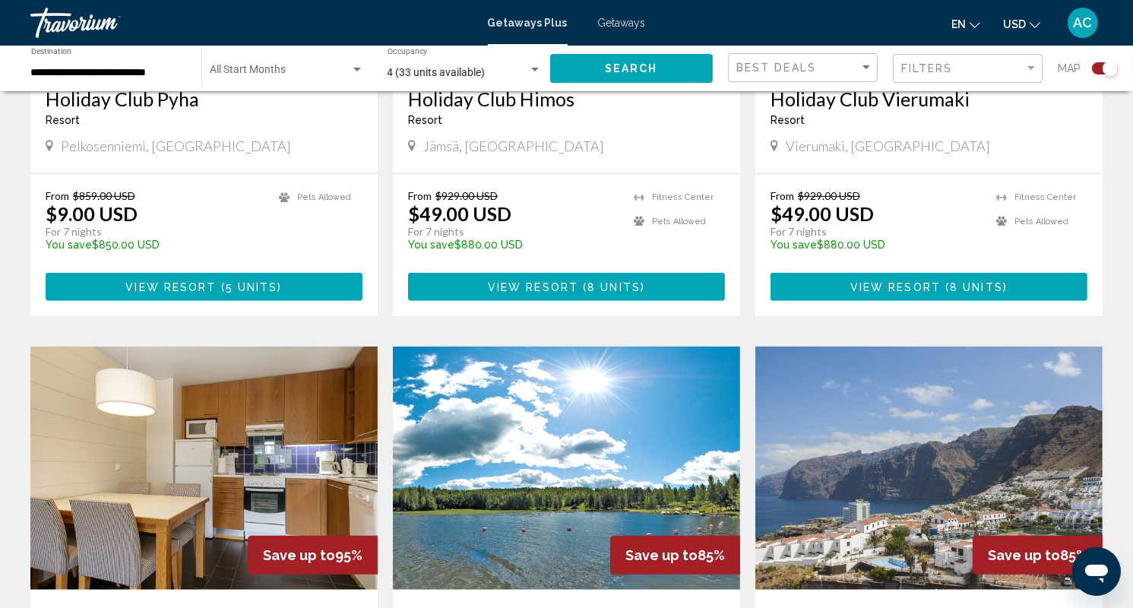
scroll to position [988, 0]
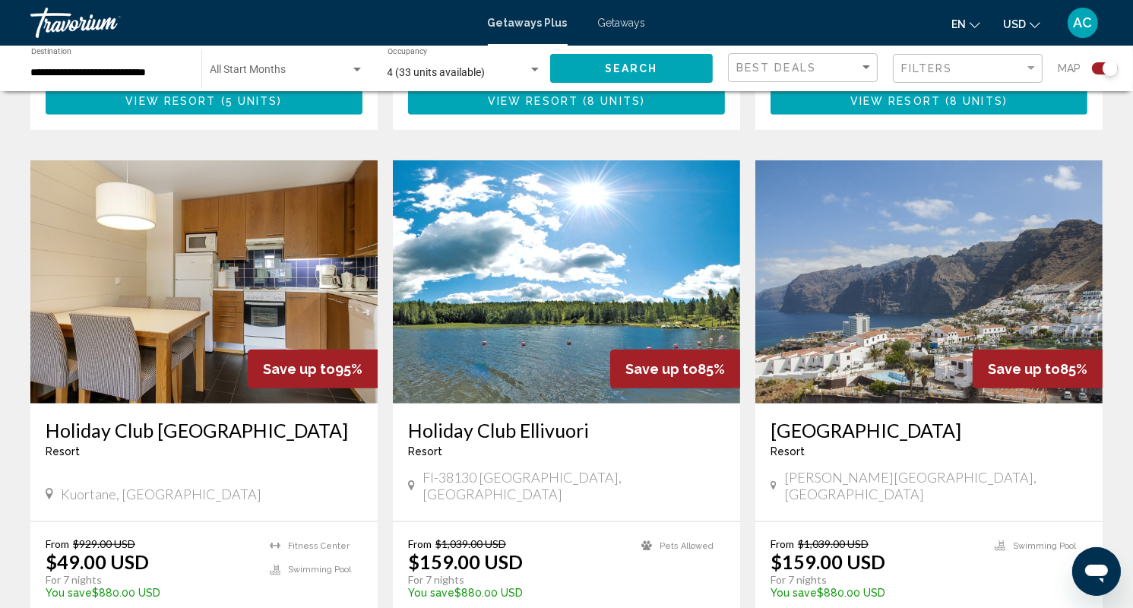
click at [954, 337] on img "Main content" at bounding box center [928, 281] width 347 height 243
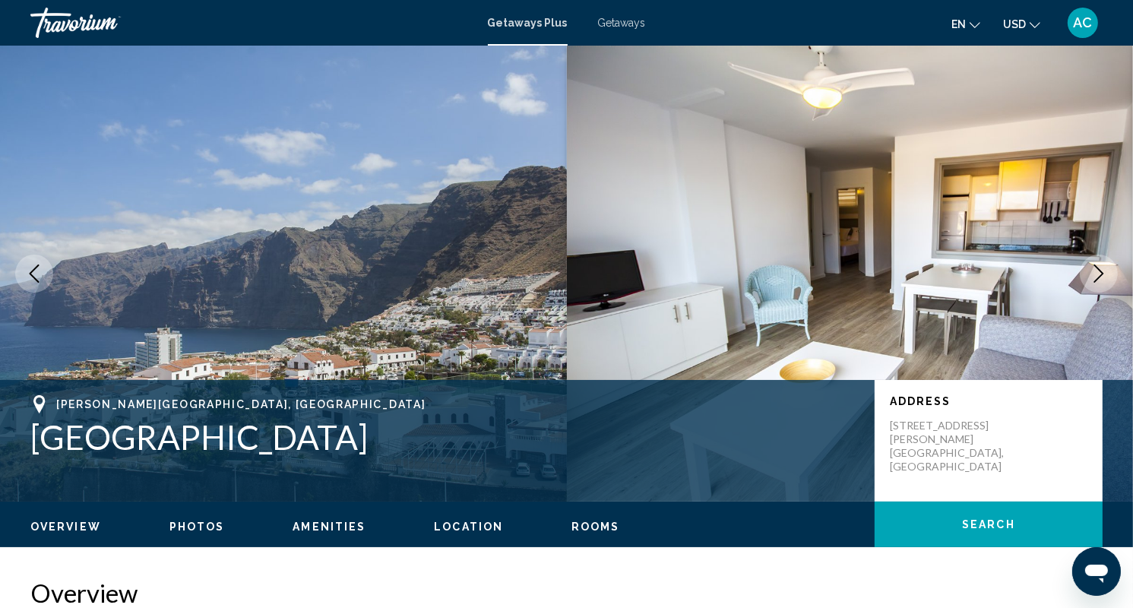
click at [1103, 267] on icon "Next image" at bounding box center [1099, 273] width 18 height 18
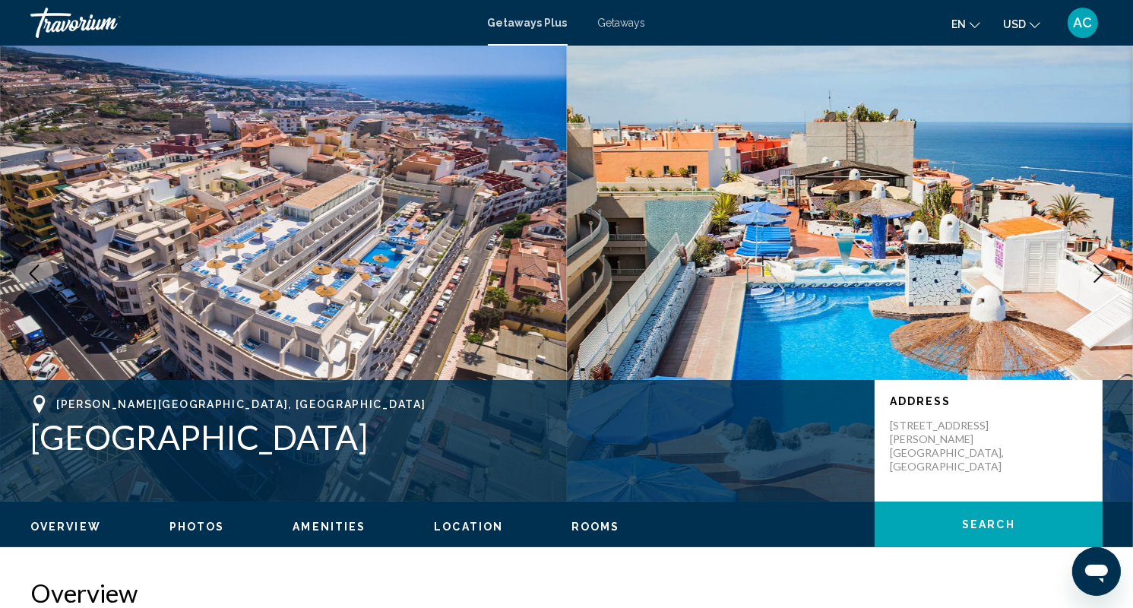
click at [382, 294] on img "Main content" at bounding box center [283, 274] width 567 height 456
click at [807, 260] on img "Main content" at bounding box center [850, 274] width 567 height 456
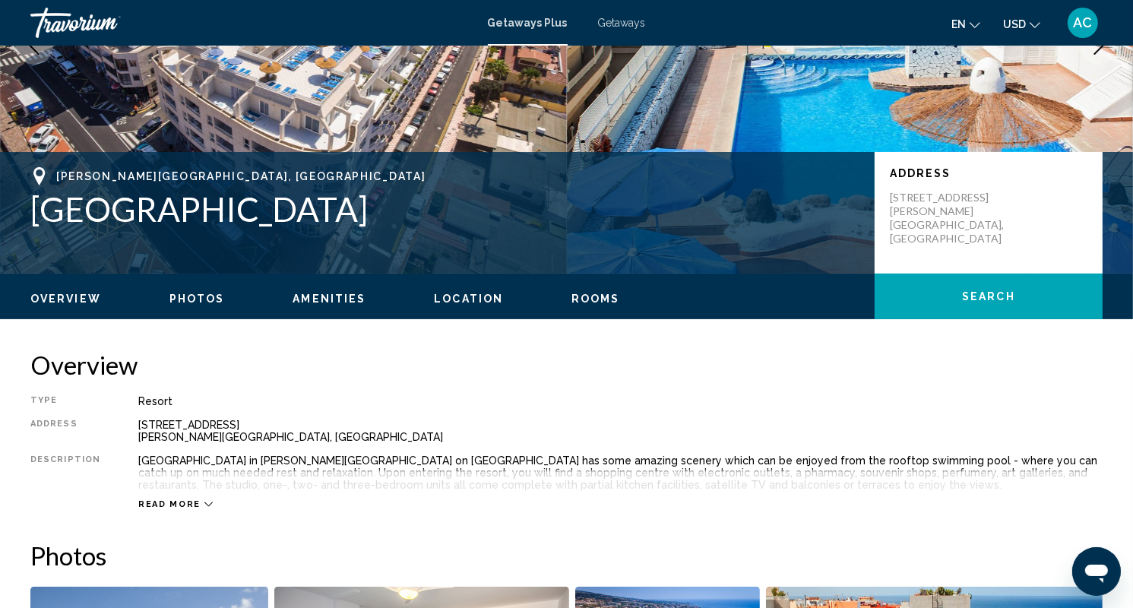
scroll to position [532, 0]
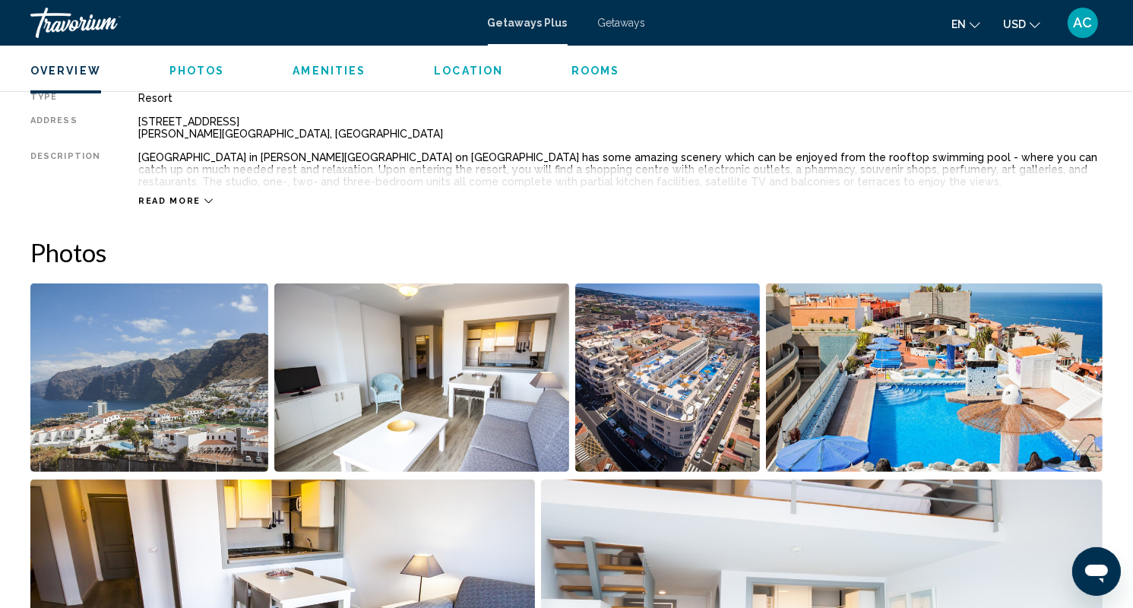
click at [86, 396] on img "Open full-screen image slider" at bounding box center [149, 377] width 238 height 188
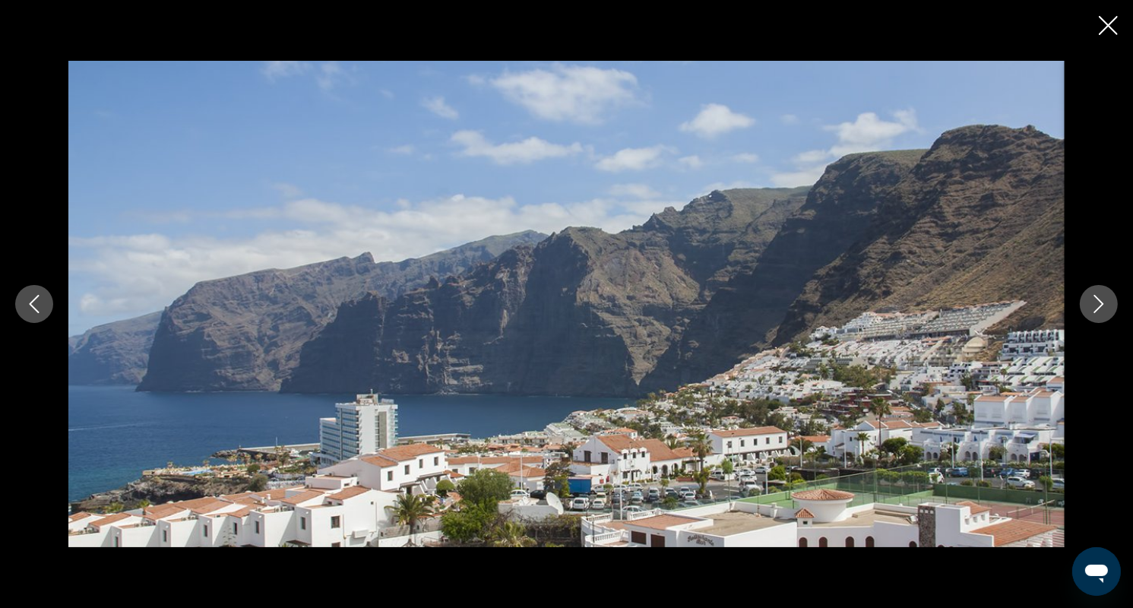
click at [1105, 305] on icon "Next image" at bounding box center [1099, 304] width 18 height 18
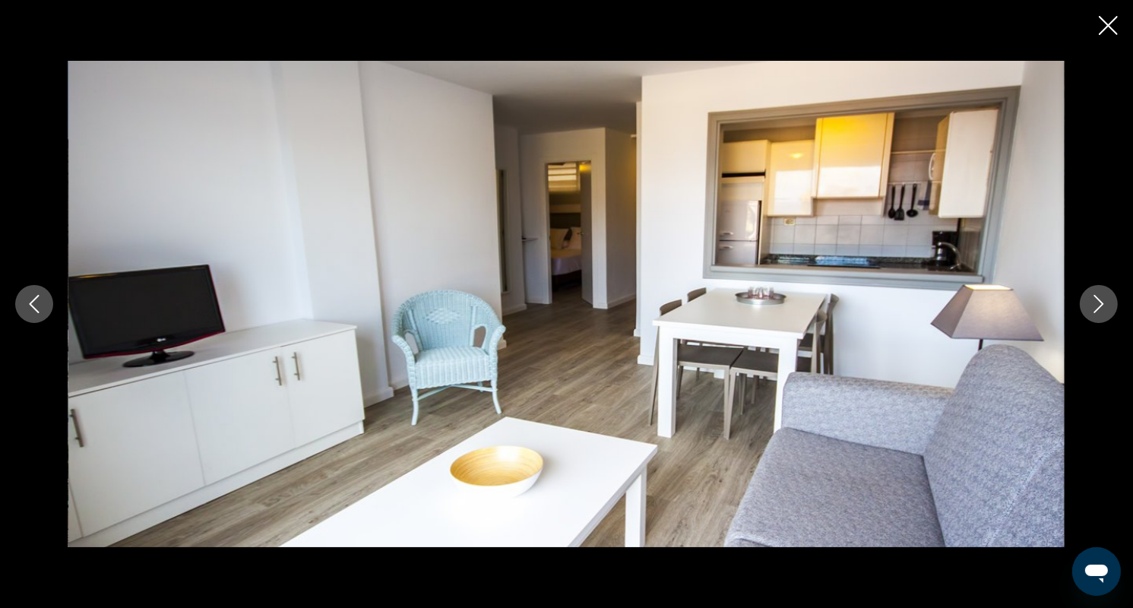
click at [1105, 305] on icon "Next image" at bounding box center [1099, 304] width 18 height 18
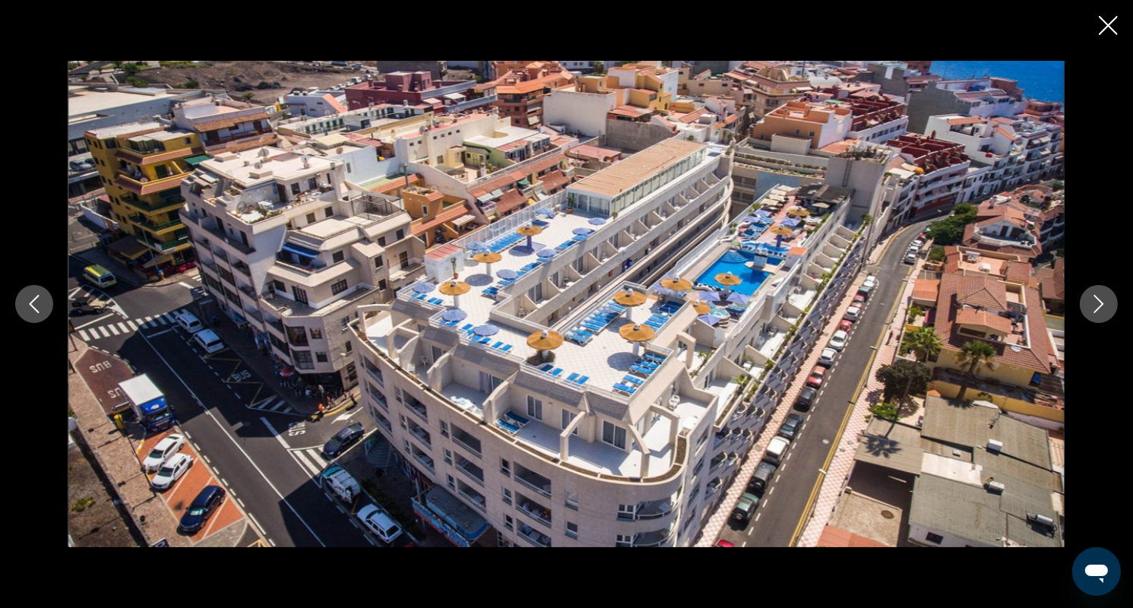
click at [1105, 305] on icon "Next image" at bounding box center [1099, 304] width 18 height 18
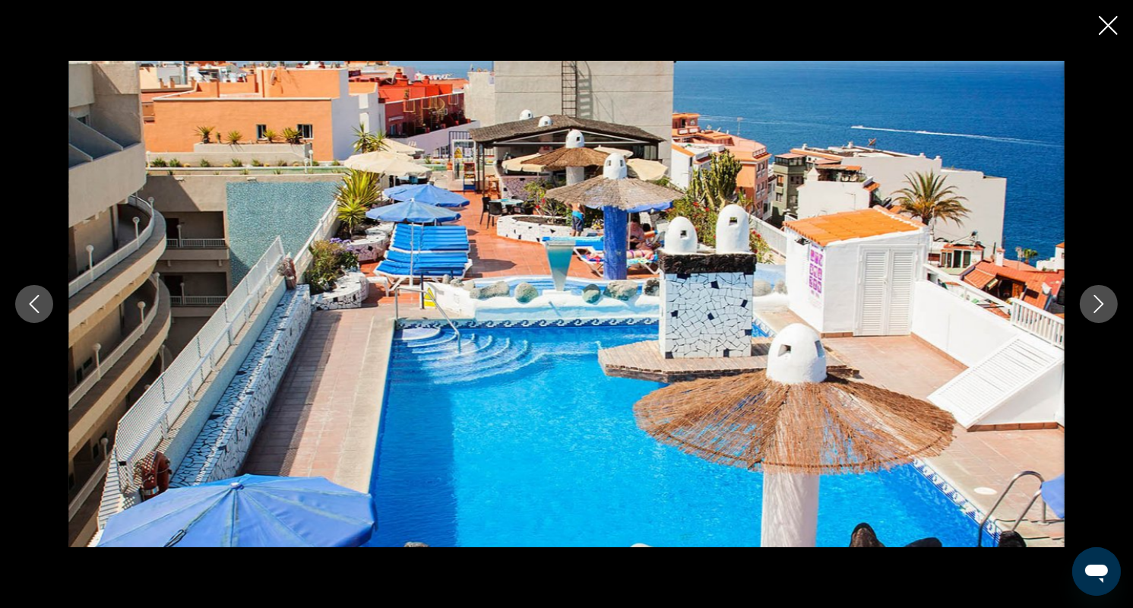
click at [1105, 305] on icon "Next image" at bounding box center [1099, 304] width 18 height 18
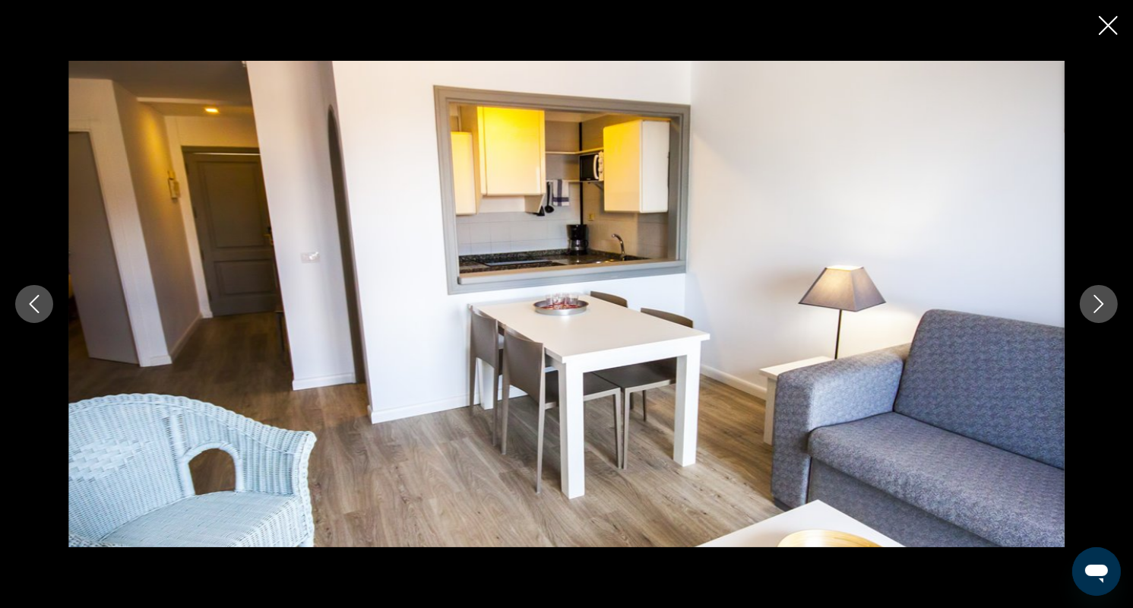
click at [1105, 305] on icon "Next image" at bounding box center [1099, 304] width 18 height 18
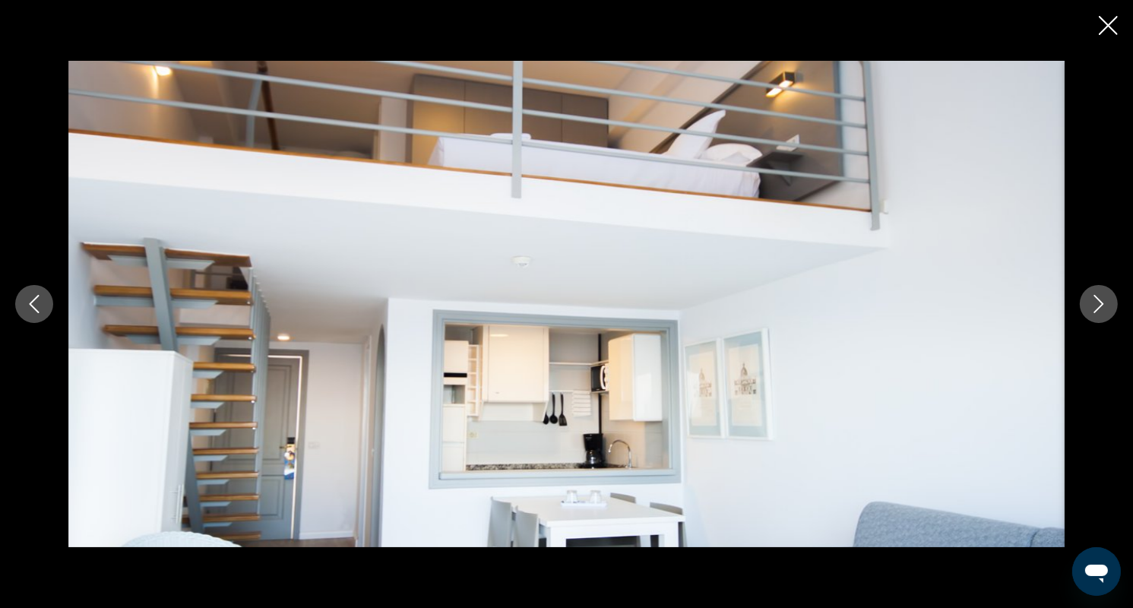
click at [1101, 309] on icon "Next image" at bounding box center [1099, 304] width 18 height 18
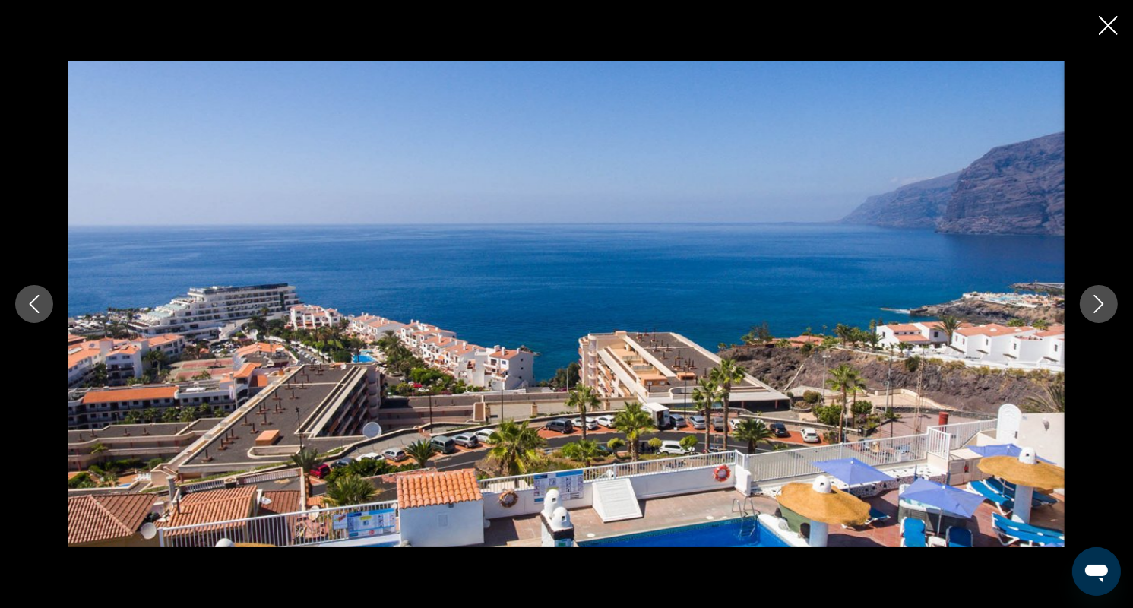
click at [1102, 302] on icon "Next image" at bounding box center [1099, 304] width 10 height 18
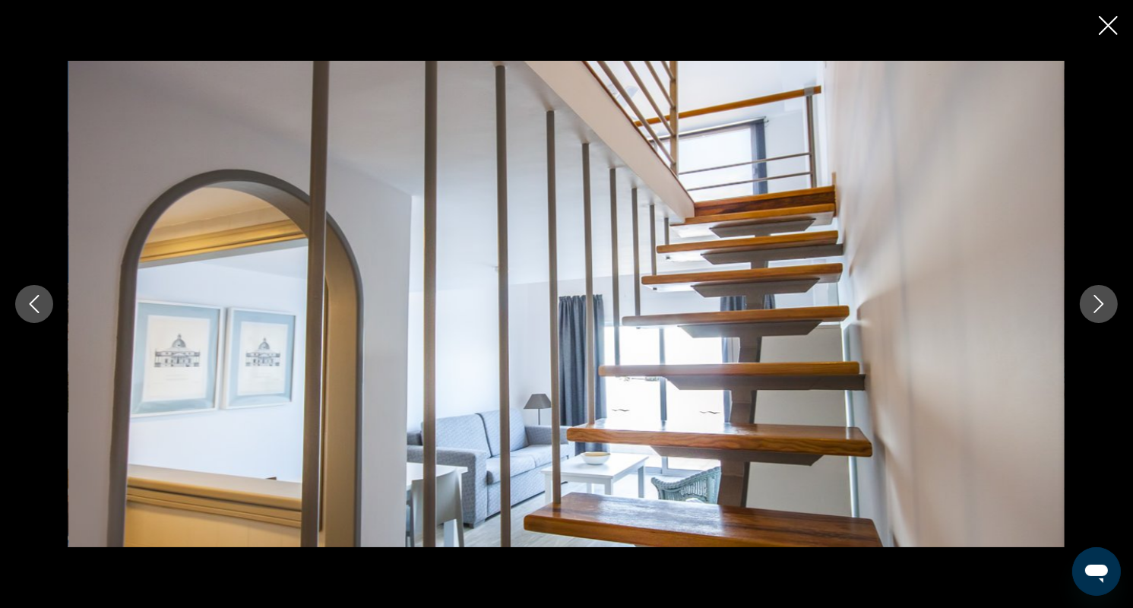
click at [1102, 302] on icon "Next image" at bounding box center [1099, 304] width 10 height 18
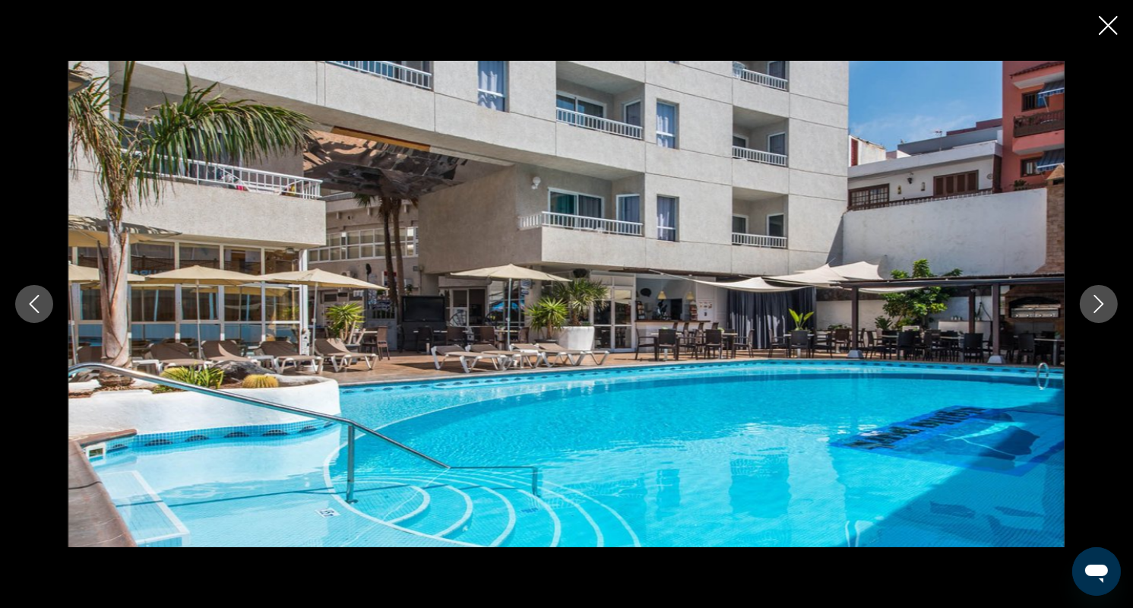
click at [1102, 300] on icon "Next image" at bounding box center [1099, 304] width 18 height 18
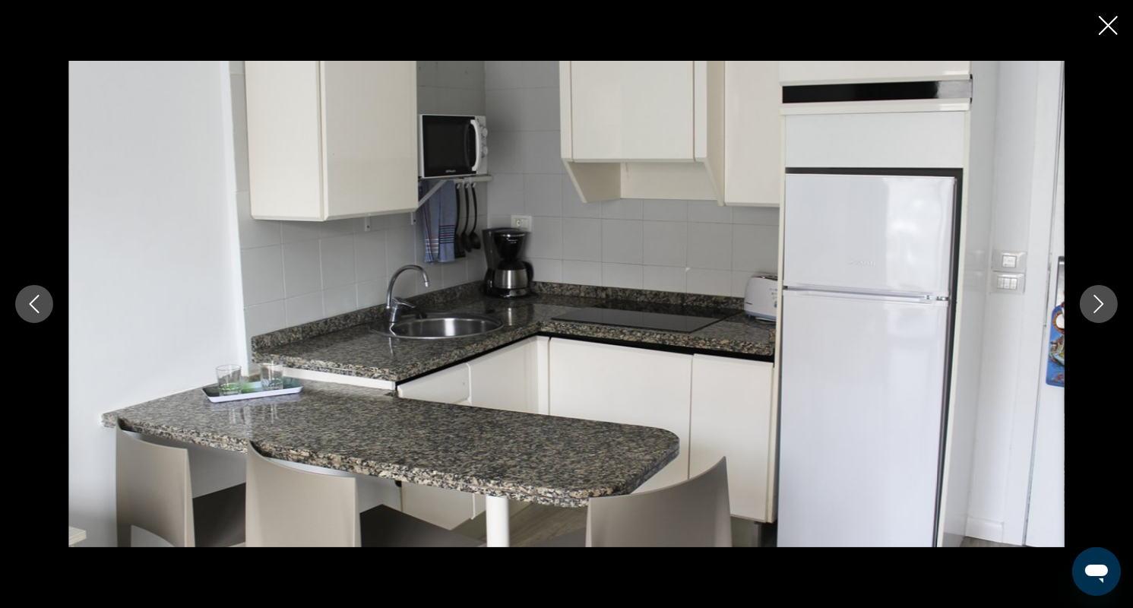
click at [1102, 300] on icon "Next image" at bounding box center [1099, 304] width 18 height 18
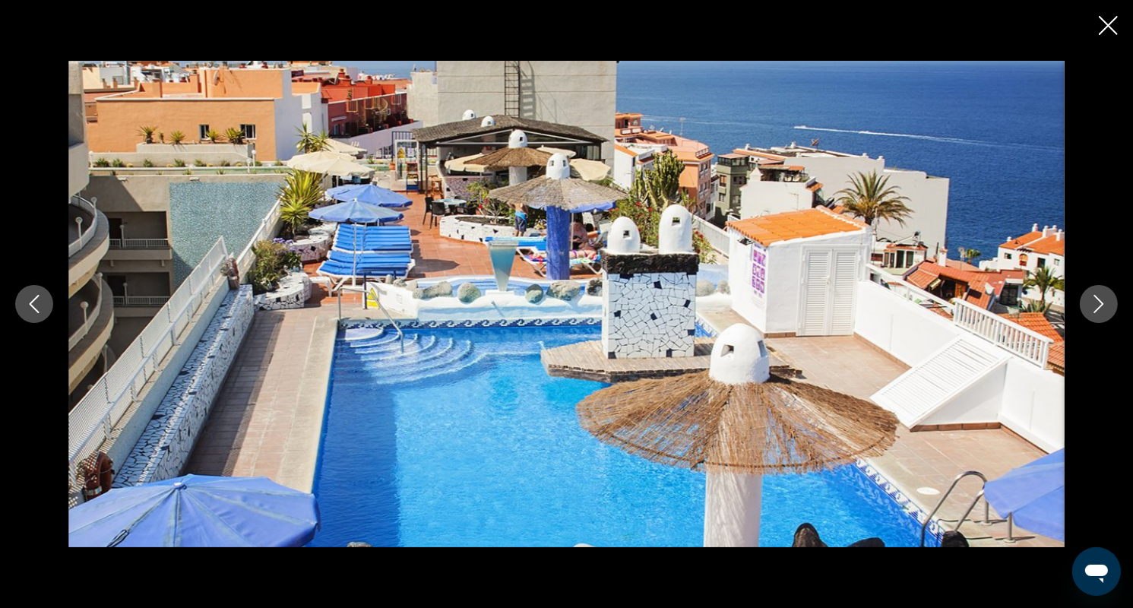
click at [1100, 303] on icon "Next image" at bounding box center [1099, 304] width 18 height 18
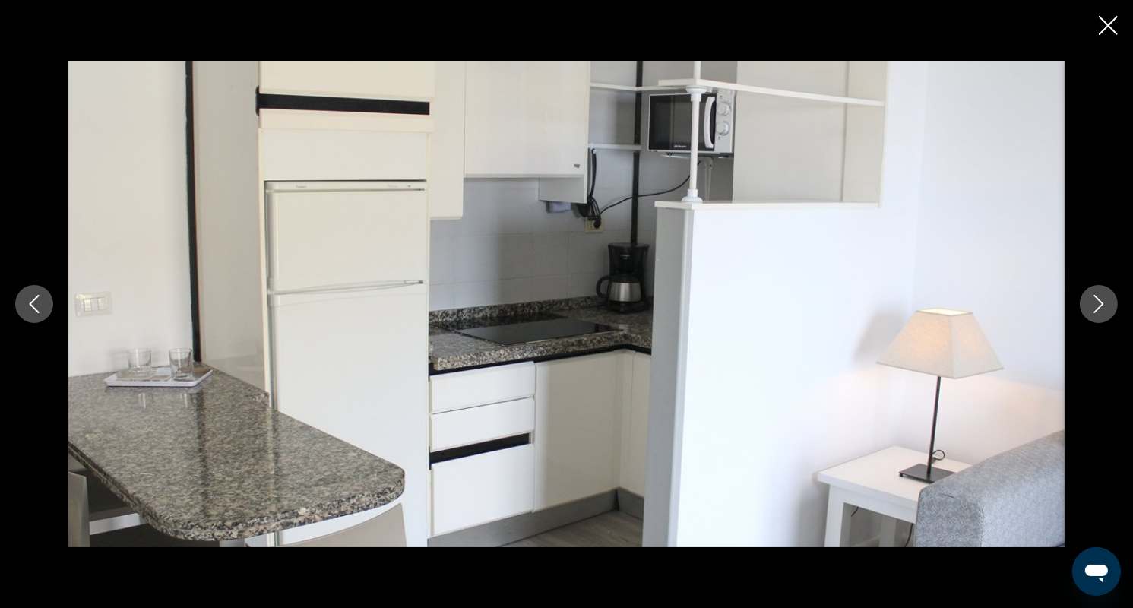
click at [1100, 303] on icon "Next image" at bounding box center [1099, 304] width 18 height 18
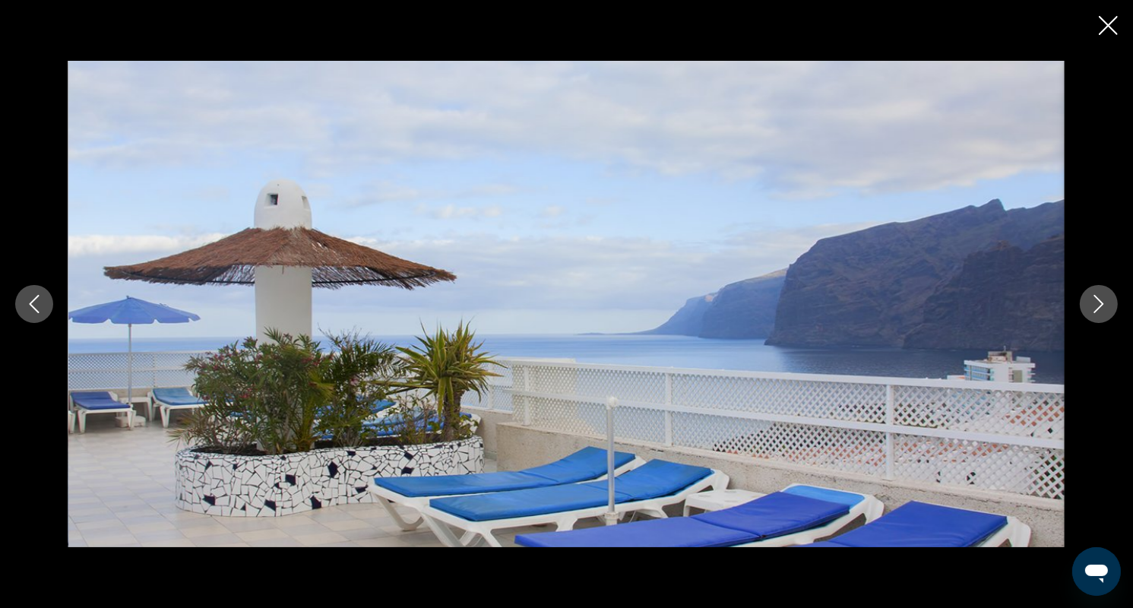
click at [1100, 303] on icon "Next image" at bounding box center [1099, 304] width 18 height 18
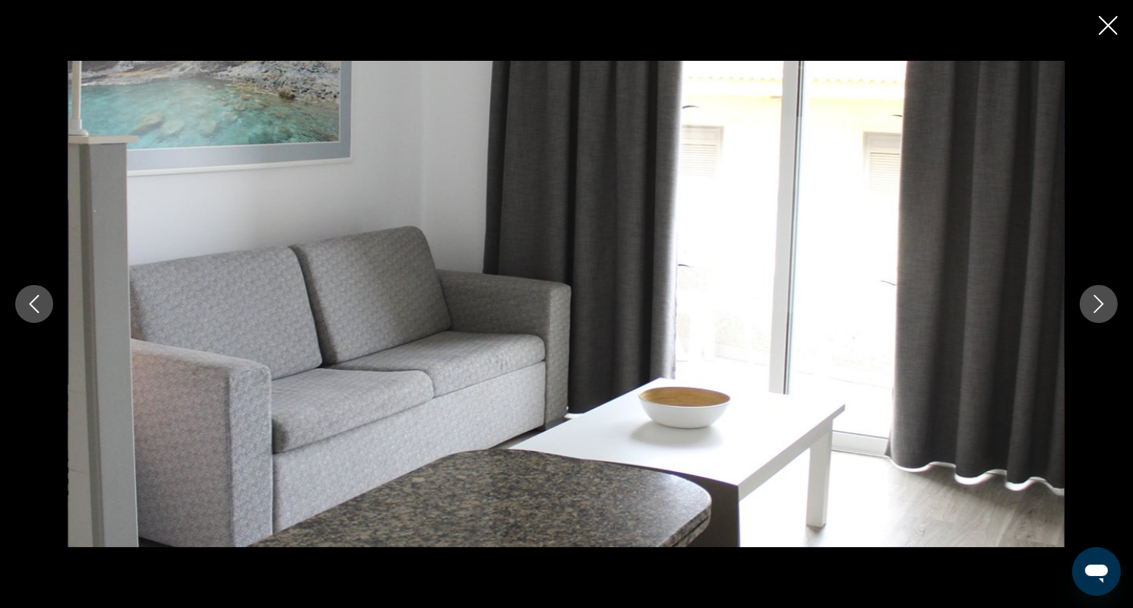
click at [1100, 303] on icon "Next image" at bounding box center [1099, 304] width 18 height 18
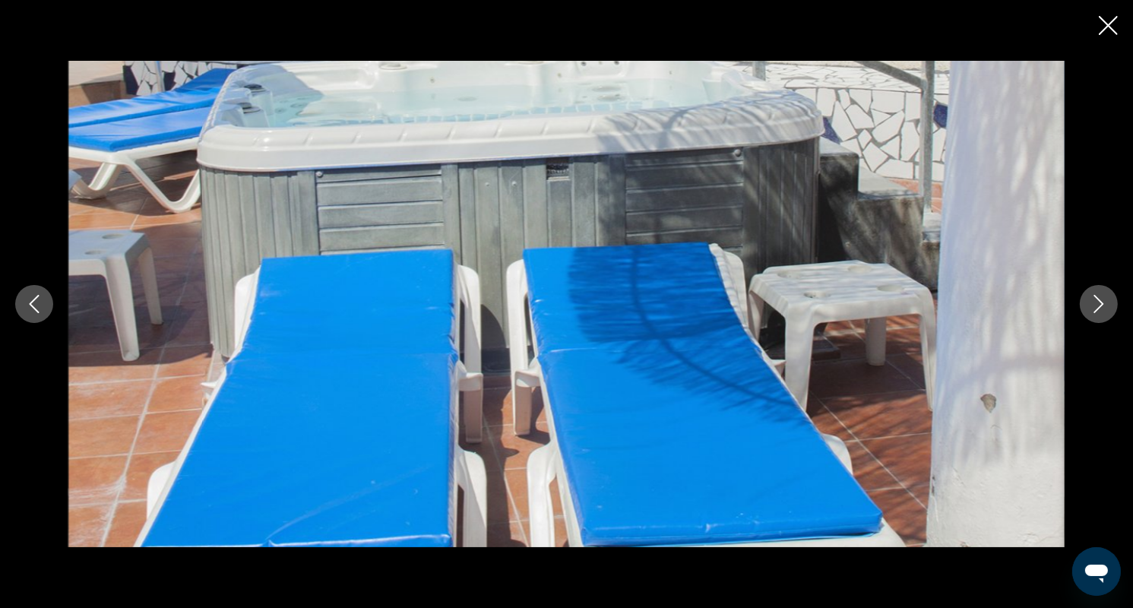
click at [1100, 303] on icon "Next image" at bounding box center [1099, 304] width 18 height 18
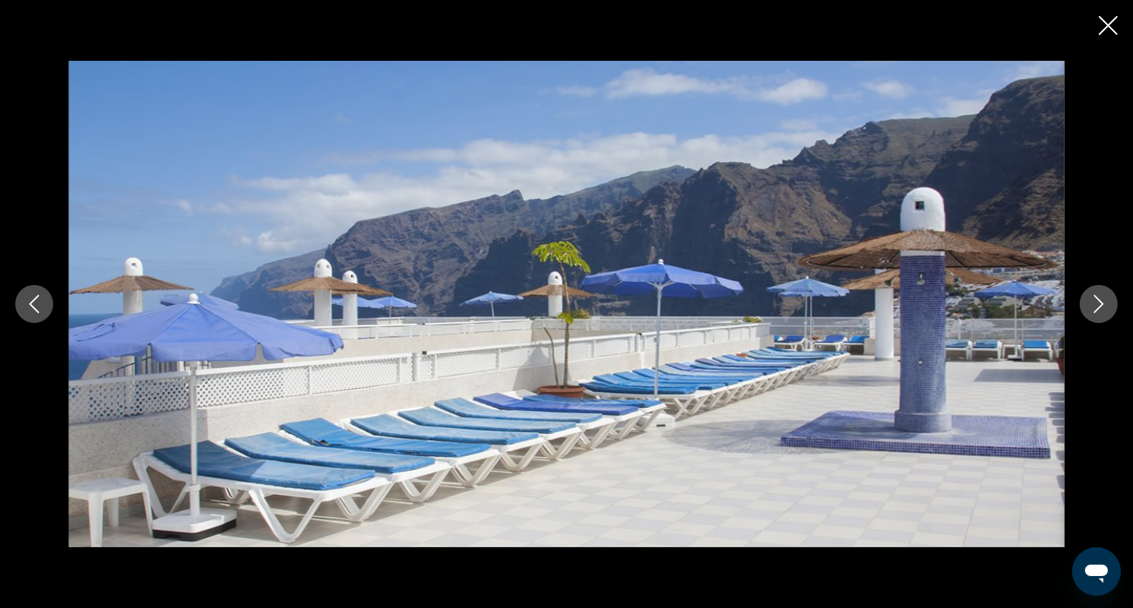
click at [1100, 302] on icon "Next image" at bounding box center [1099, 304] width 10 height 18
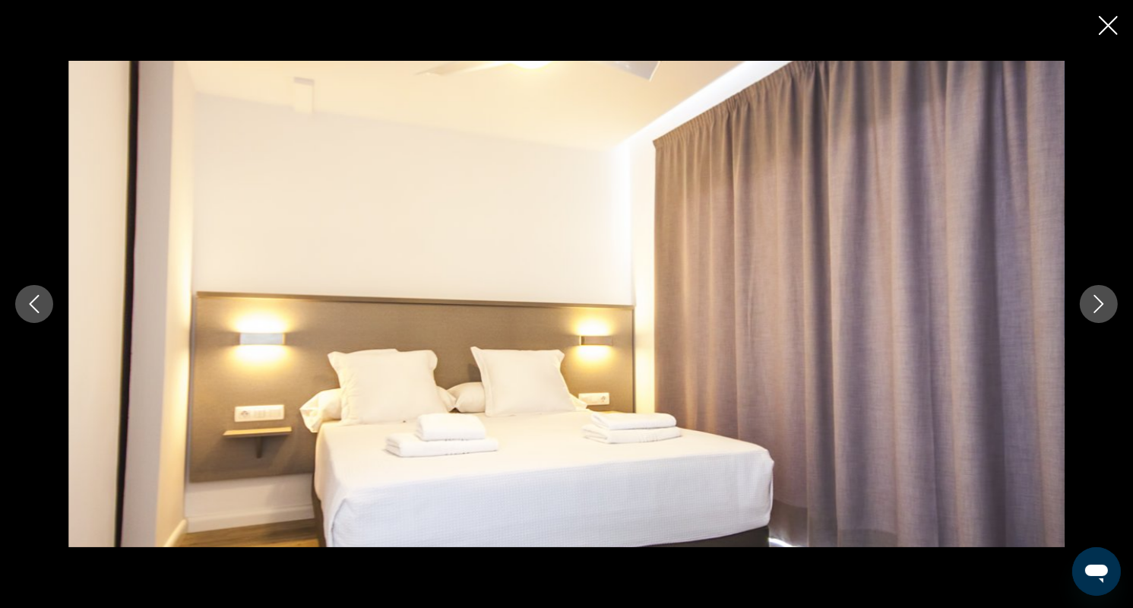
click at [1100, 301] on icon "Next image" at bounding box center [1099, 304] width 10 height 18
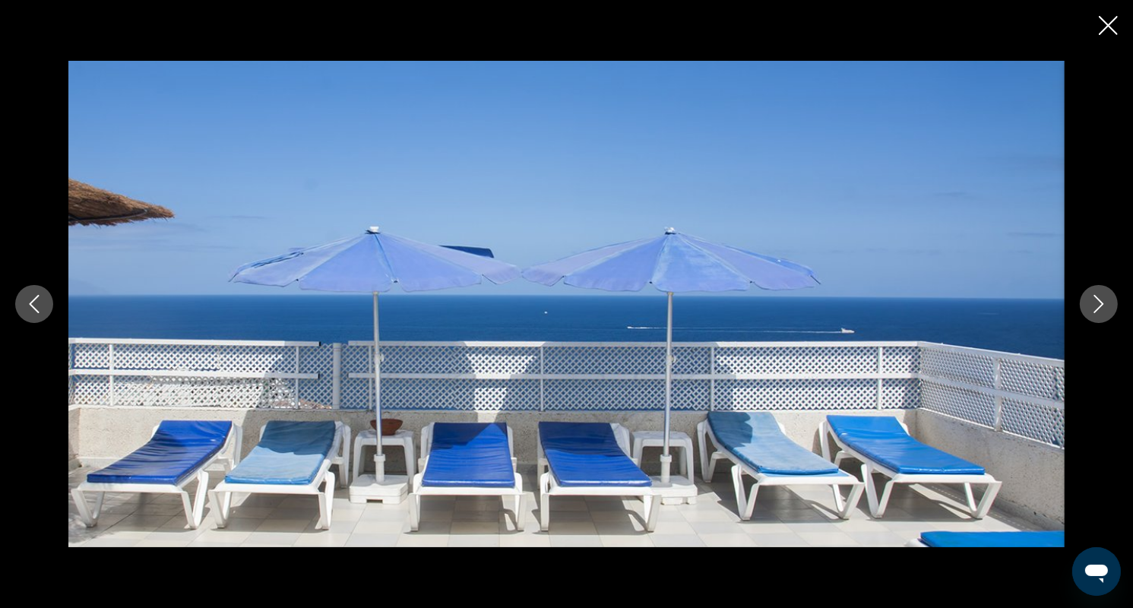
click at [1100, 301] on icon "Next image" at bounding box center [1099, 304] width 10 height 18
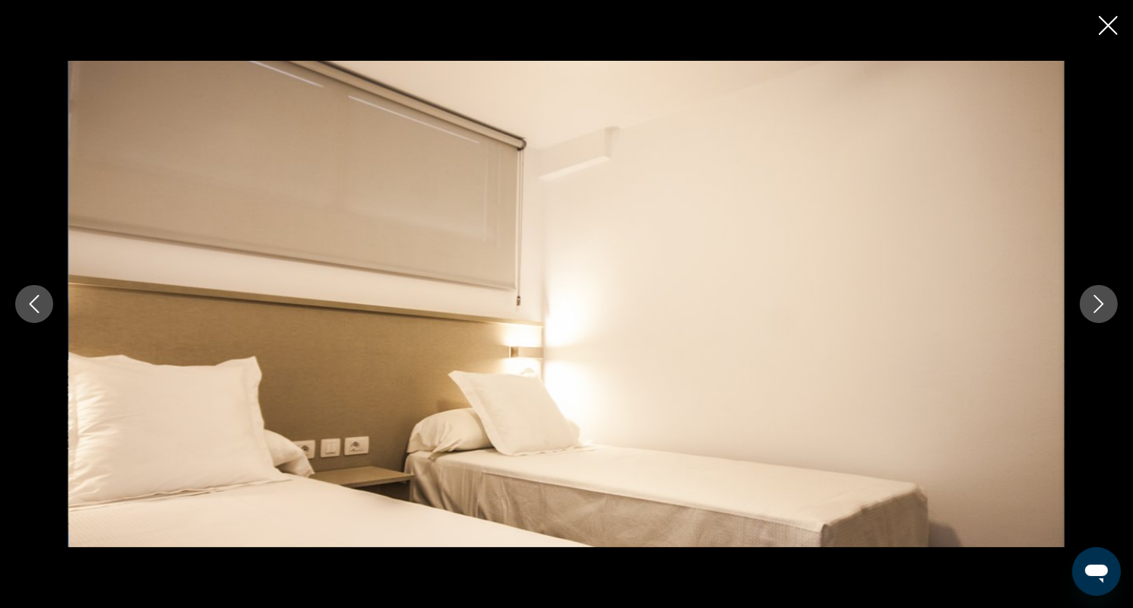
click at [1100, 301] on icon "Next image" at bounding box center [1099, 304] width 10 height 18
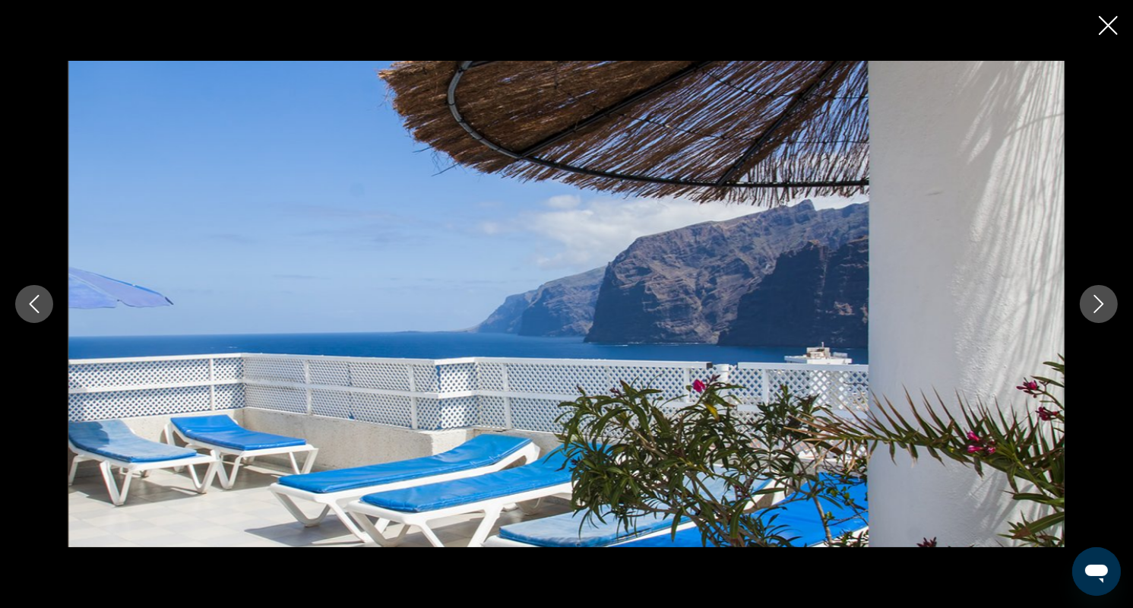
click at [1101, 297] on icon "Next image" at bounding box center [1099, 304] width 18 height 18
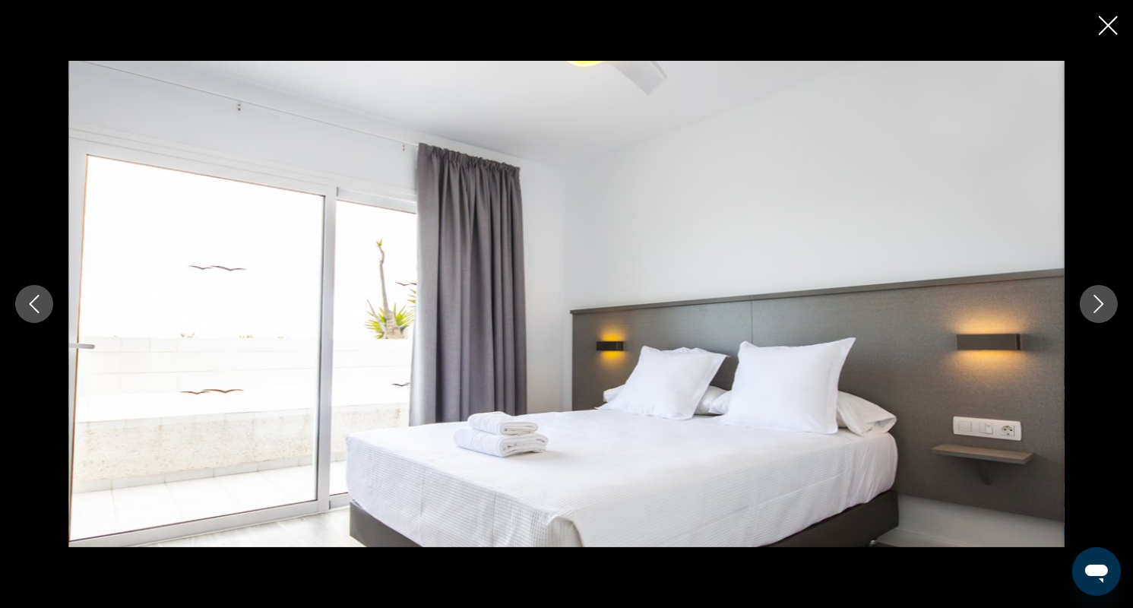
click at [1101, 297] on icon "Next image" at bounding box center [1099, 304] width 18 height 18
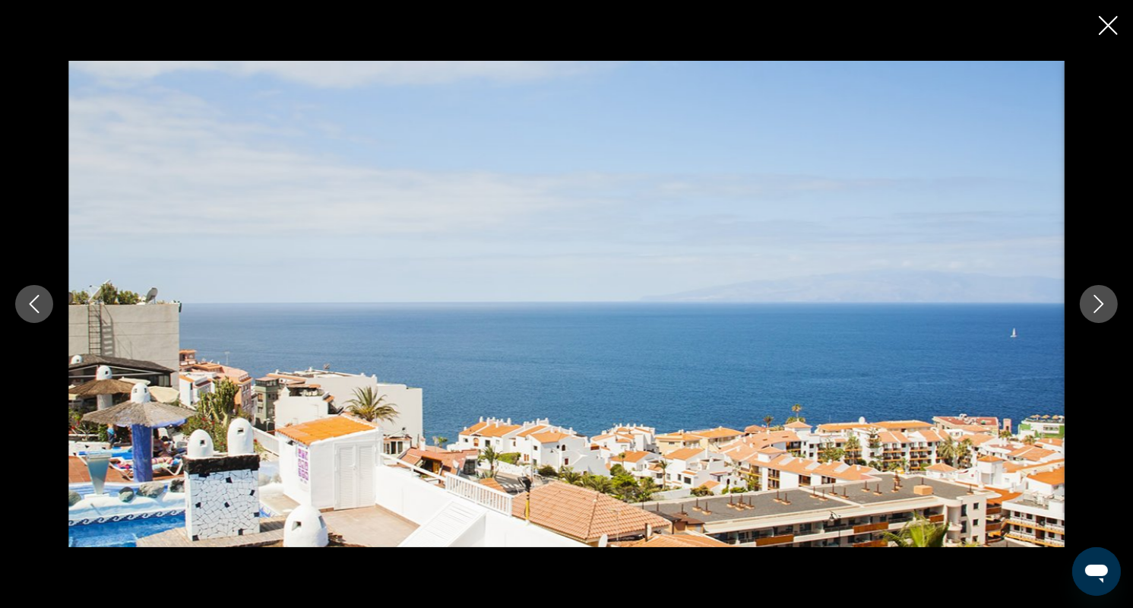
click at [1101, 297] on icon "Next image" at bounding box center [1099, 304] width 18 height 18
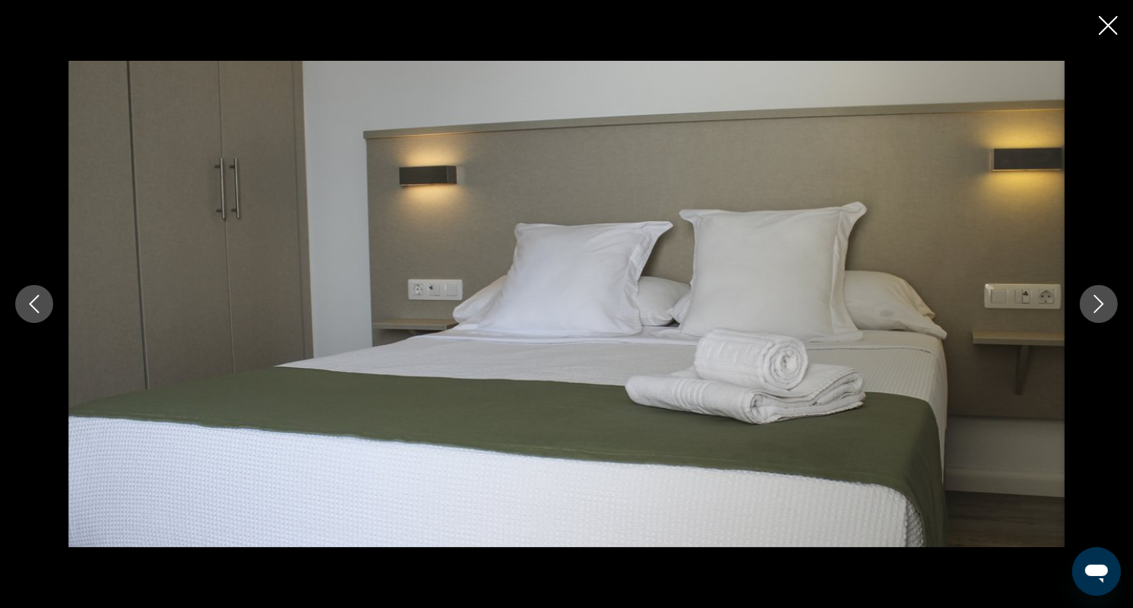
click at [1101, 297] on icon "Next image" at bounding box center [1099, 304] width 18 height 18
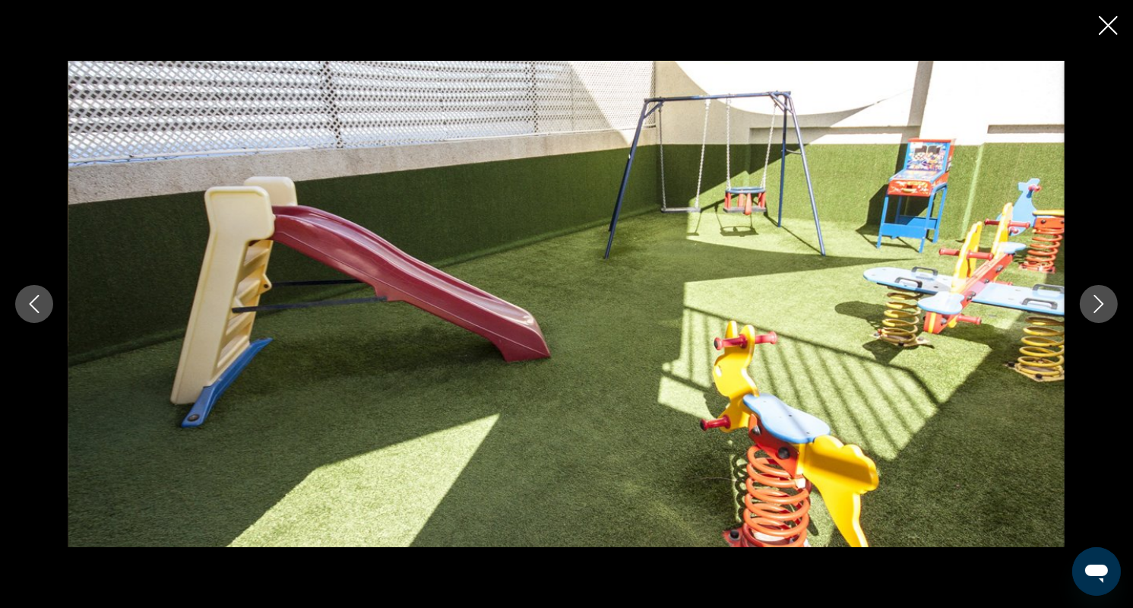
click at [1101, 297] on icon "Next image" at bounding box center [1099, 304] width 18 height 18
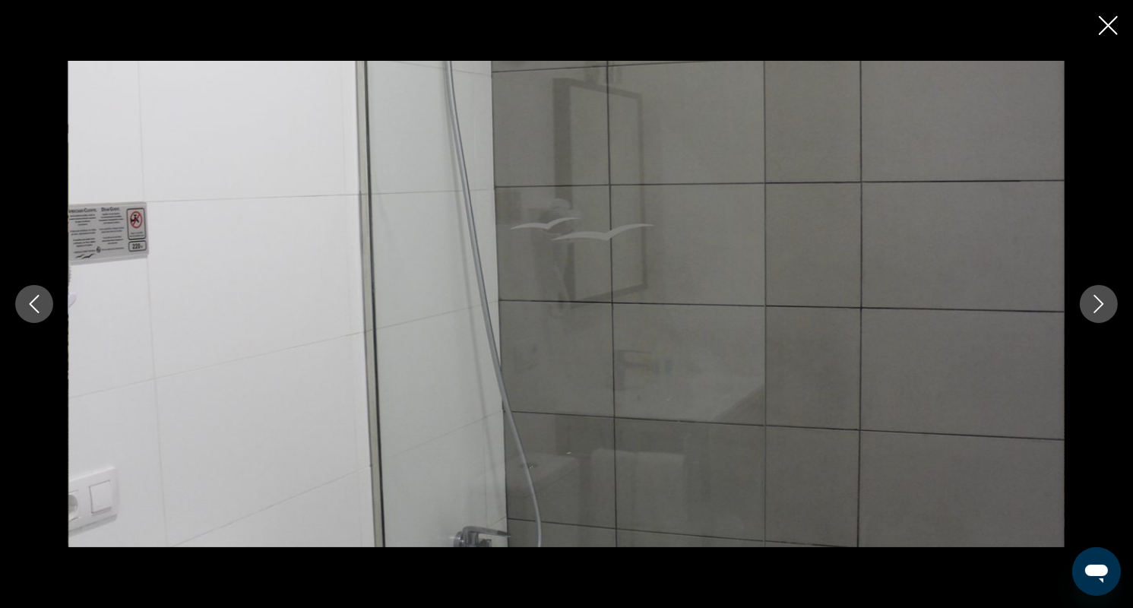
click at [1109, 21] on icon "Close slideshow" at bounding box center [1108, 25] width 19 height 19
